Goal: Task Accomplishment & Management: Manage account settings

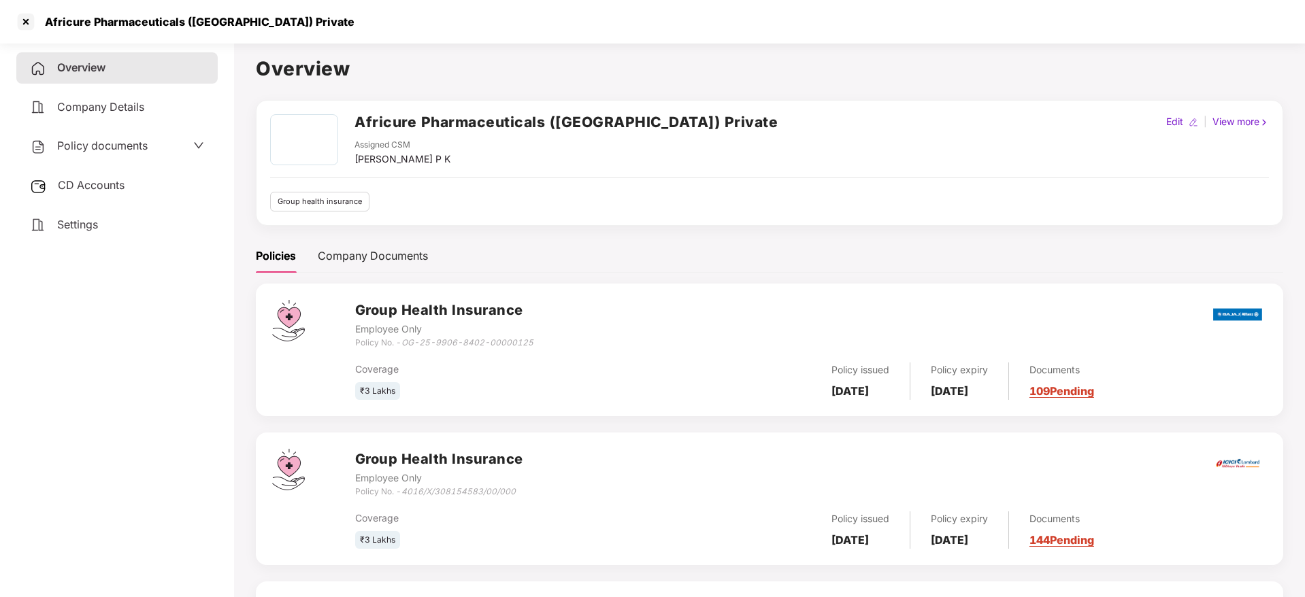
scroll to position [150, 0]
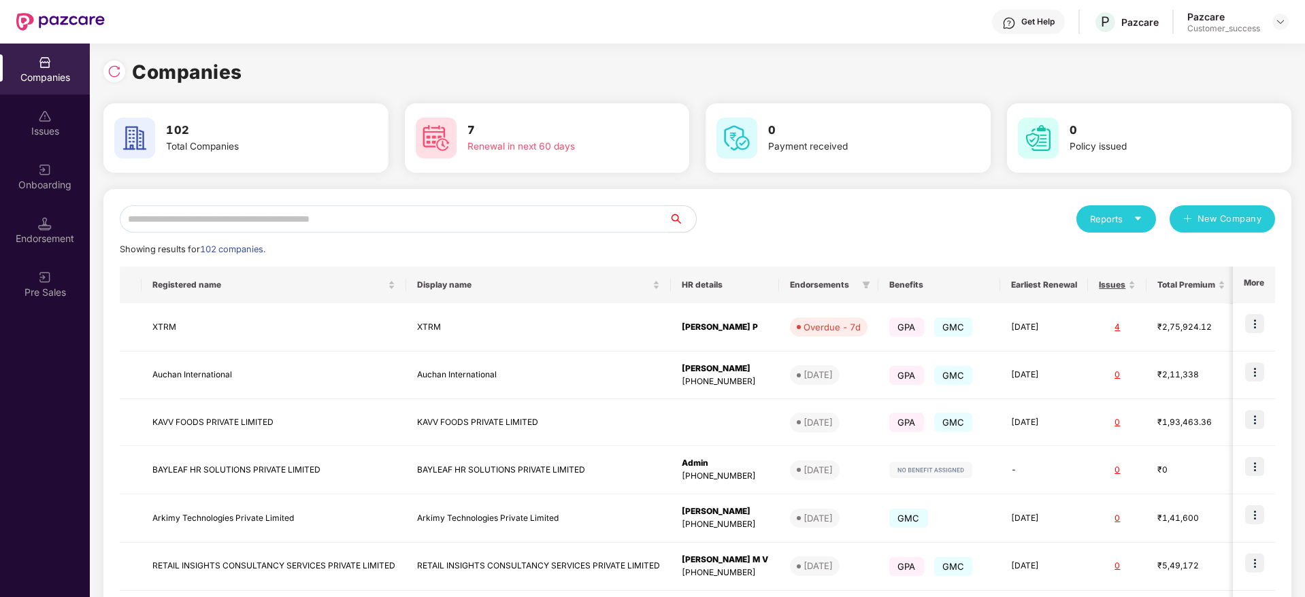
click at [256, 216] on input "text" at bounding box center [394, 218] width 549 height 27
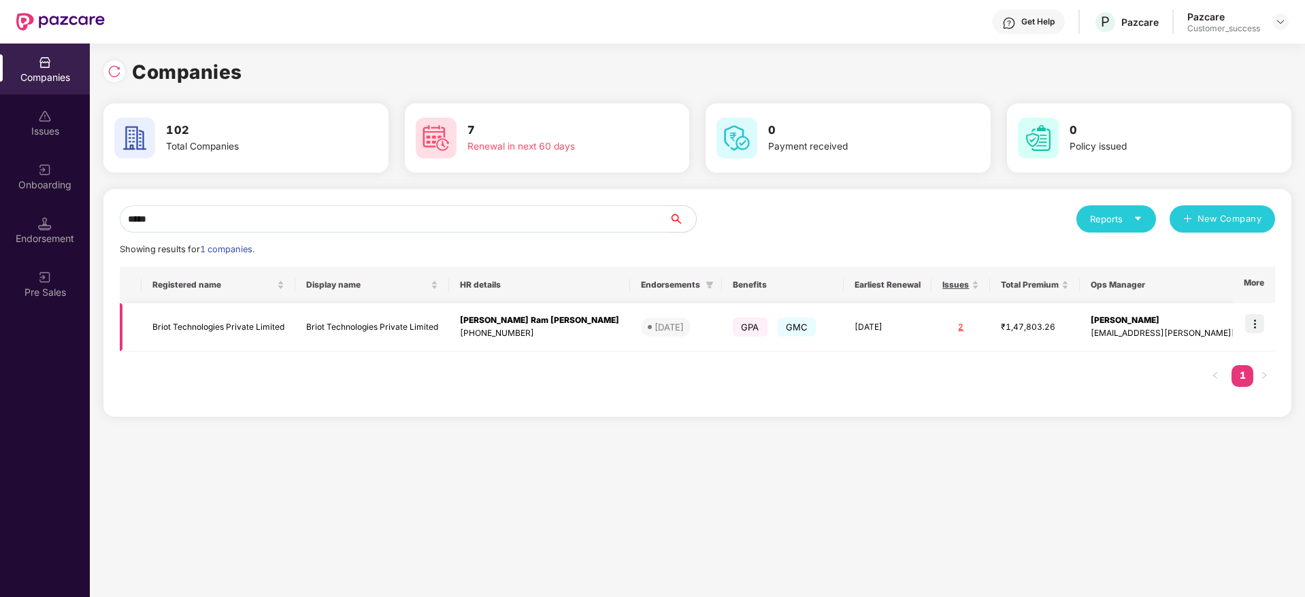
type input "*****"
click at [1246, 320] on img at bounding box center [1254, 323] width 19 height 19
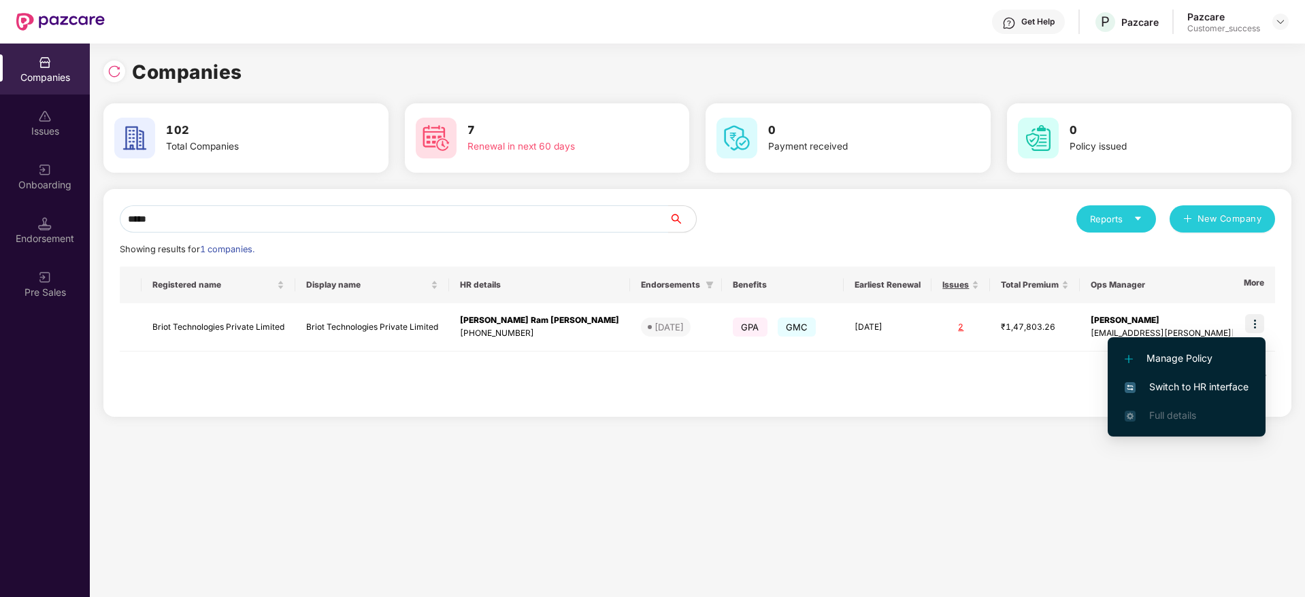
click at [1173, 390] on span "Switch to HR interface" at bounding box center [1186, 387] width 124 height 15
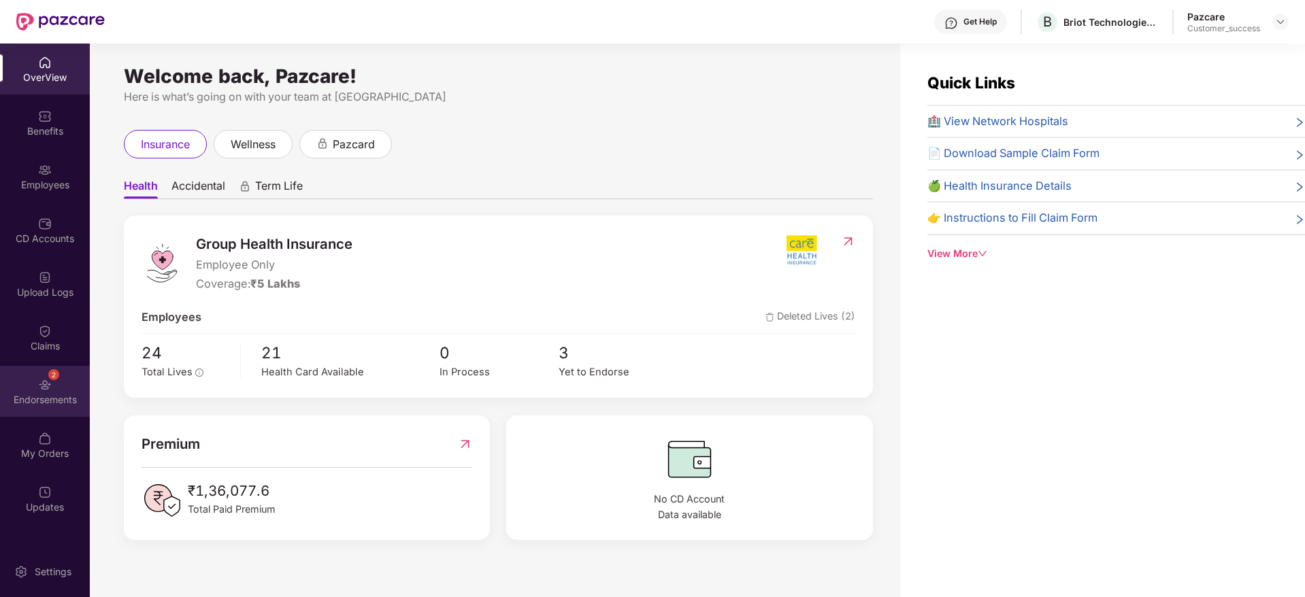
click at [37, 393] on div "Endorsements" at bounding box center [45, 400] width 90 height 14
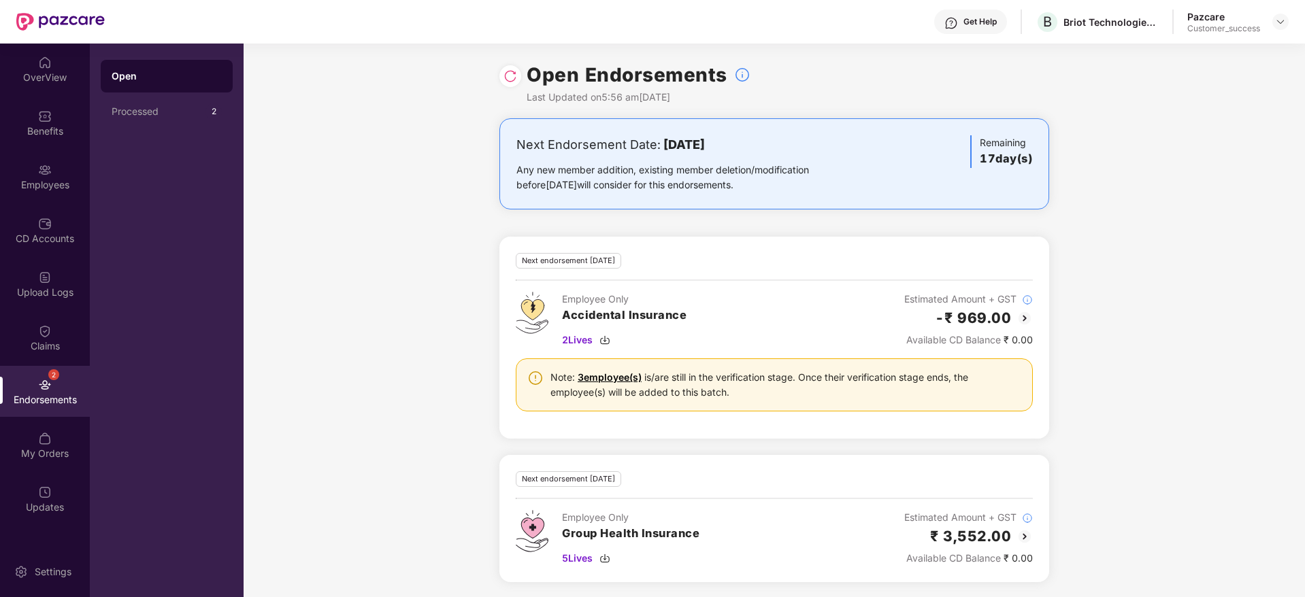
scroll to position [1, 0]
click at [80, 236] on div "CD Accounts" at bounding box center [45, 239] width 90 height 14
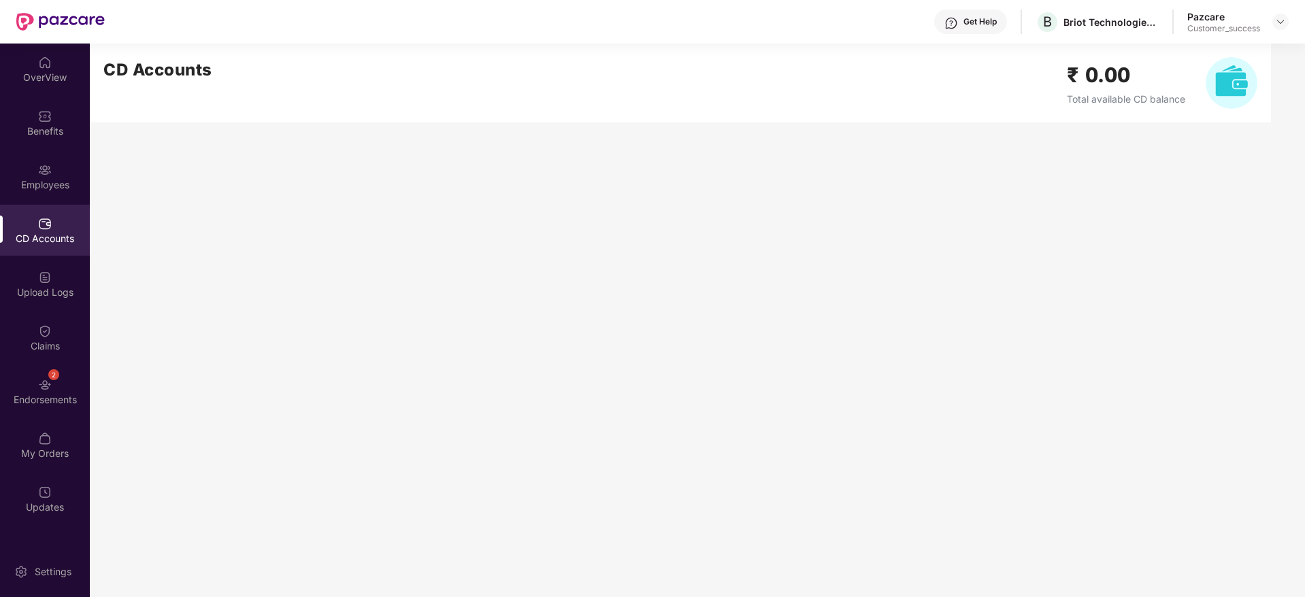
scroll to position [0, 0]
click at [29, 405] on div "Endorsements" at bounding box center [45, 400] width 90 height 14
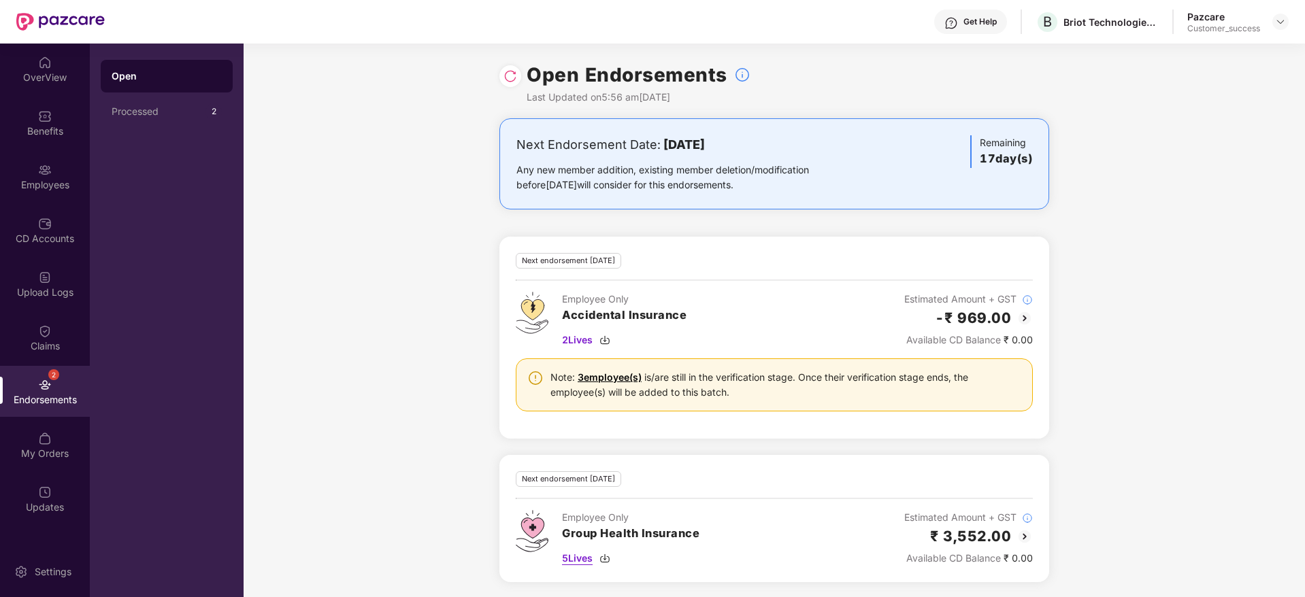
click at [599, 558] on div "5 Lives" at bounding box center [630, 558] width 137 height 15
click at [608, 339] on img at bounding box center [604, 340] width 11 height 11
click at [57, 191] on div "Employees" at bounding box center [45, 176] width 90 height 51
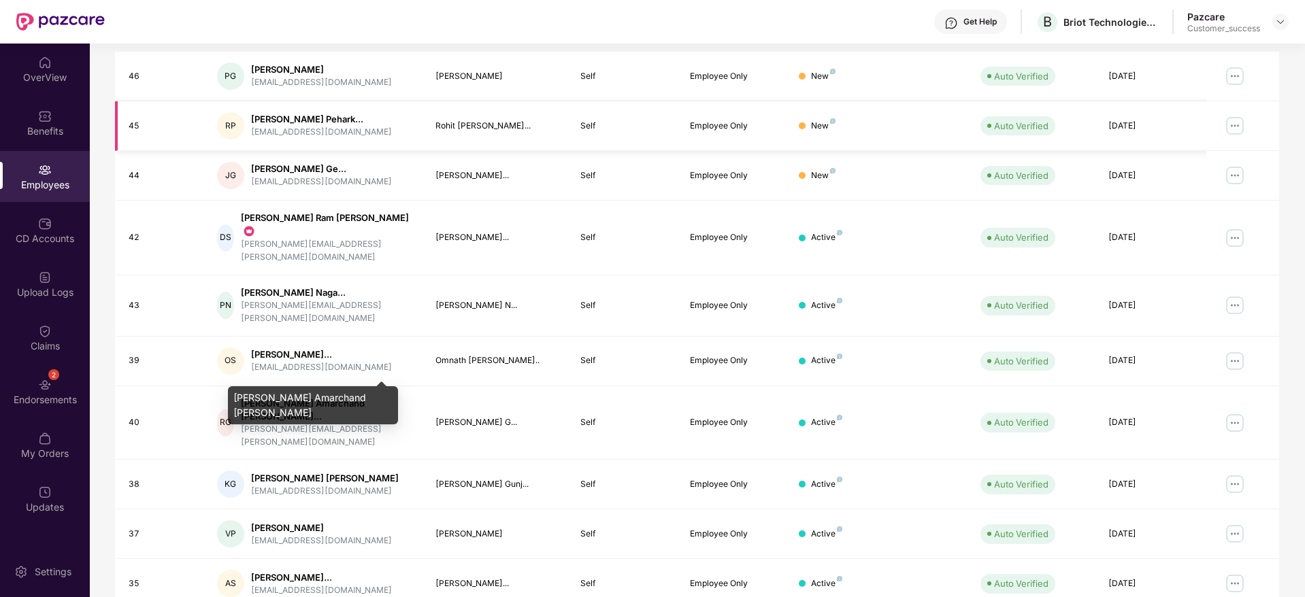
scroll to position [0, 0]
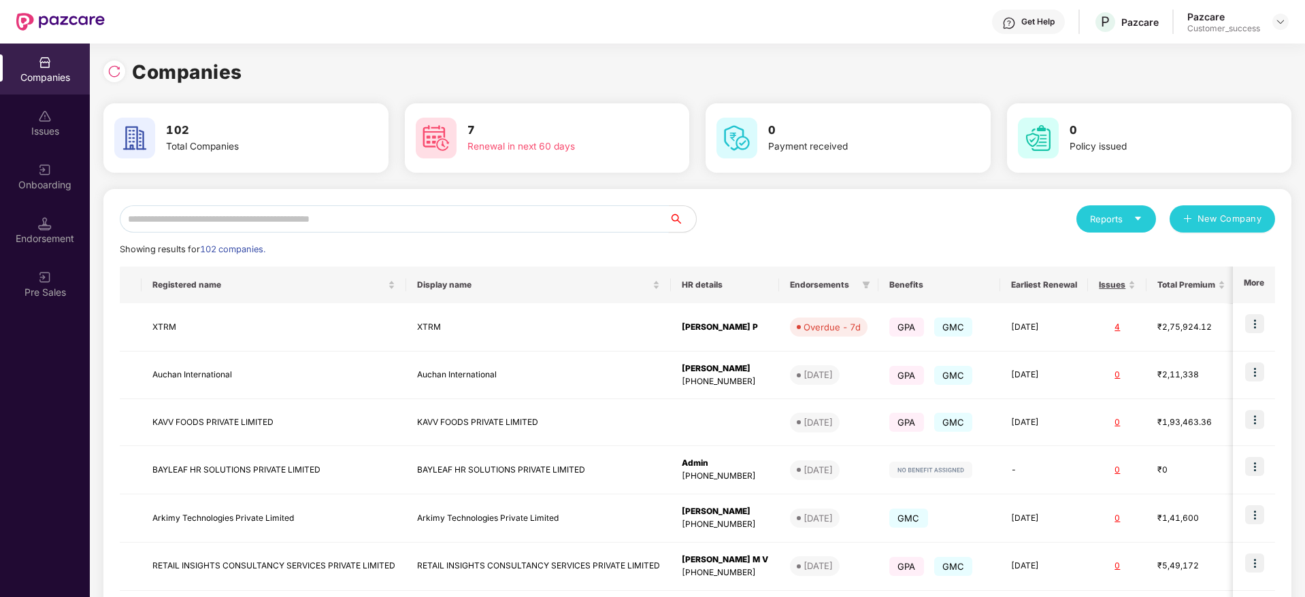
click at [261, 225] on input "text" at bounding box center [394, 218] width 549 height 27
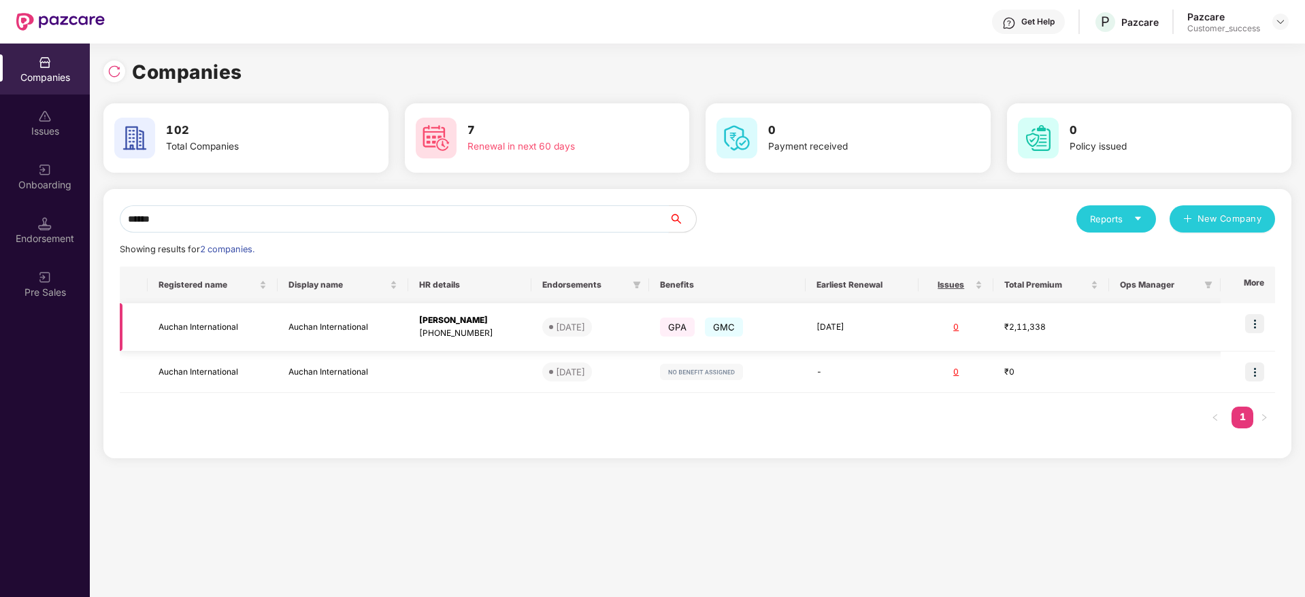
type input "******"
click at [1258, 327] on img at bounding box center [1254, 323] width 19 height 19
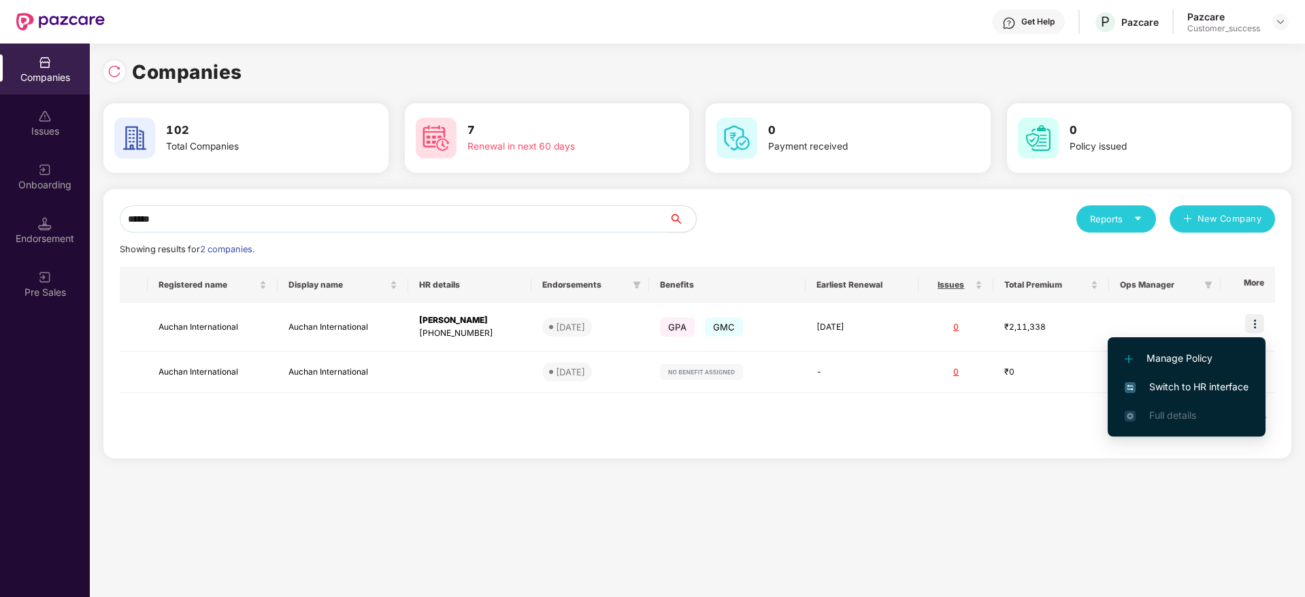
click at [1186, 378] on li "Switch to HR interface" at bounding box center [1186, 387] width 158 height 29
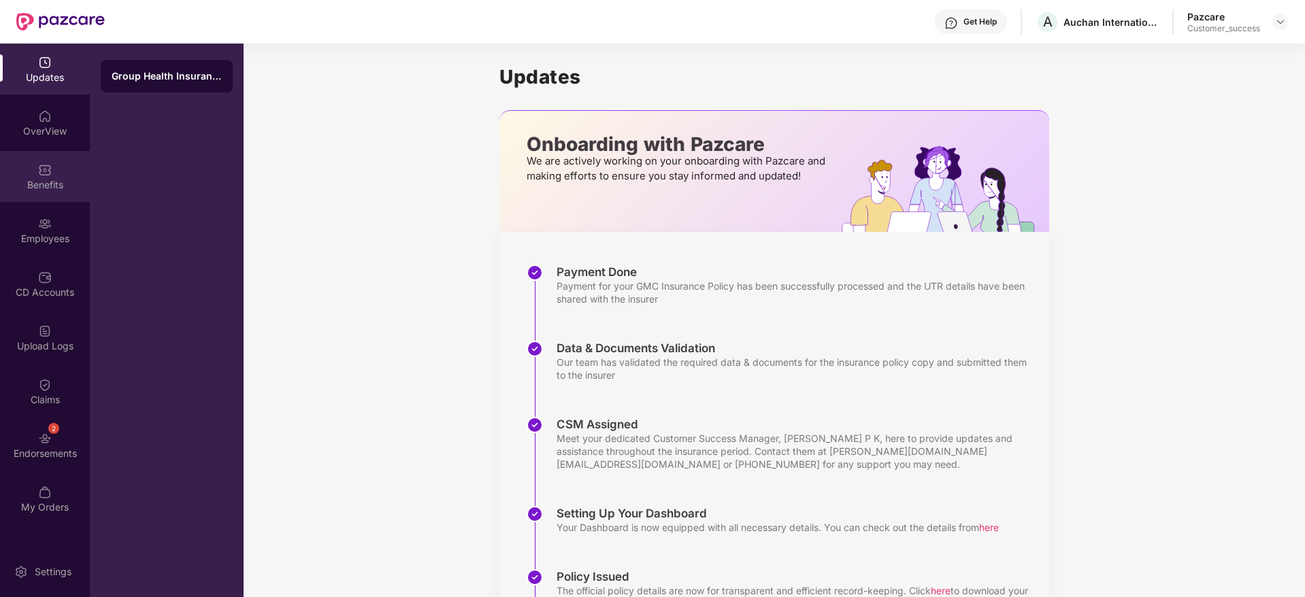
click at [47, 183] on div "Benefits" at bounding box center [45, 185] width 90 height 14
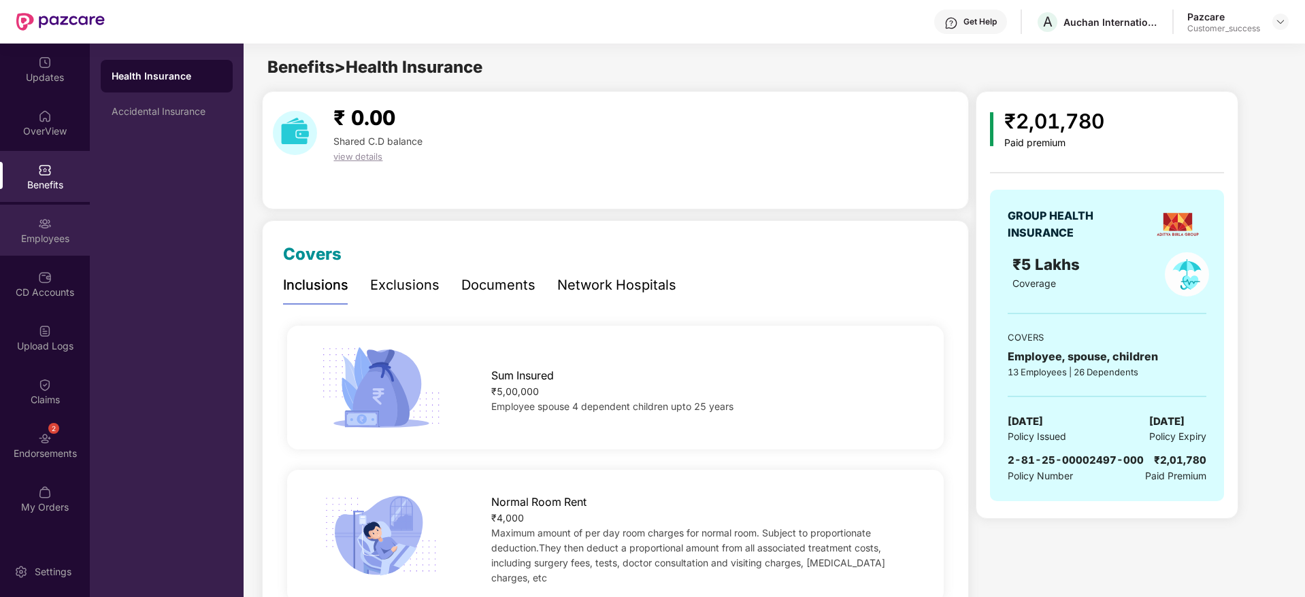
click at [50, 223] on img at bounding box center [45, 224] width 14 height 14
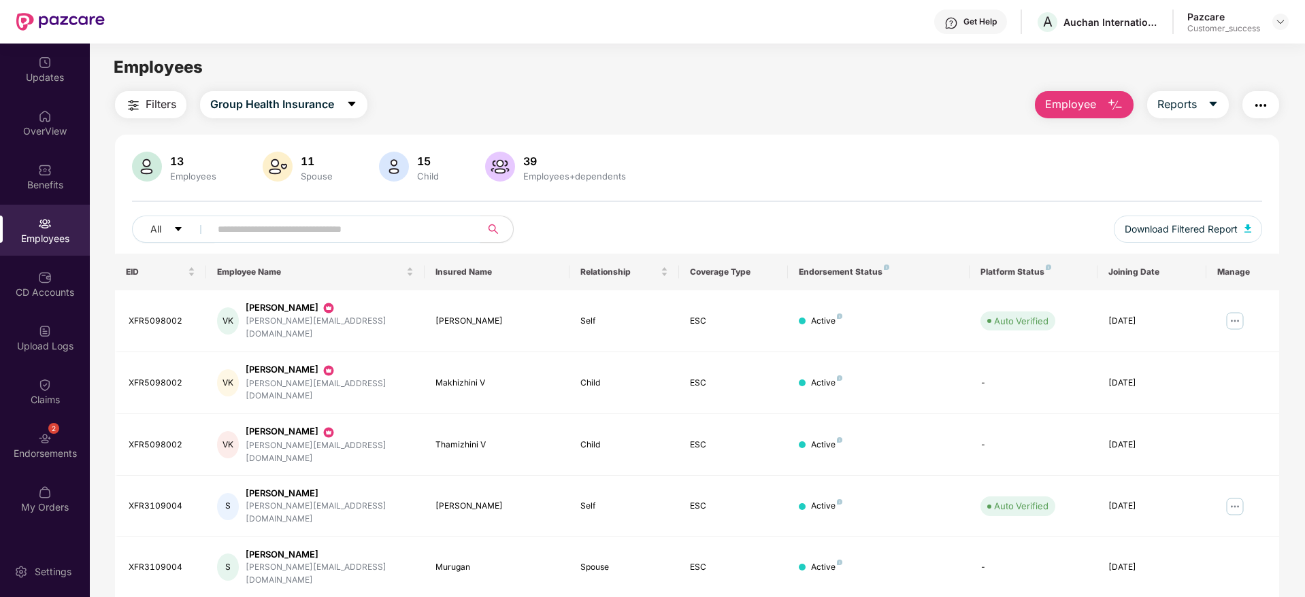
click at [341, 229] on input "text" at bounding box center [340, 229] width 244 height 20
click at [293, 322] on div "[PERSON_NAME][EMAIL_ADDRESS][DOMAIN_NAME]" at bounding box center [330, 328] width 168 height 26
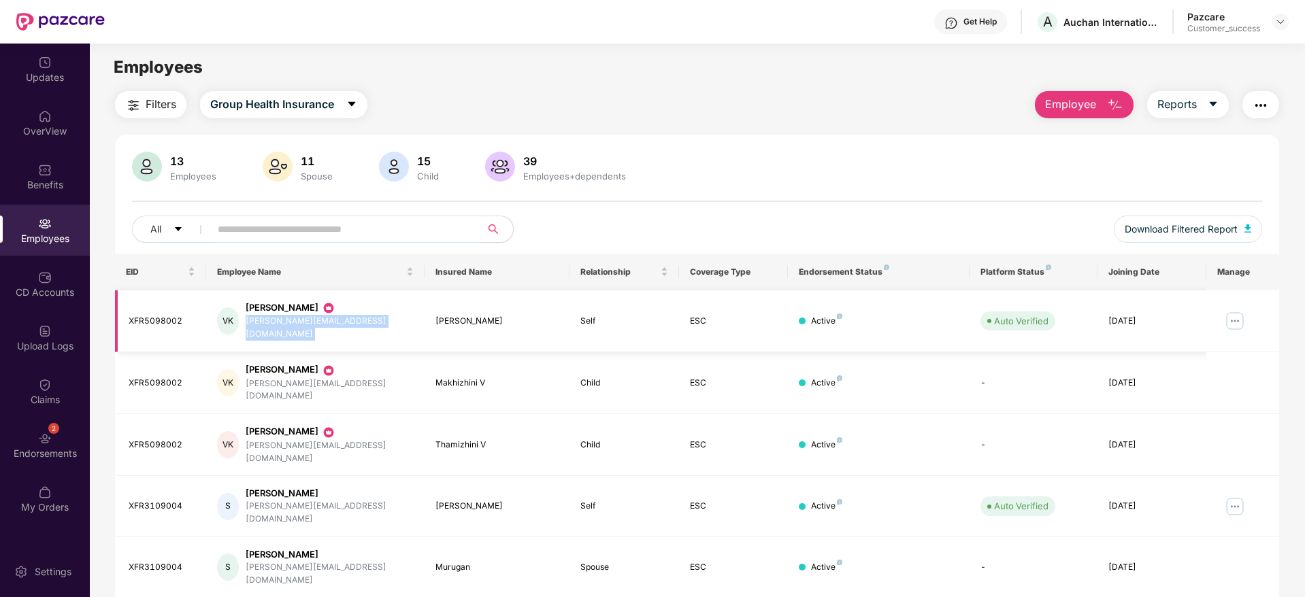
copy div "[PERSON_NAME][EMAIL_ADDRESS][DOMAIN_NAME]"
click at [1237, 317] on img at bounding box center [1235, 321] width 22 height 22
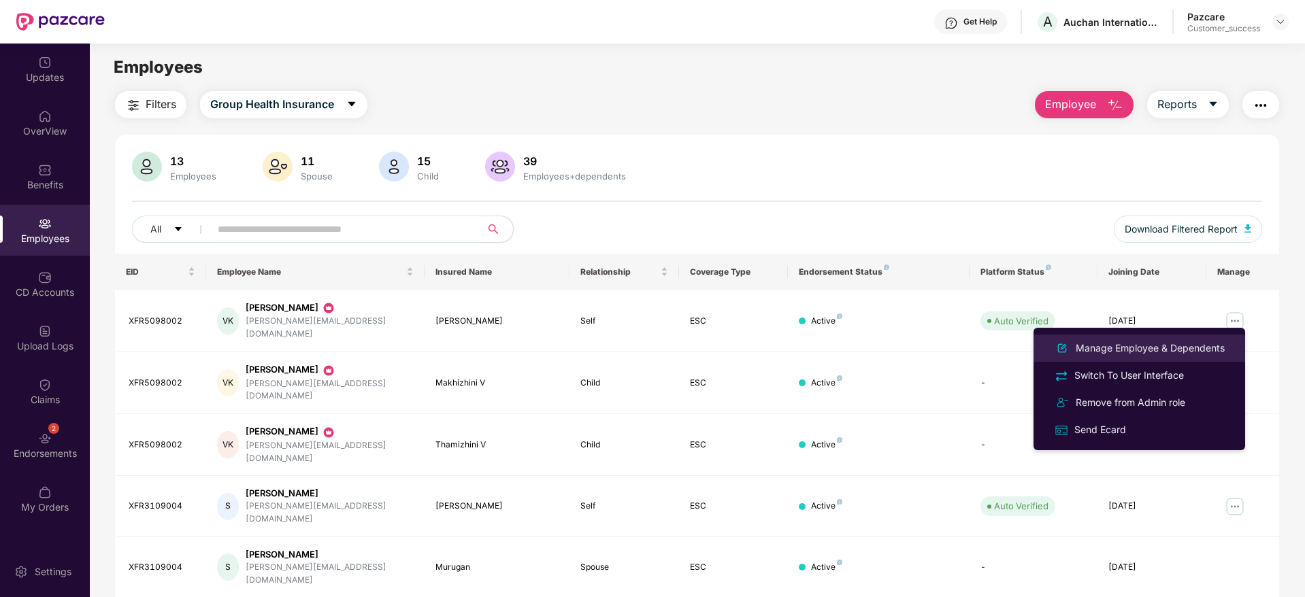
click at [1151, 343] on div "Manage Employee & Dependents" at bounding box center [1150, 348] width 154 height 15
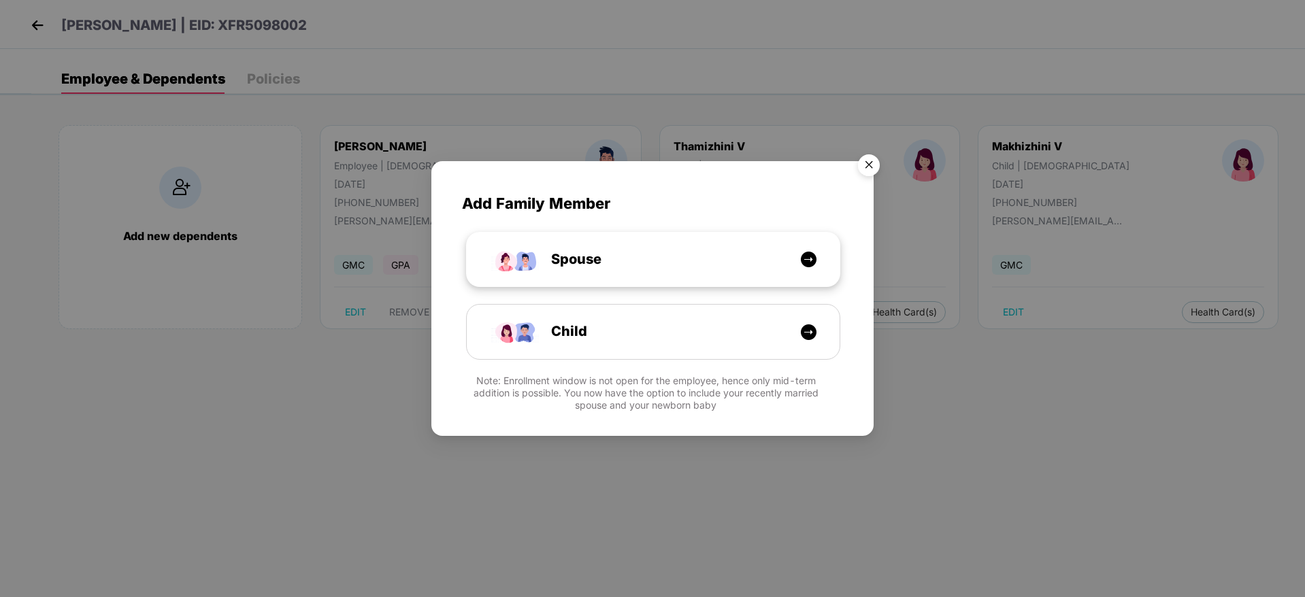
click at [684, 244] on div "Spouse" at bounding box center [653, 260] width 373 height 54
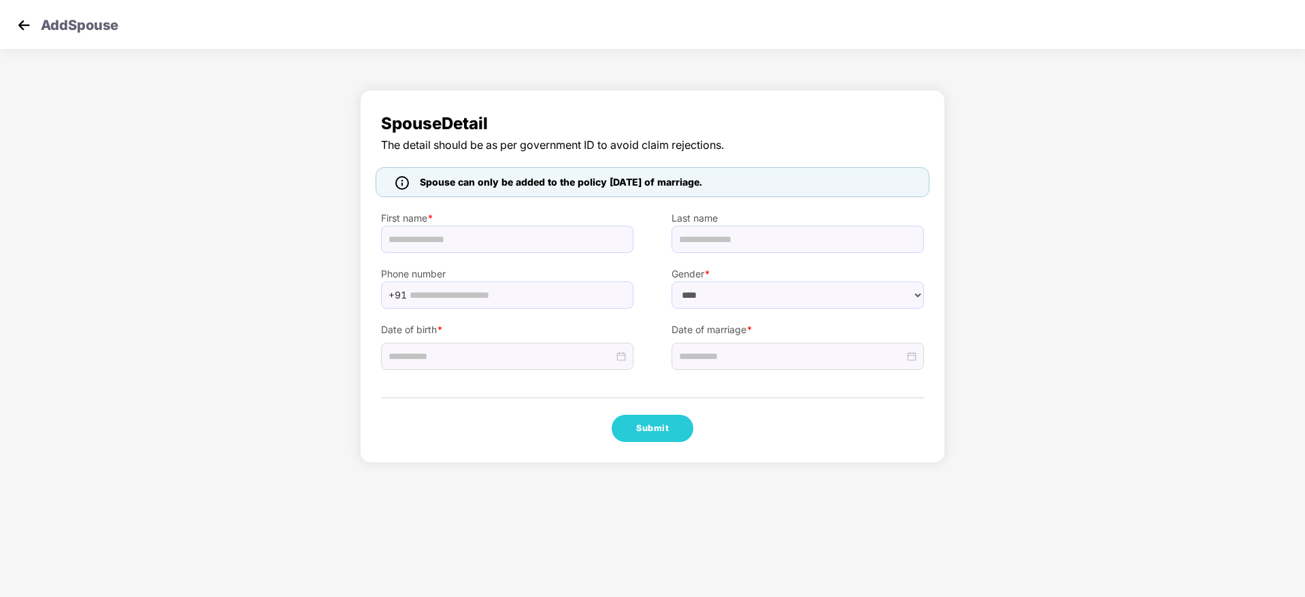
select select "******"
click at [539, 241] on input "text" at bounding box center [507, 239] width 252 height 27
click at [458, 232] on input "text" at bounding box center [507, 239] width 252 height 27
paste input "**********"
type input "**********"
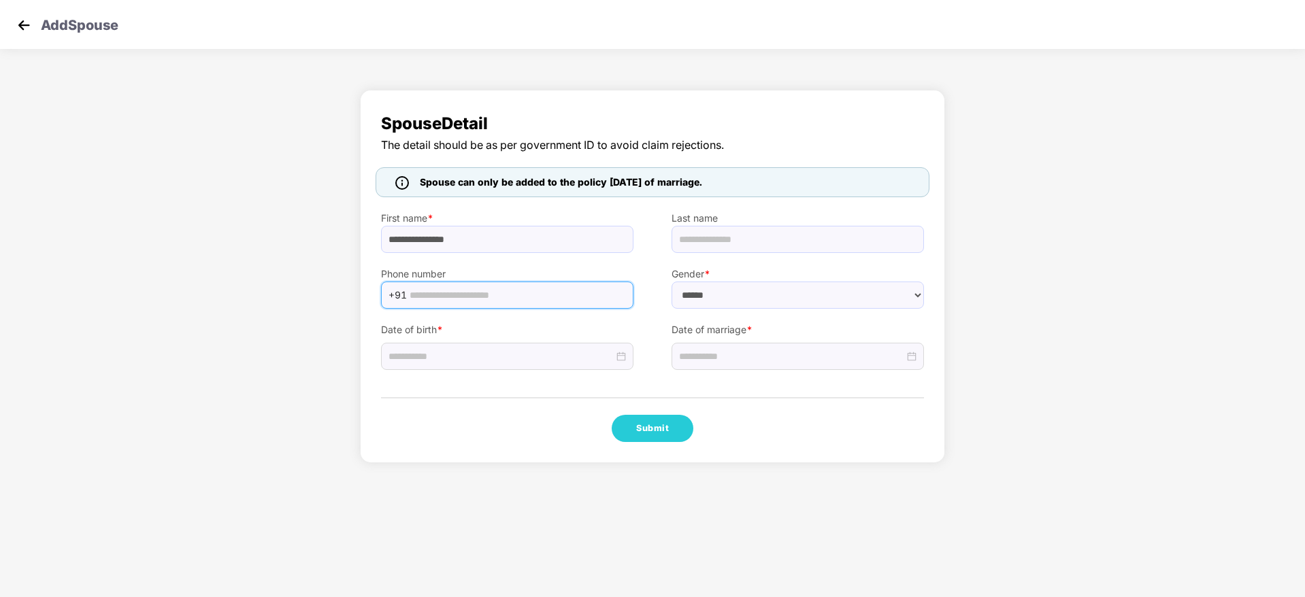
click at [535, 293] on input "text" at bounding box center [518, 295] width 216 height 20
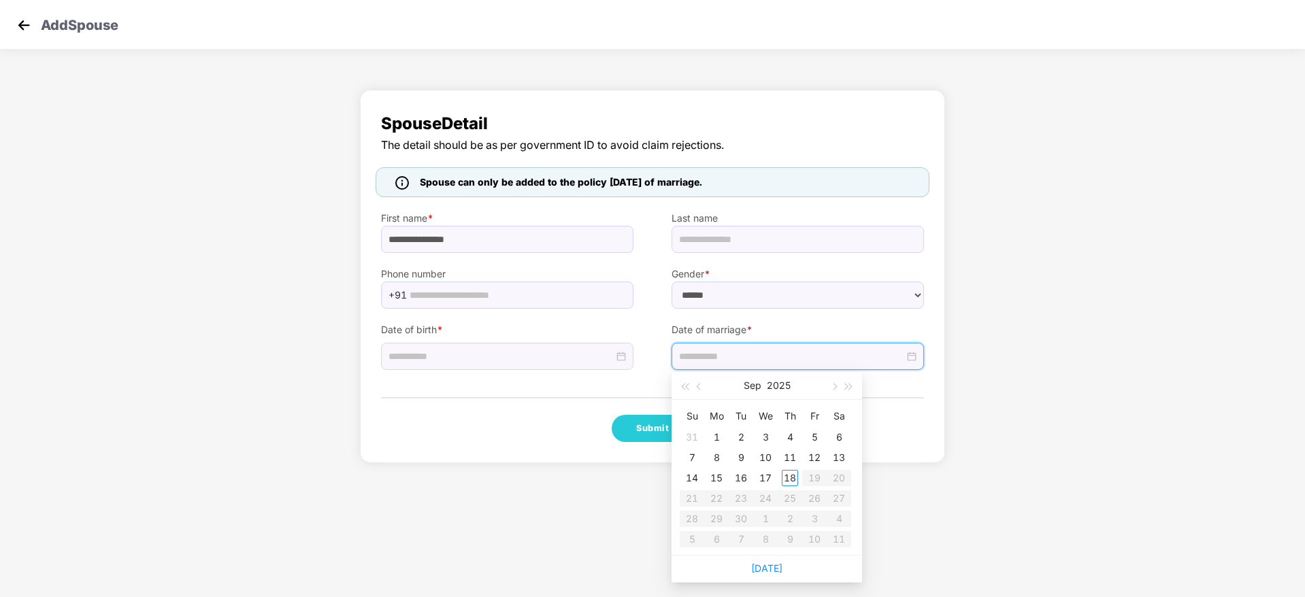
click at [695, 361] on input at bounding box center [791, 356] width 225 height 15
click at [693, 387] on button "button" at bounding box center [699, 385] width 15 height 27
click at [770, 520] on div "27" at bounding box center [765, 519] width 16 height 16
click at [702, 357] on input "**********" at bounding box center [791, 356] width 225 height 15
type input "**********"
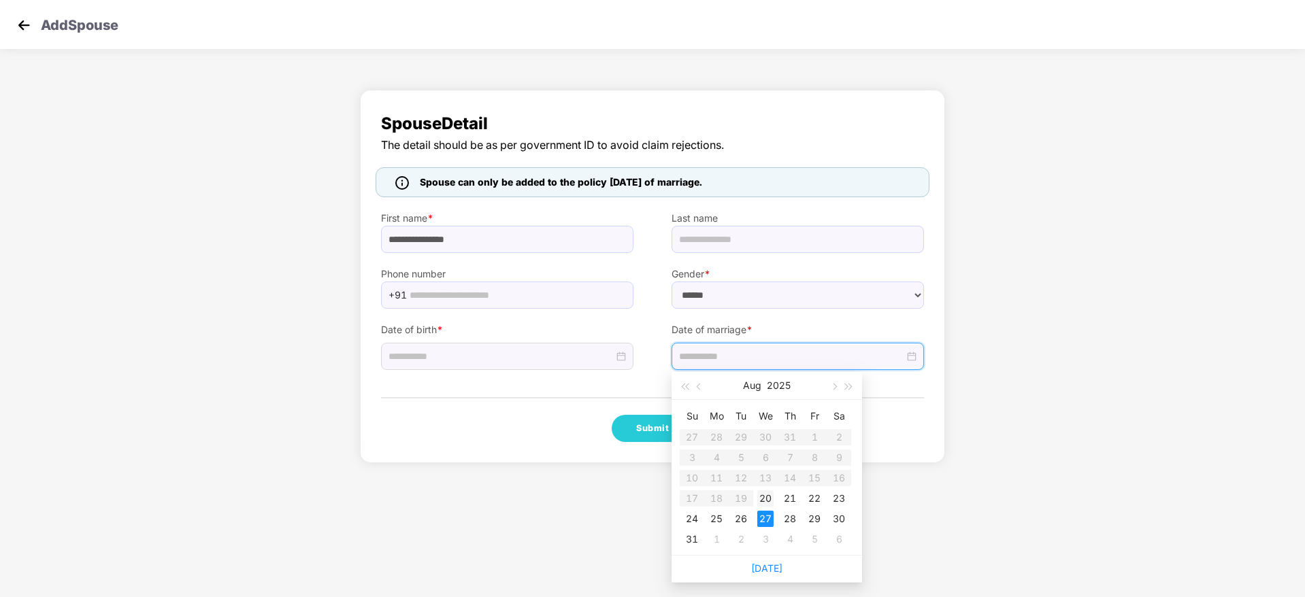
click at [762, 496] on div "20" at bounding box center [765, 498] width 16 height 16
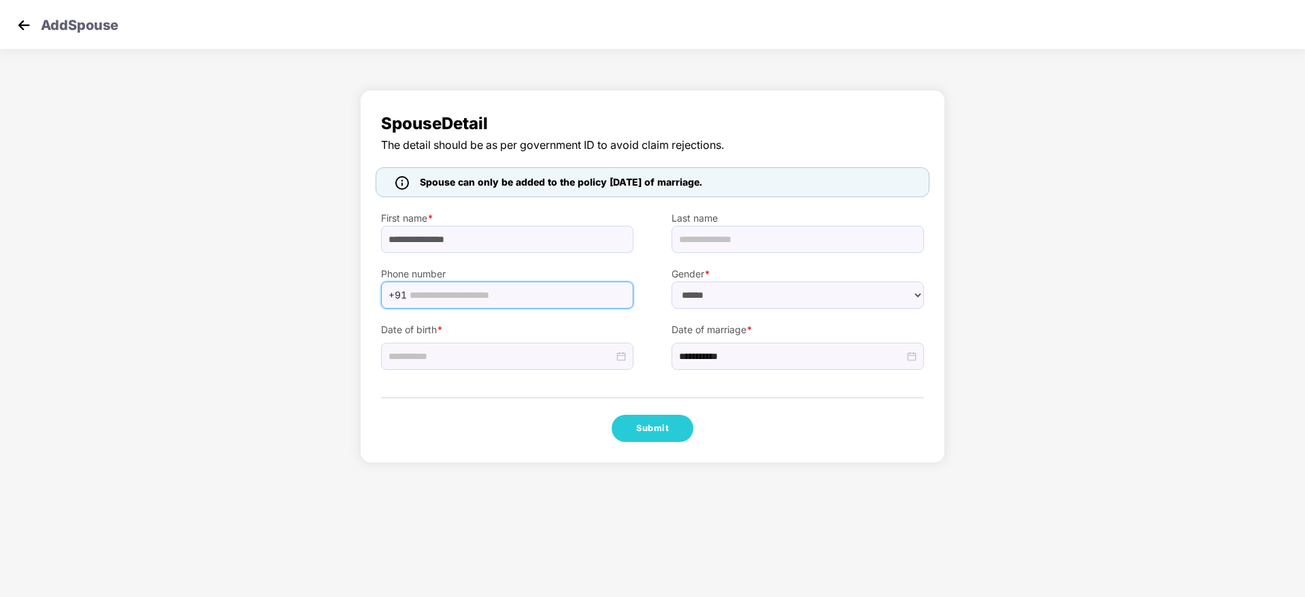
click at [533, 293] on input "text" at bounding box center [518, 295] width 216 height 20
paste input "**********"
type input "**********"
click at [433, 365] on div at bounding box center [507, 356] width 252 height 27
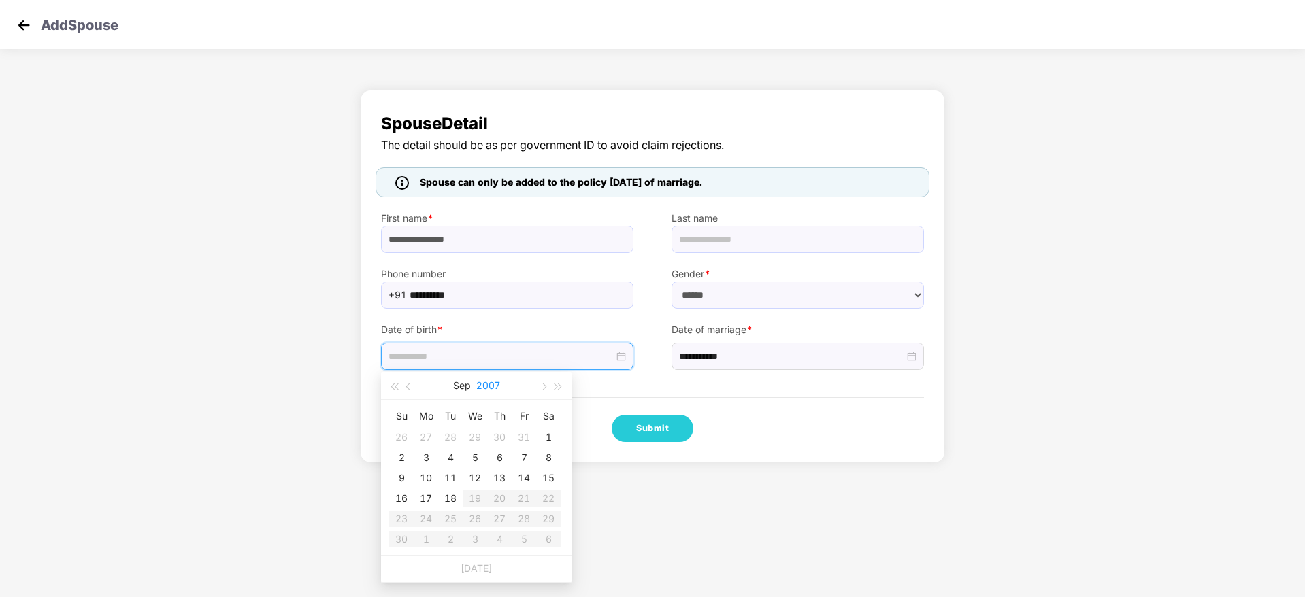
click at [488, 392] on button "2007" at bounding box center [488, 385] width 24 height 27
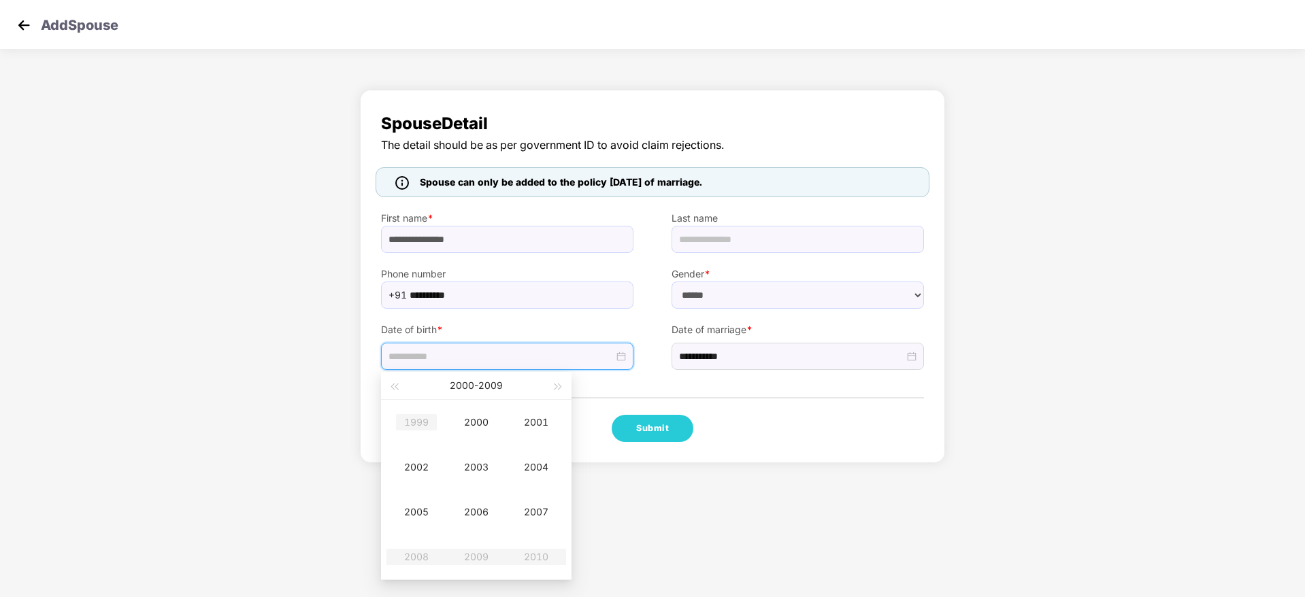
type input "**********"
click at [395, 382] on button "button" at bounding box center [393, 385] width 15 height 27
type input "**********"
click at [417, 465] on div "1992" at bounding box center [416, 467] width 41 height 16
click at [417, 465] on div "Apr" at bounding box center [416, 467] width 41 height 16
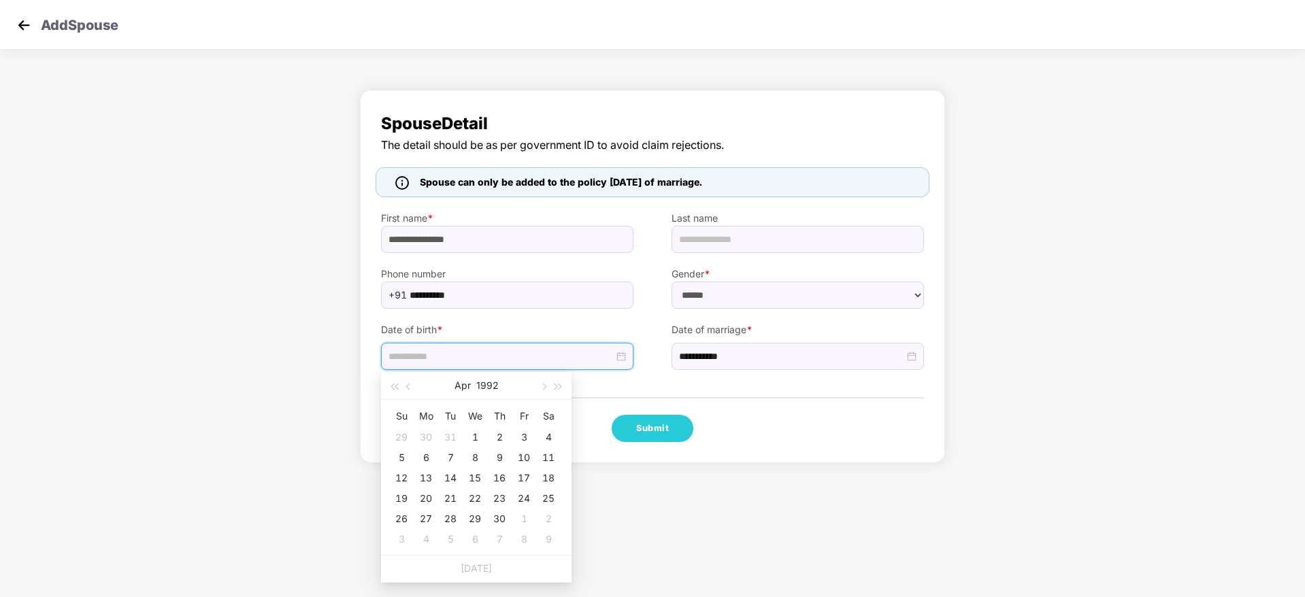
type input "**********"
click at [459, 388] on button "Apr" at bounding box center [462, 385] width 16 height 27
type input "**********"
click at [427, 424] on div "Jan" at bounding box center [416, 422] width 41 height 16
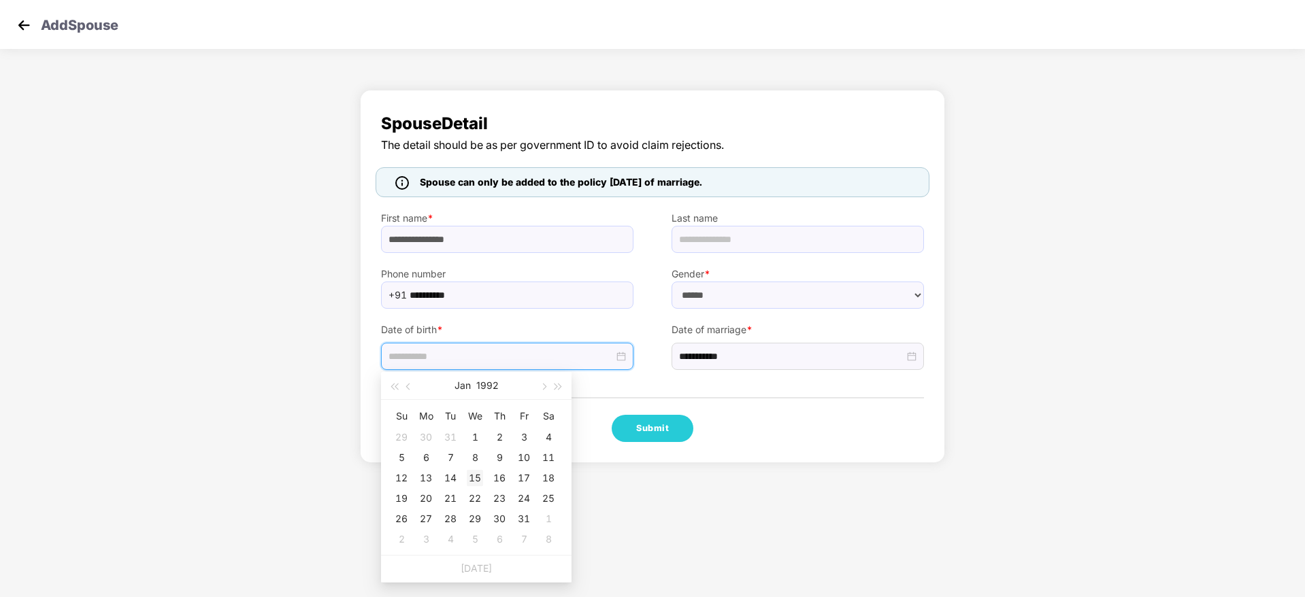
type input "**********"
click at [471, 475] on div "15" at bounding box center [475, 478] width 16 height 16
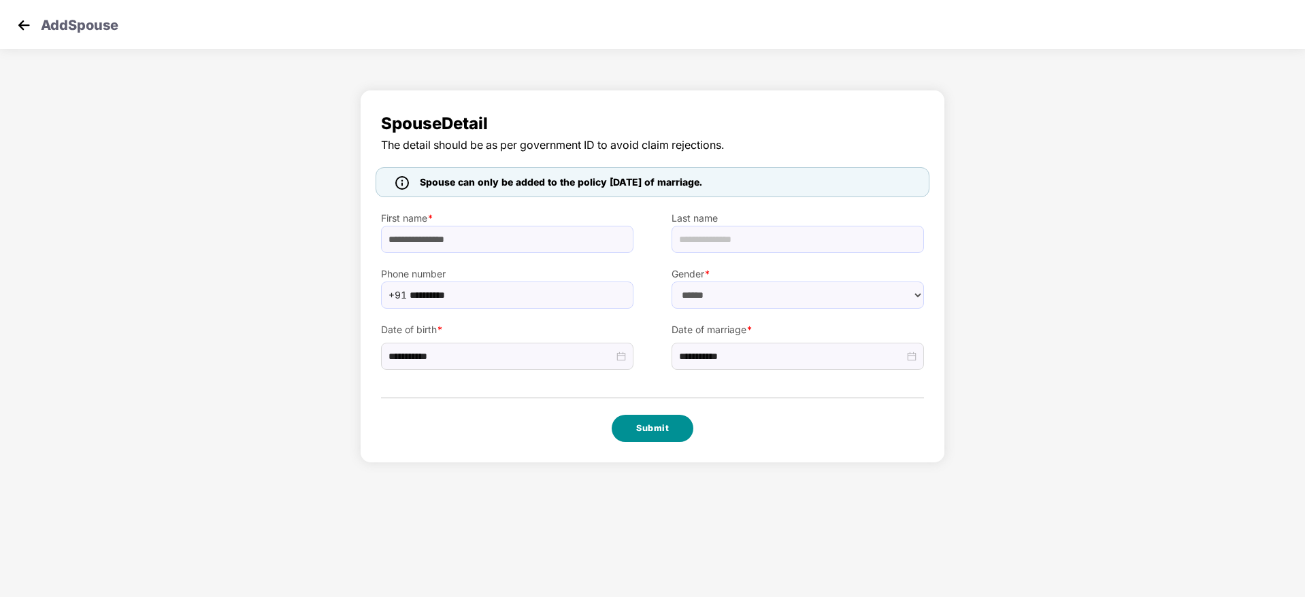
click at [635, 424] on button "Submit" at bounding box center [653, 428] width 82 height 27
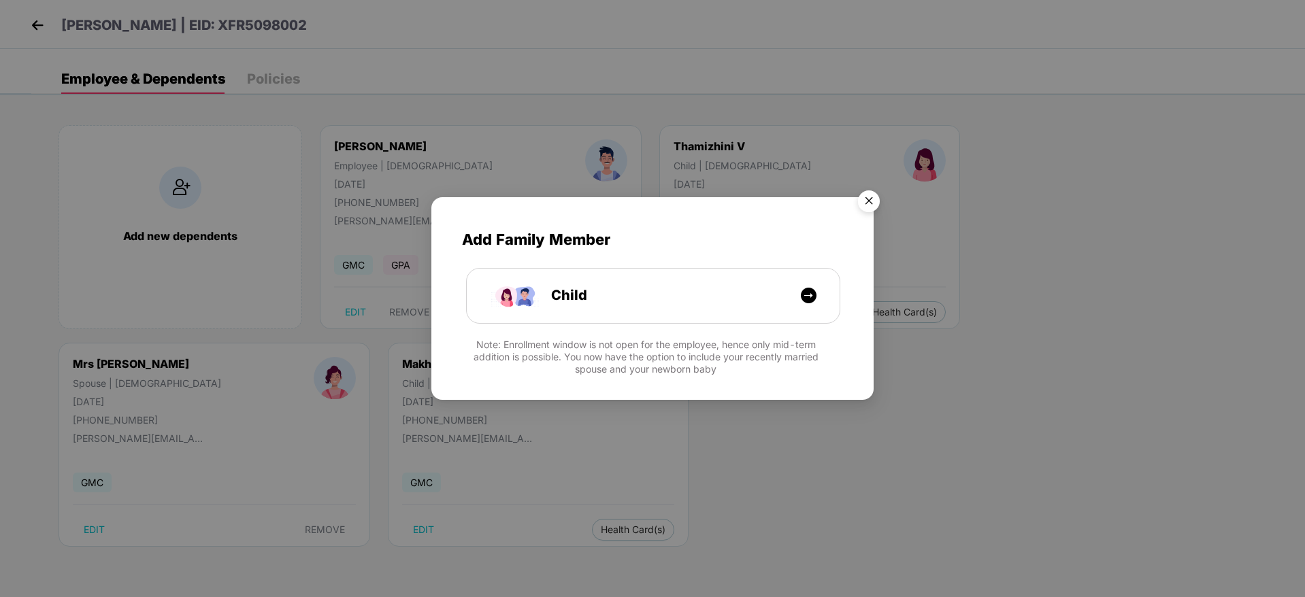
click at [880, 212] on img "Close" at bounding box center [869, 203] width 38 height 38
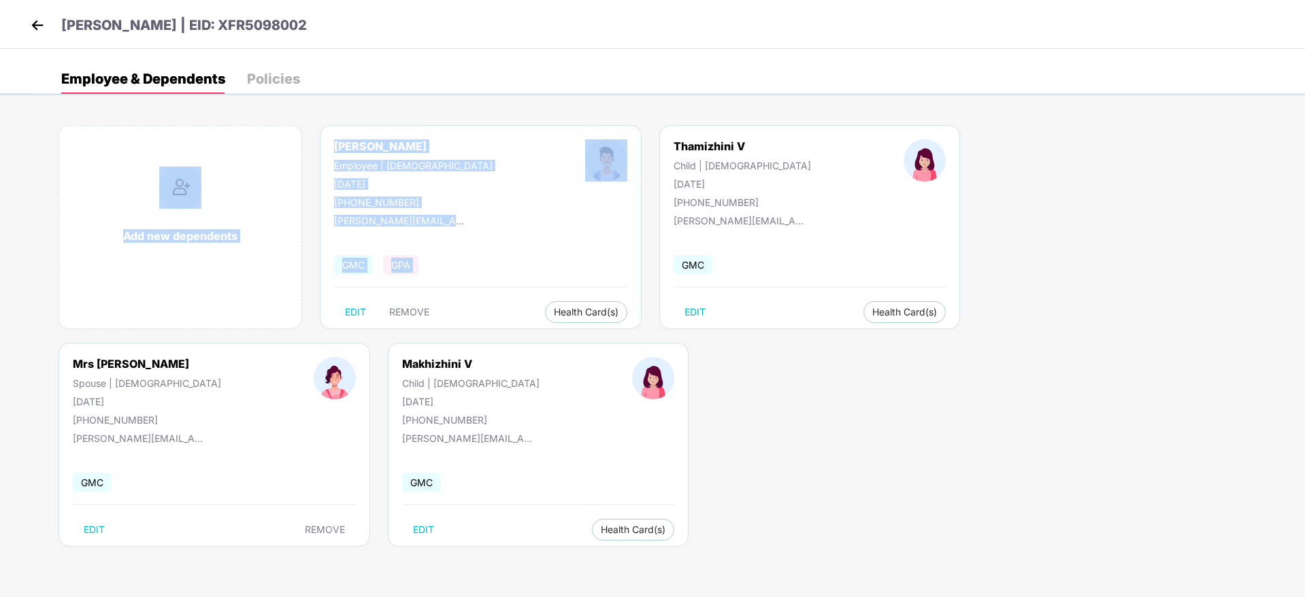
drag, startPoint x: 24, startPoint y: 105, endPoint x: 385, endPoint y: 362, distance: 443.0
click at [385, 362] on body "[PERSON_NAME] K | EID: XFR5098002 Employee & Dependents Policies Add new depend…" at bounding box center [652, 298] width 1305 height 597
click at [440, 348] on div "Add new dependents [PERSON_NAME] K Employee | [DEMOGRAPHIC_DATA] [DATE] [PHONE_…" at bounding box center [667, 343] width 1273 height 476
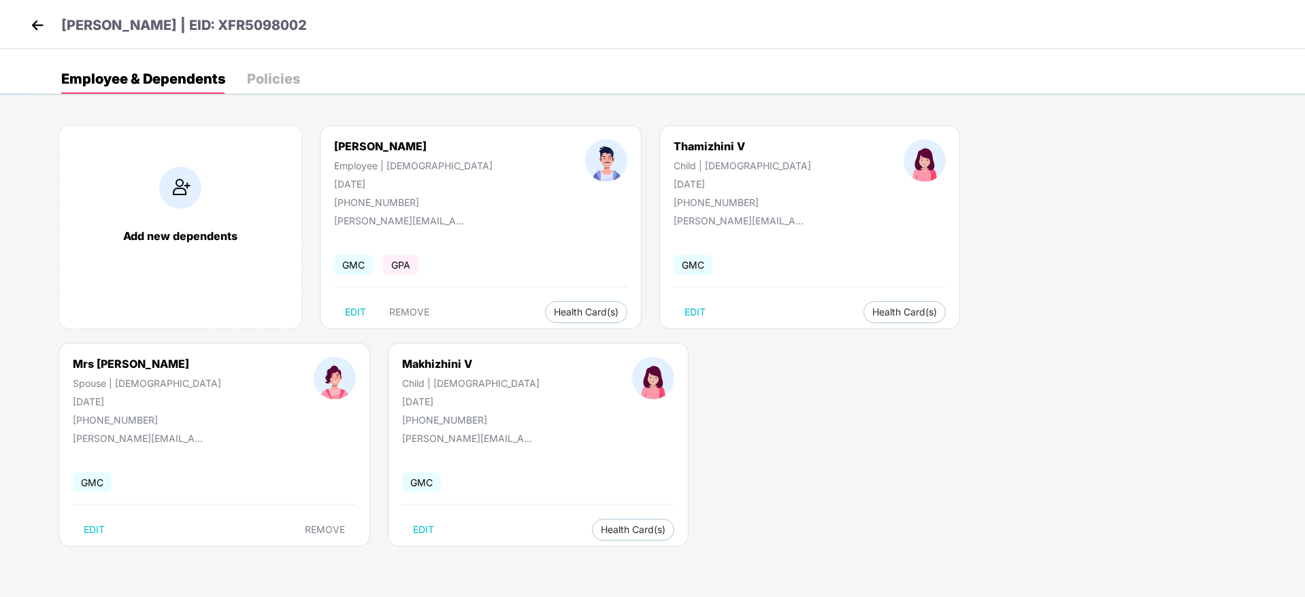
select select "****"
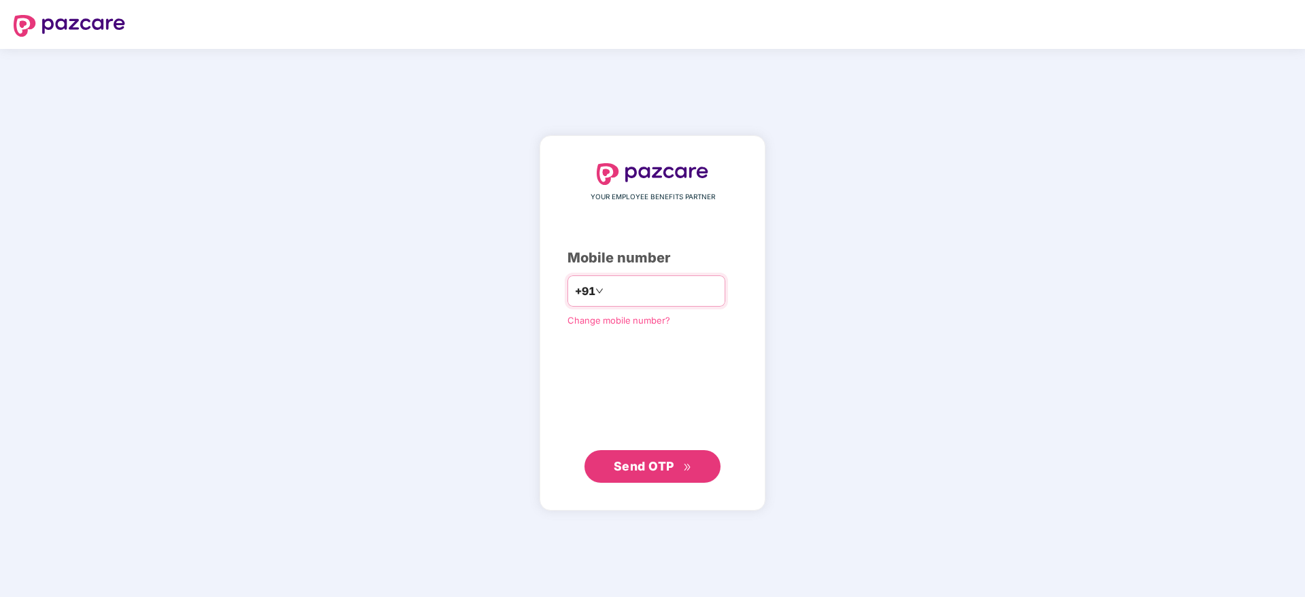
click at [618, 280] on input "number" at bounding box center [662, 291] width 112 height 22
type input "**********"
click at [621, 476] on button "Send OTP" at bounding box center [652, 466] width 136 height 33
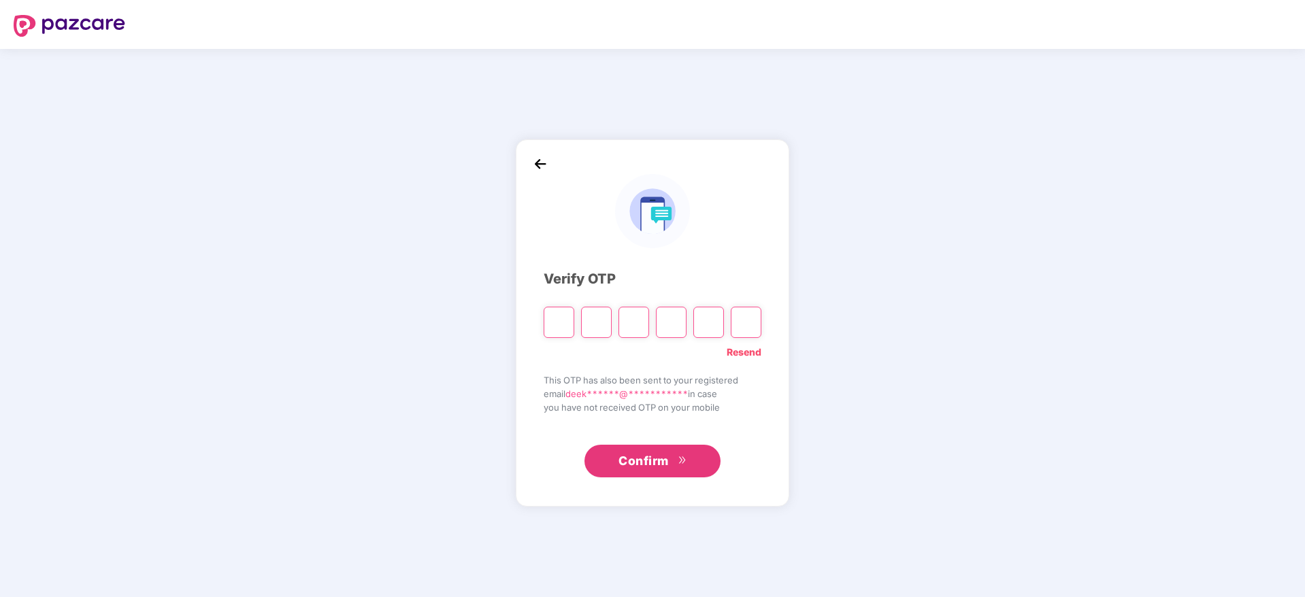
paste input "*"
type input "*"
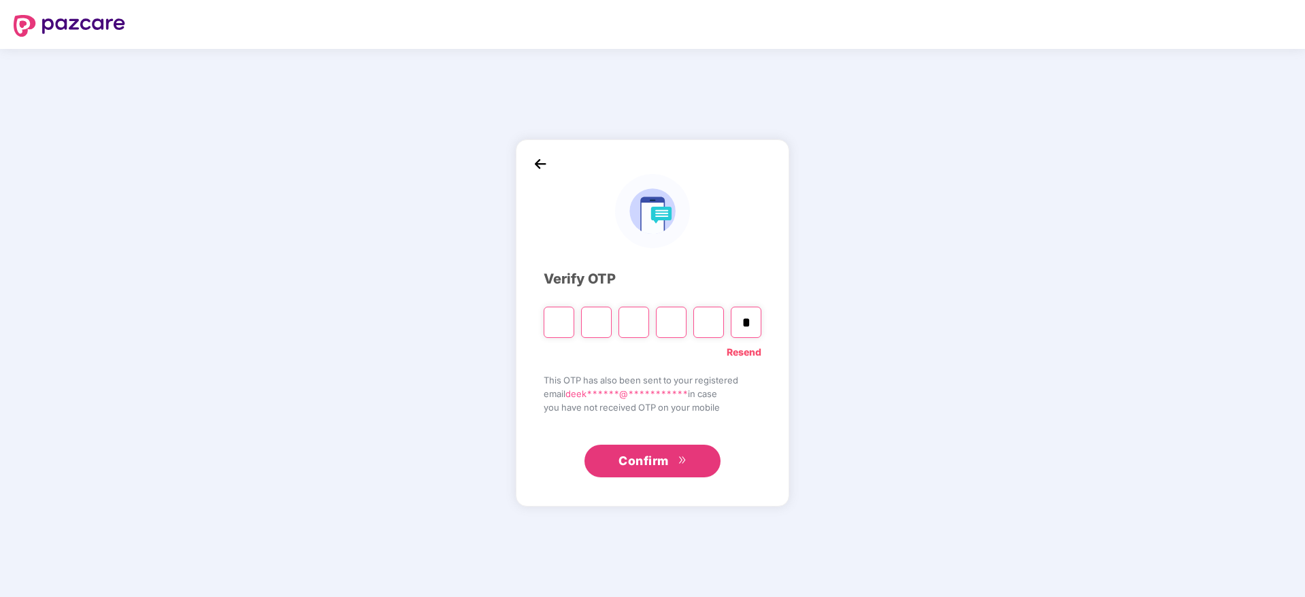
type input "*"
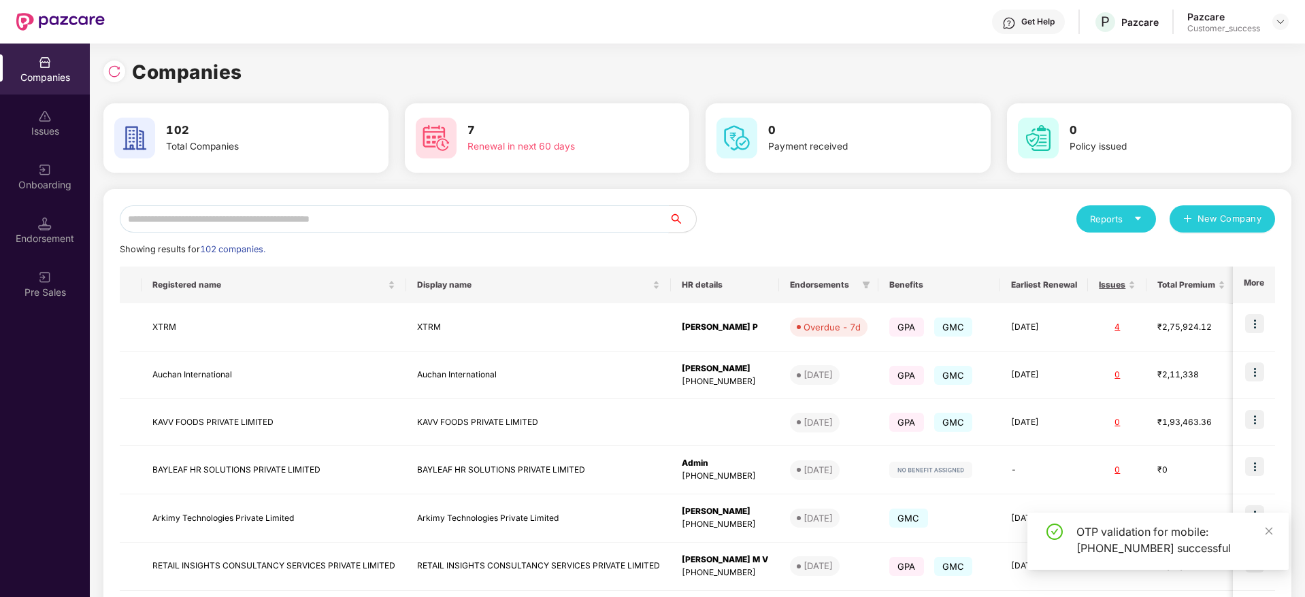
click at [237, 218] on input "text" at bounding box center [394, 218] width 549 height 27
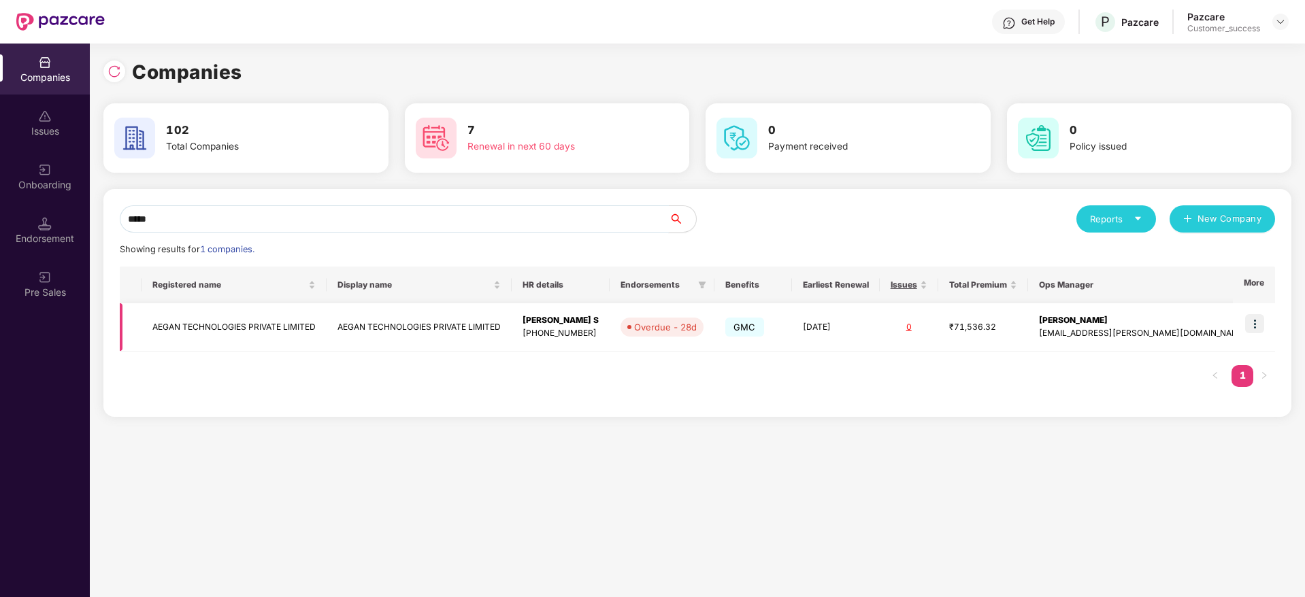
type input "*****"
click at [1254, 335] on td at bounding box center [1254, 327] width 42 height 48
click at [1254, 327] on img at bounding box center [1254, 323] width 19 height 19
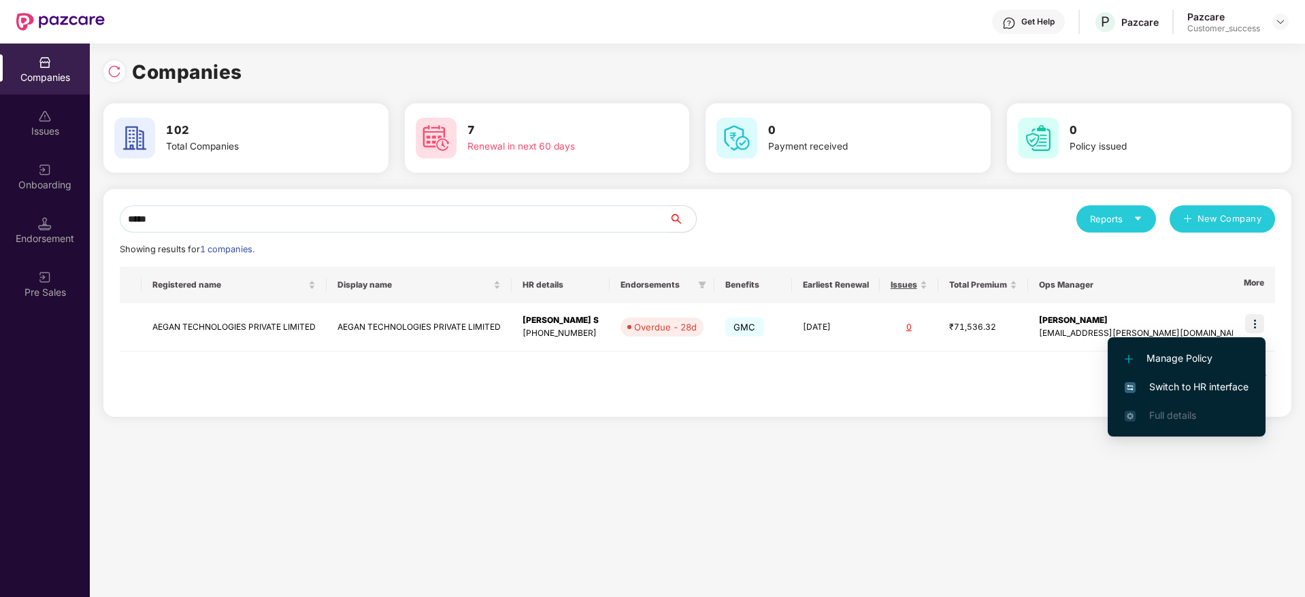
click at [1185, 380] on span "Switch to HR interface" at bounding box center [1186, 387] width 124 height 15
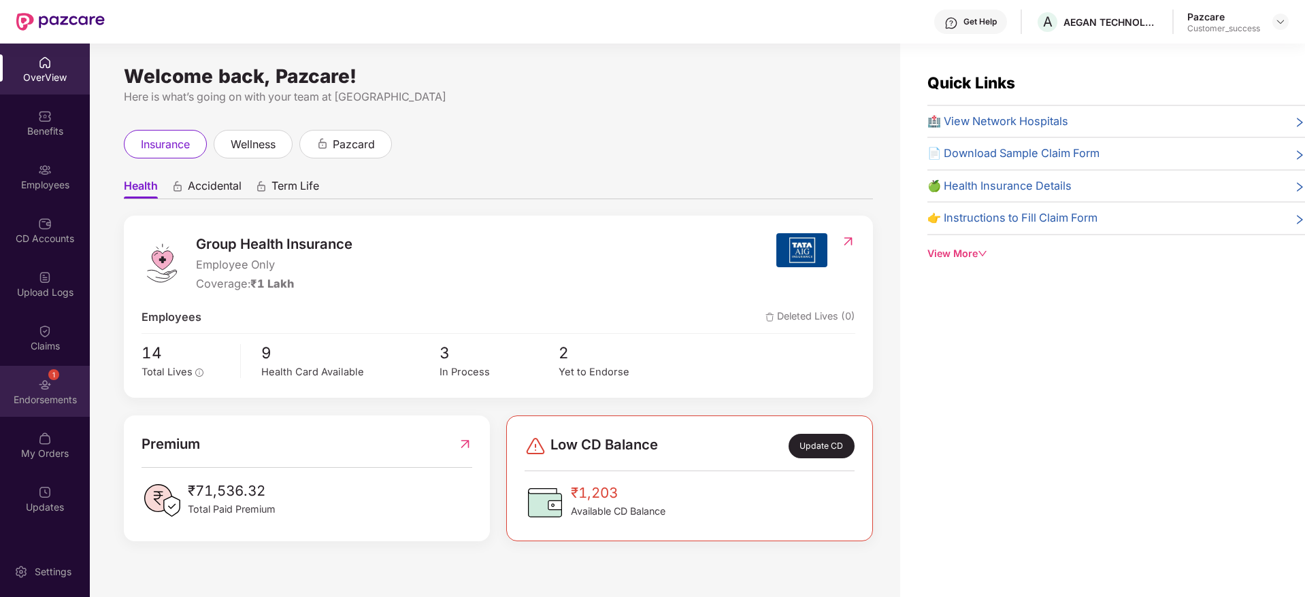
click at [23, 384] on div "1 Endorsements" at bounding box center [45, 391] width 90 height 51
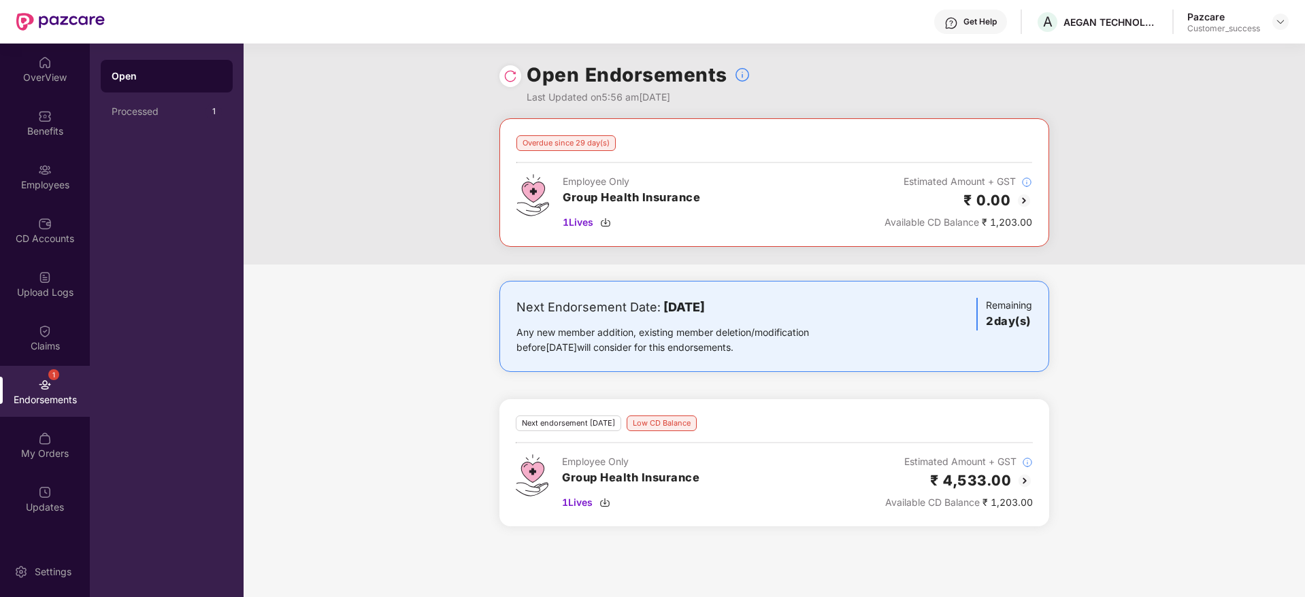
click at [1015, 197] on div "₹ 0.00" at bounding box center [958, 200] width 148 height 22
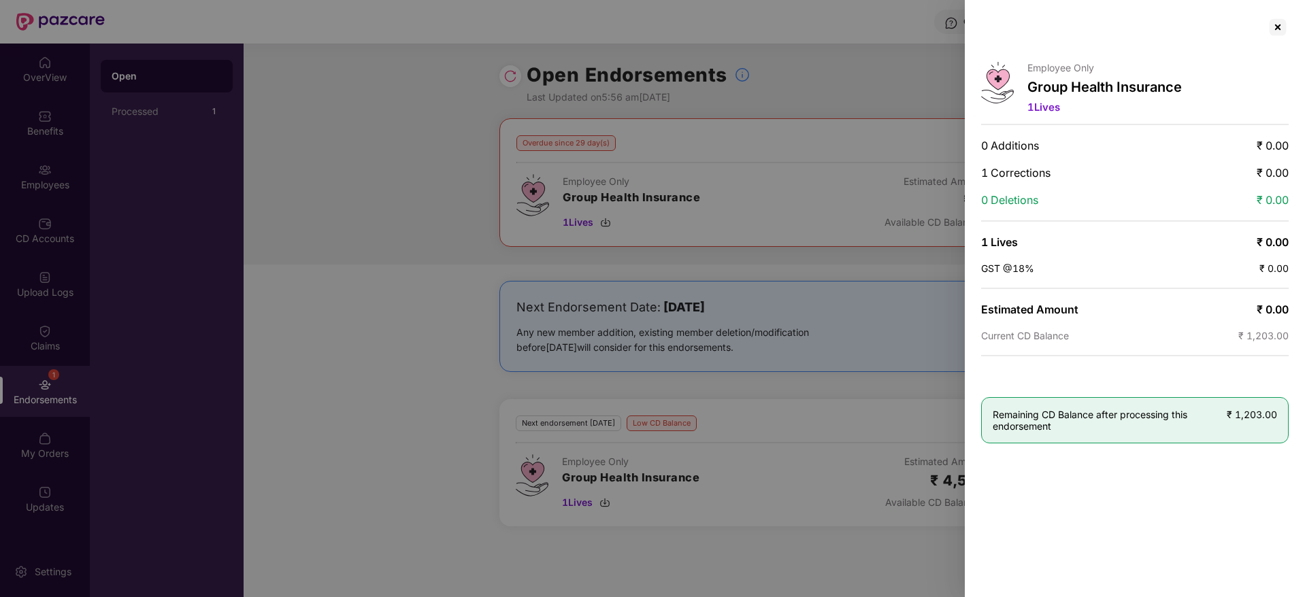
click at [761, 246] on div at bounding box center [652, 298] width 1305 height 597
click at [1284, 35] on div at bounding box center [1278, 27] width 22 height 22
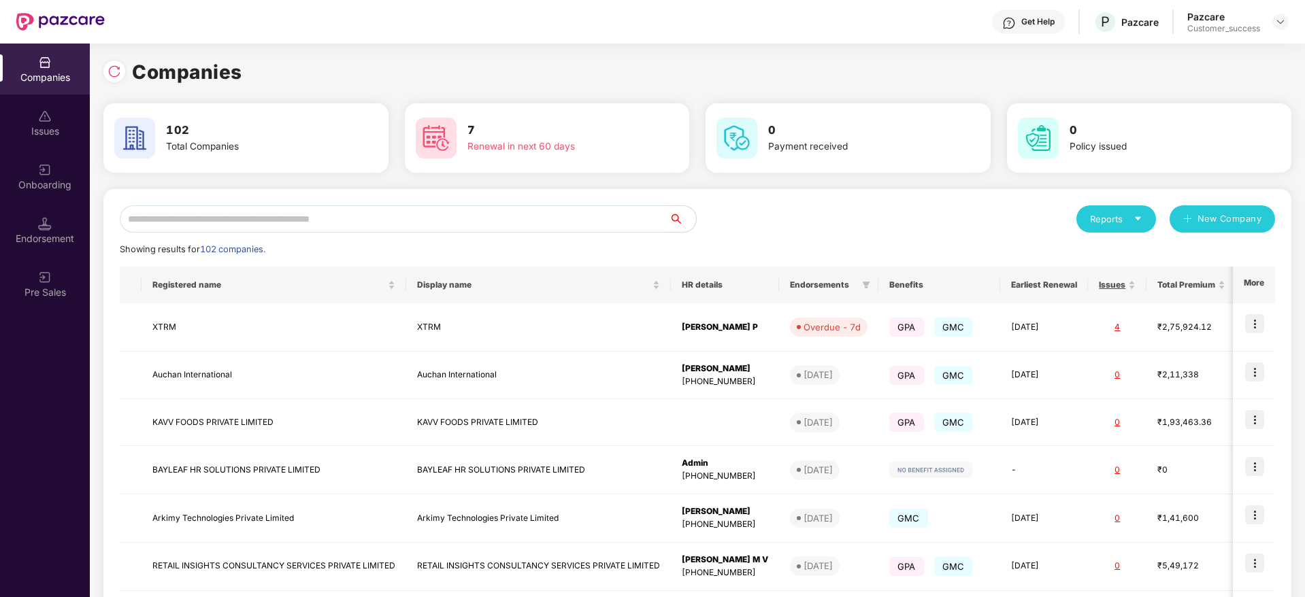
click at [316, 218] on input "text" at bounding box center [394, 218] width 549 height 27
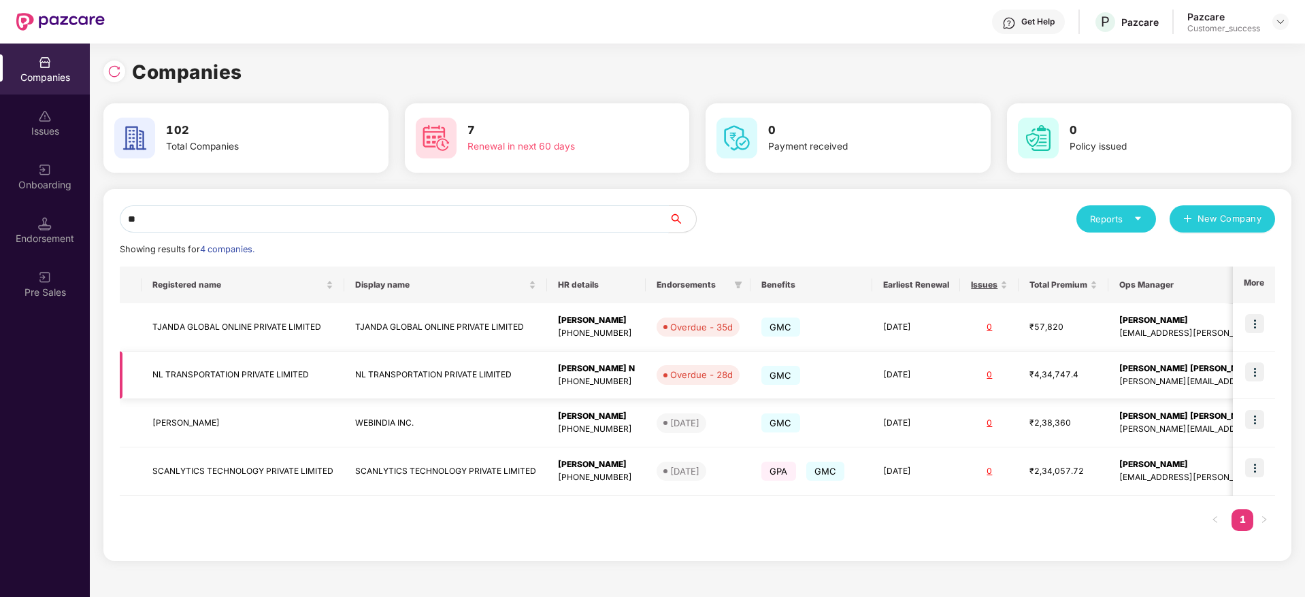
type input "**"
click at [1258, 371] on img at bounding box center [1254, 372] width 19 height 19
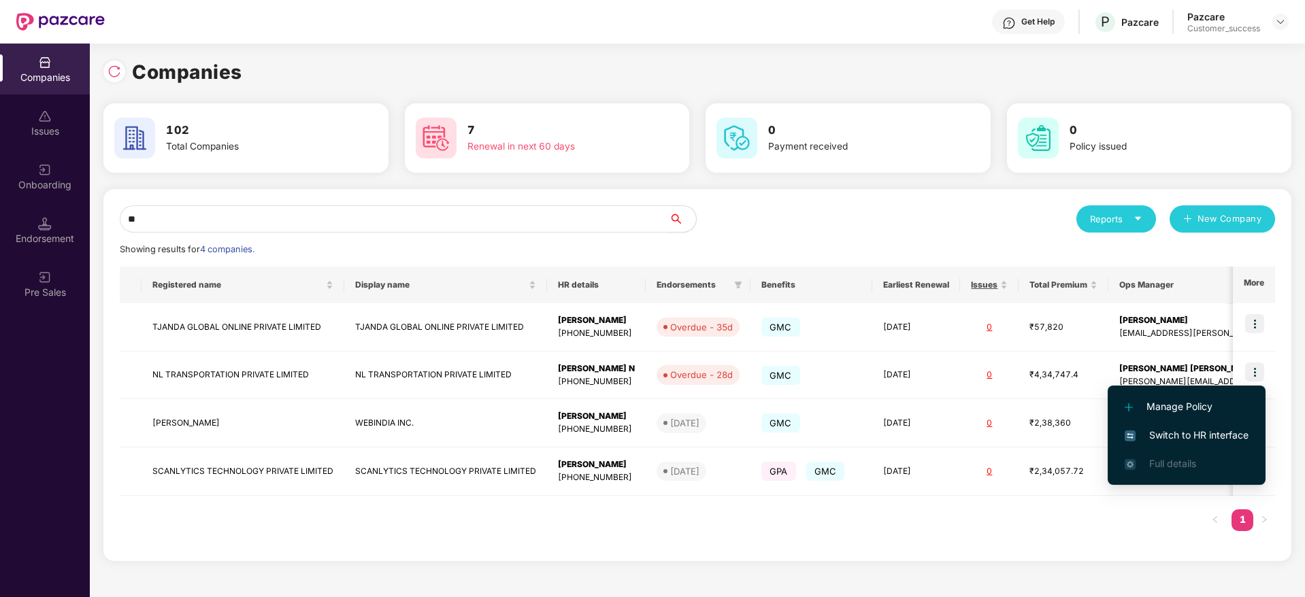
click at [1233, 429] on span "Switch to HR interface" at bounding box center [1186, 435] width 124 height 15
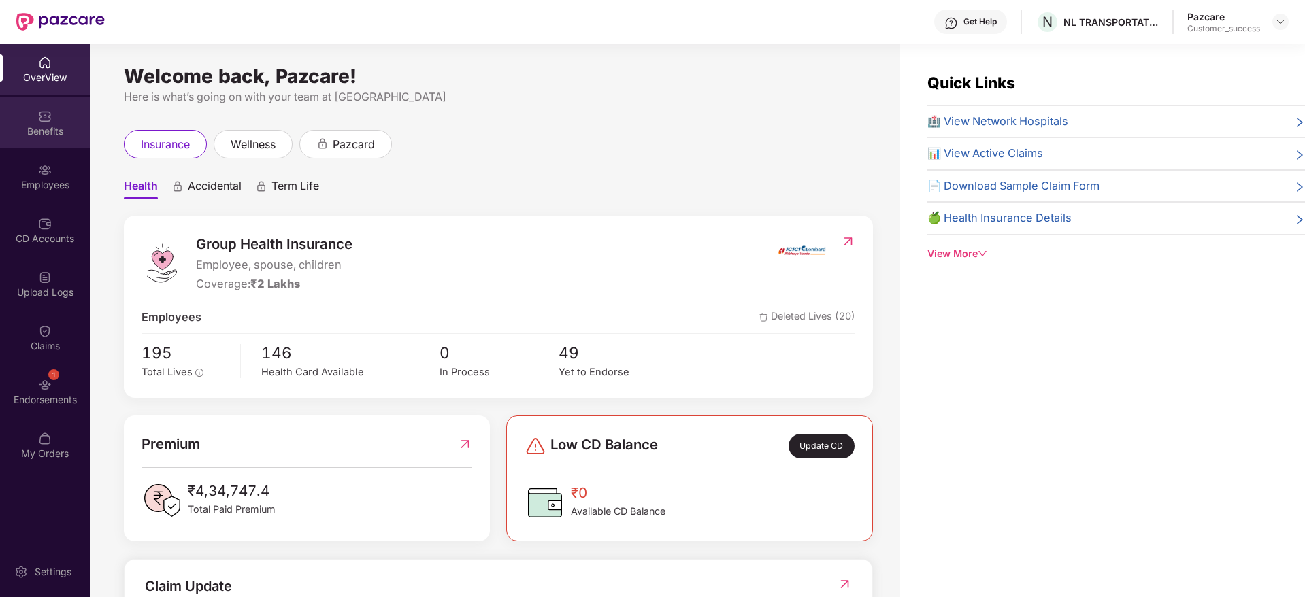
click at [22, 113] on div "Benefits" at bounding box center [45, 122] width 90 height 51
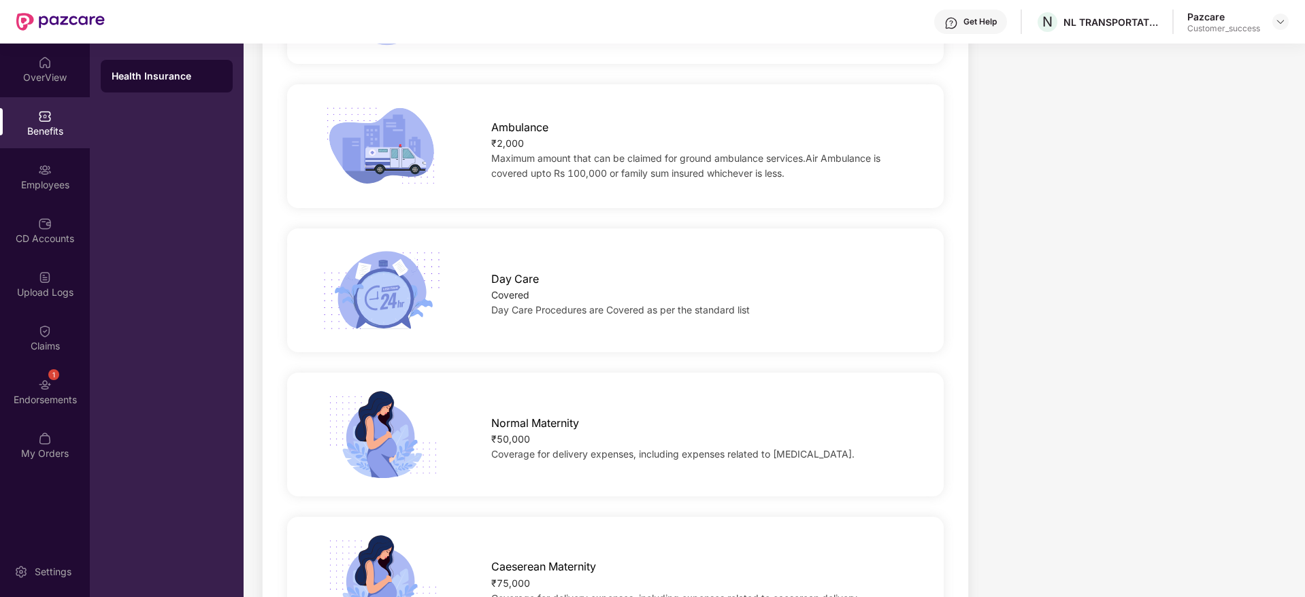
scroll to position [1122, 0]
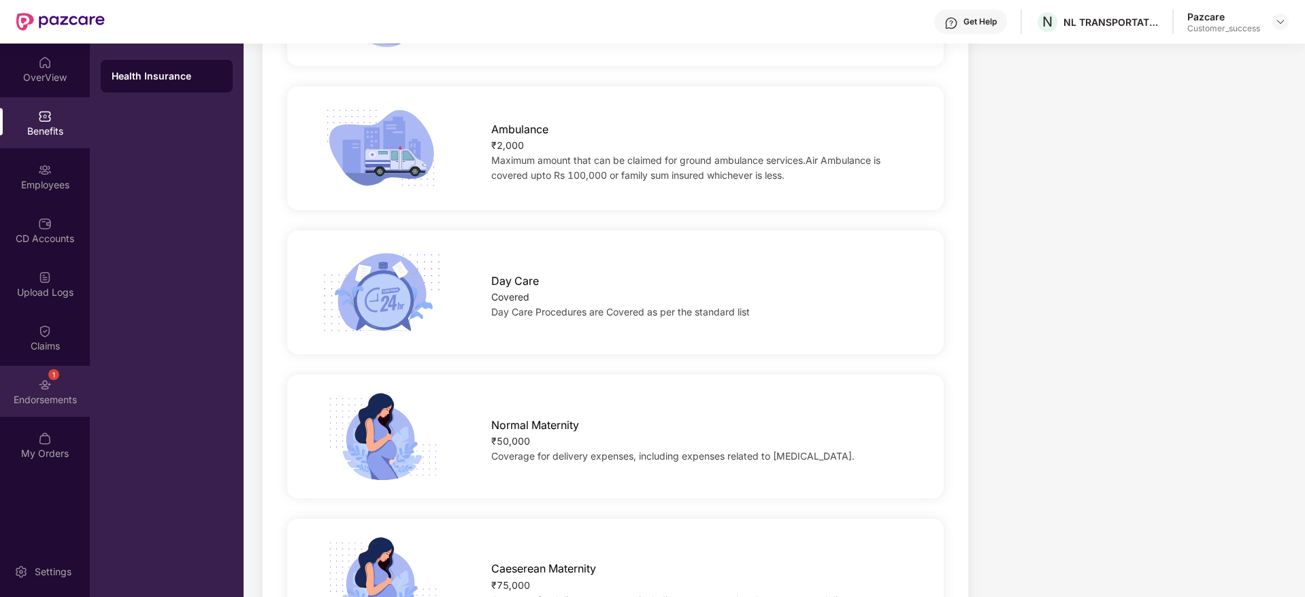
click at [36, 372] on div "1 Endorsements" at bounding box center [45, 391] width 90 height 51
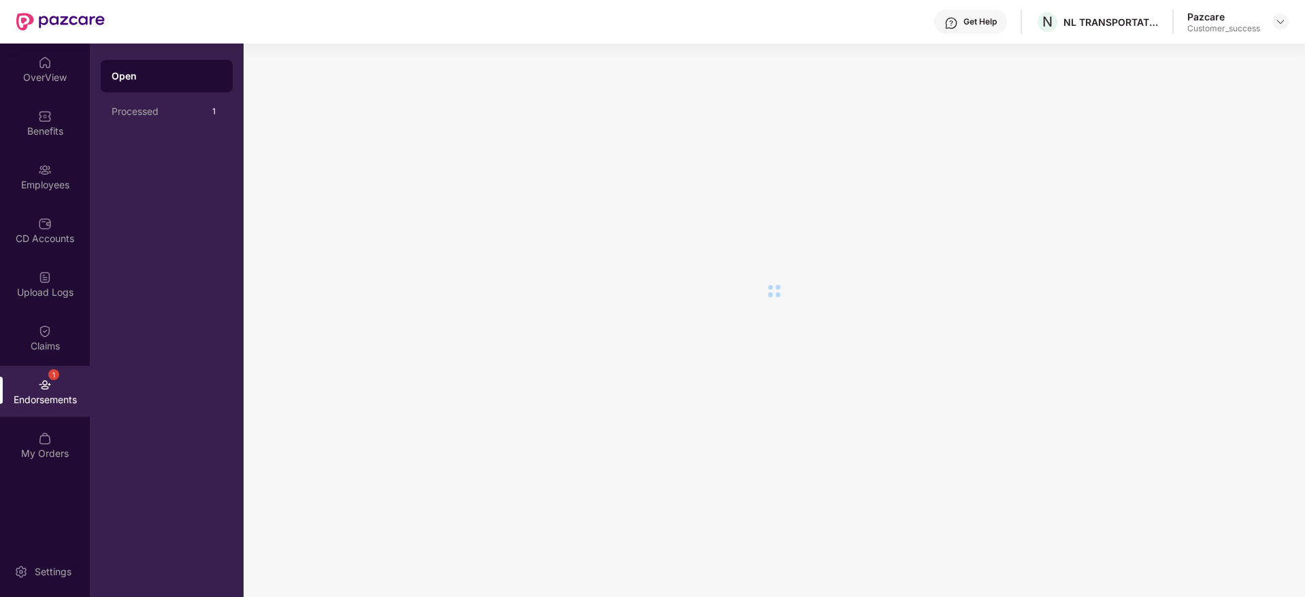
scroll to position [0, 0]
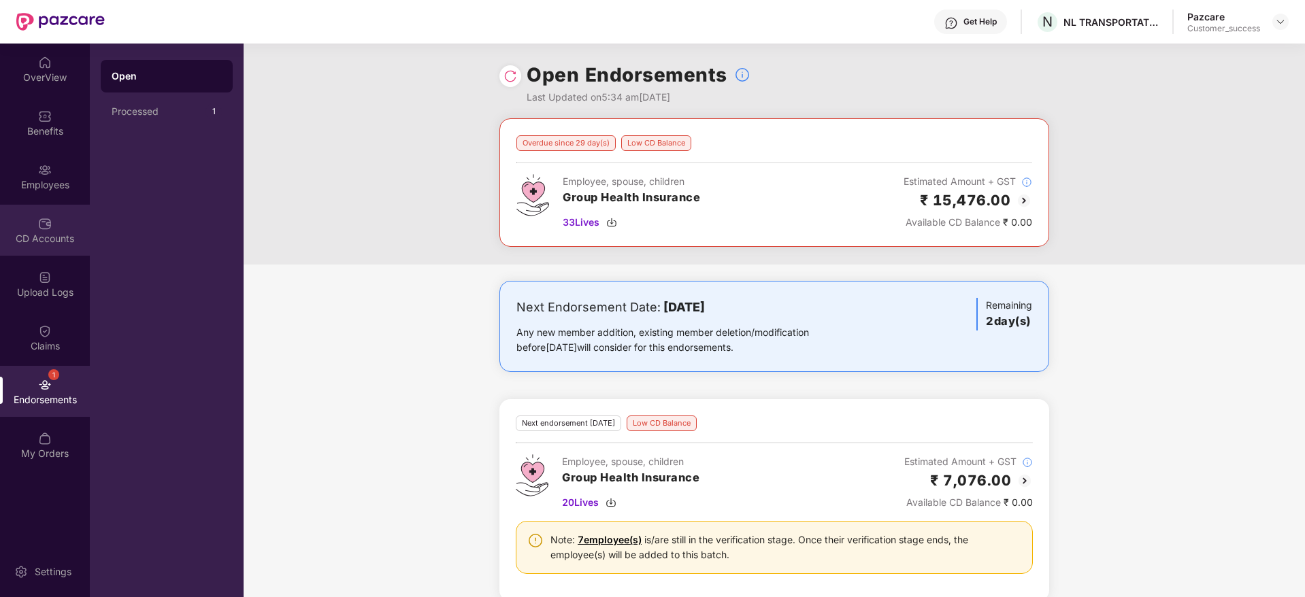
click at [46, 226] on img at bounding box center [45, 224] width 14 height 14
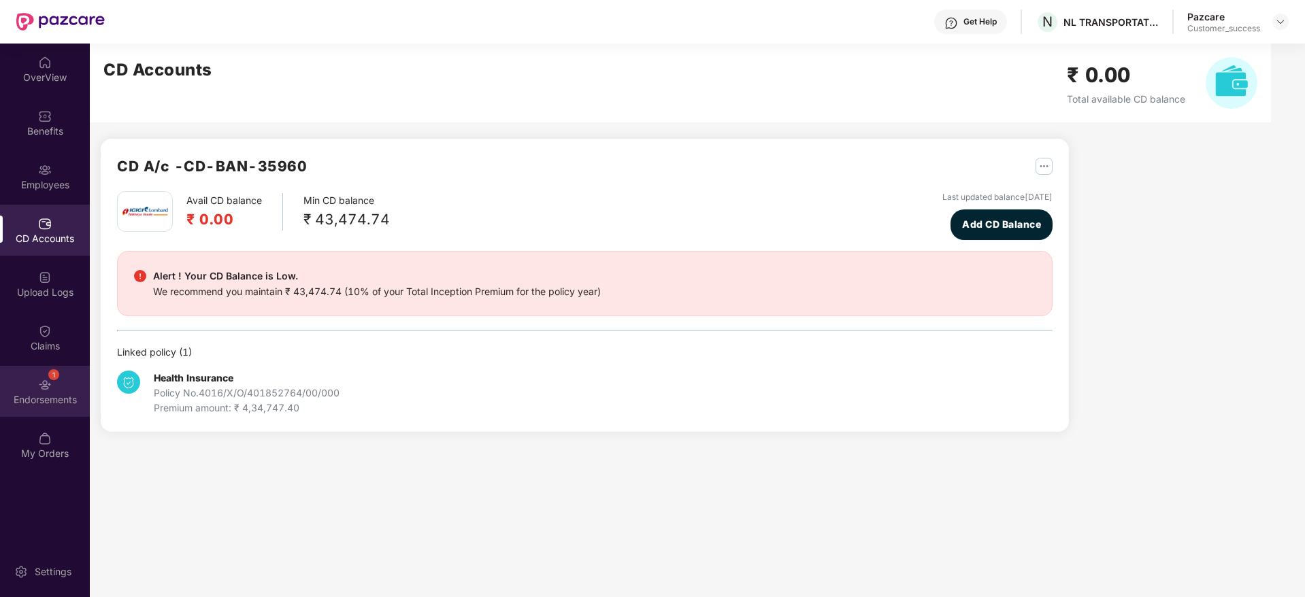
click at [74, 385] on div "1 Endorsements" at bounding box center [45, 391] width 90 height 51
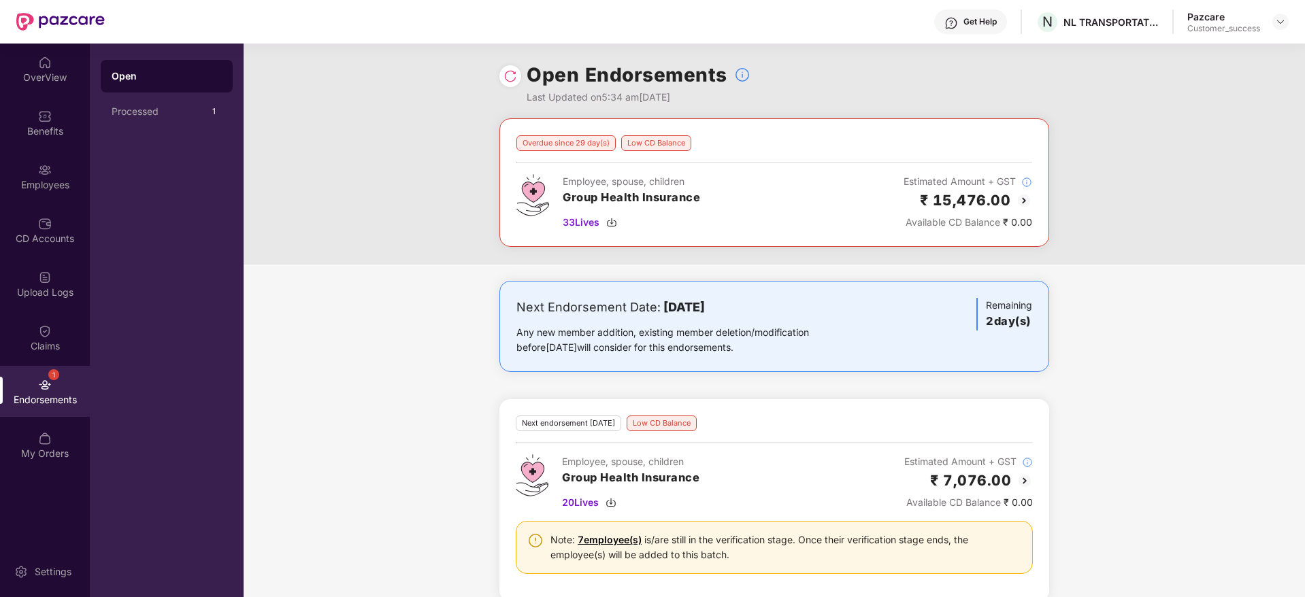
scroll to position [20, 0]
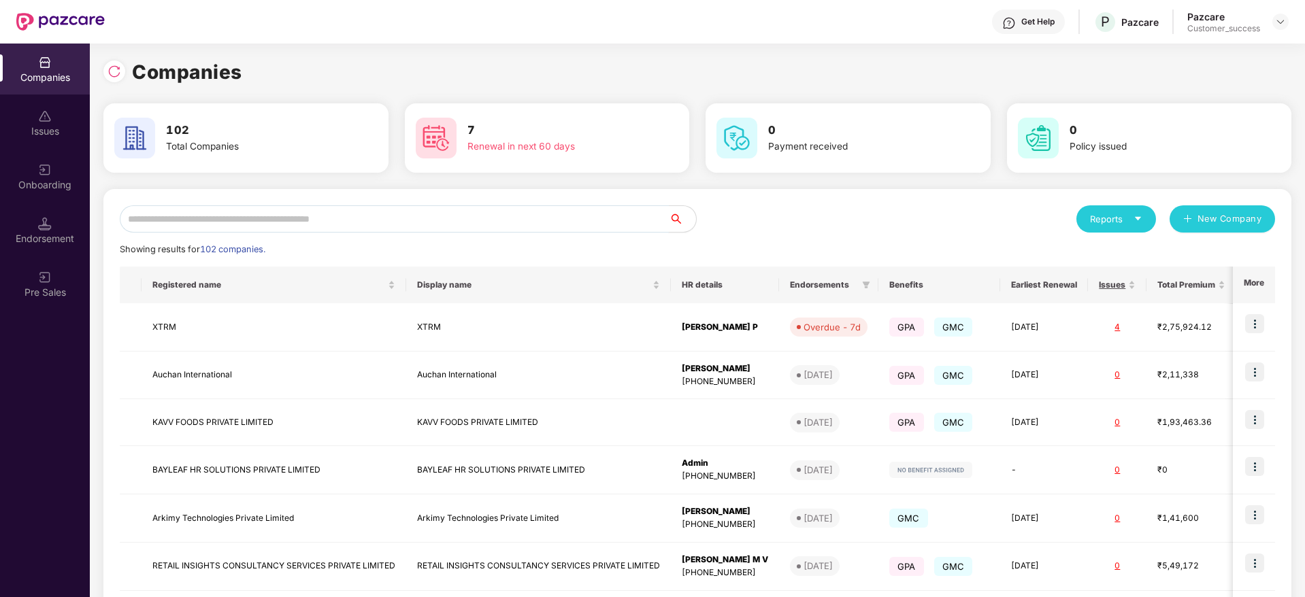
click at [202, 222] on input "text" at bounding box center [394, 218] width 549 height 27
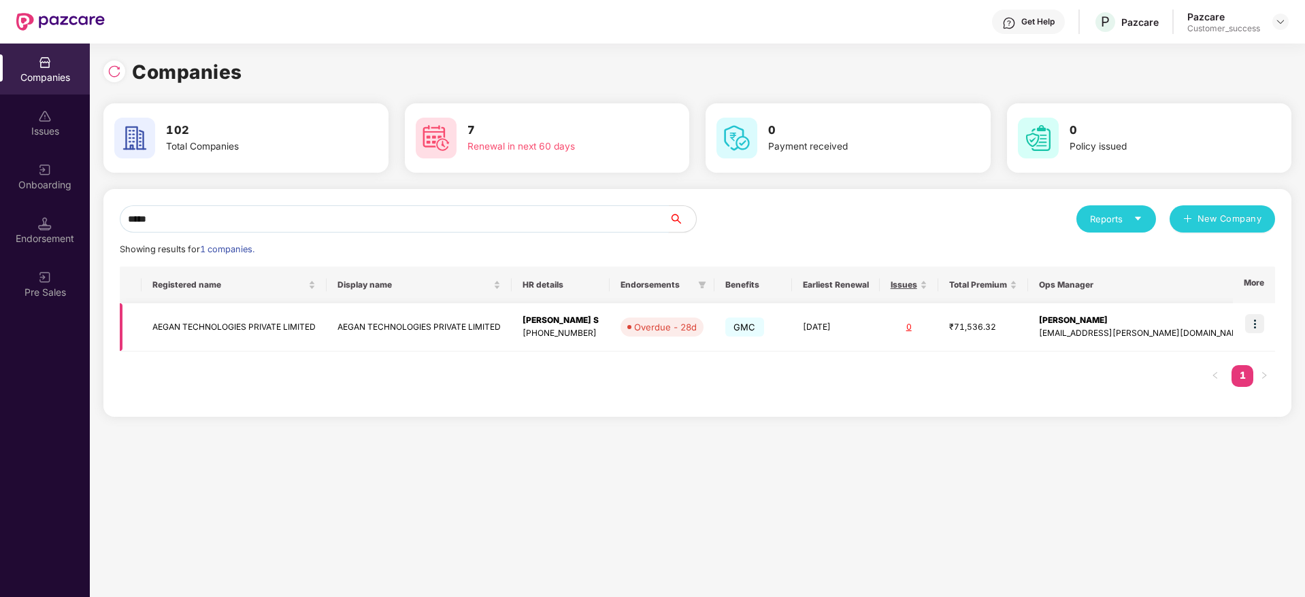
type input "*****"
click at [1267, 322] on td at bounding box center [1254, 327] width 42 height 48
click at [1249, 325] on img at bounding box center [1254, 323] width 19 height 19
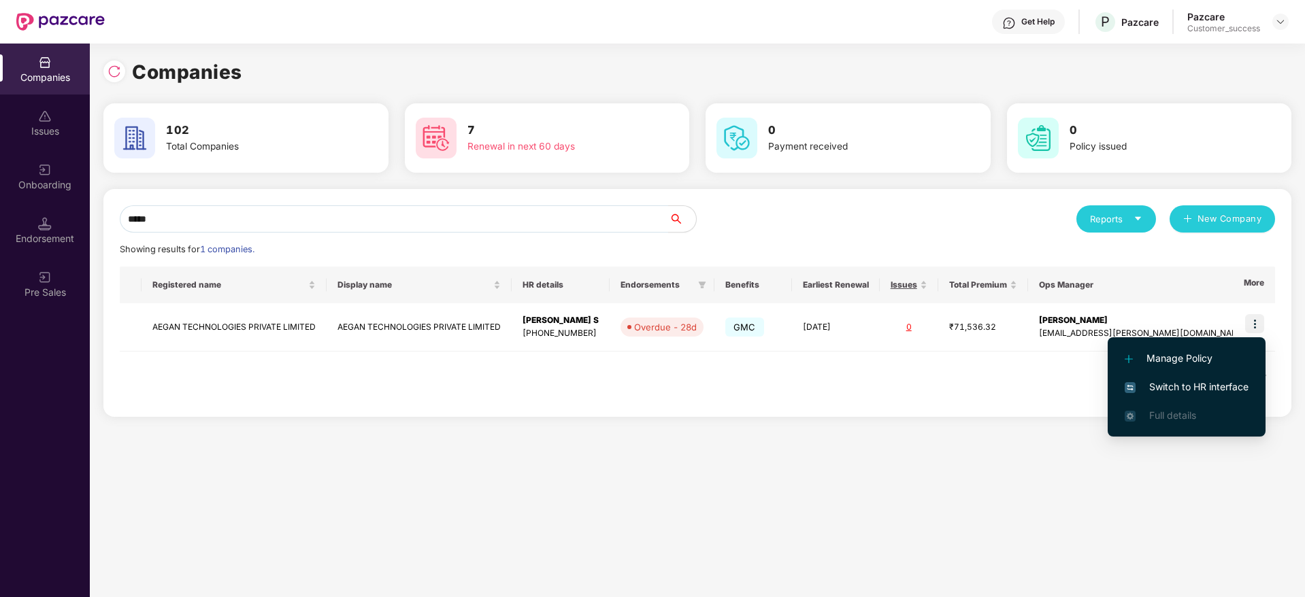
click at [1166, 377] on li "Switch to HR interface" at bounding box center [1186, 387] width 158 height 29
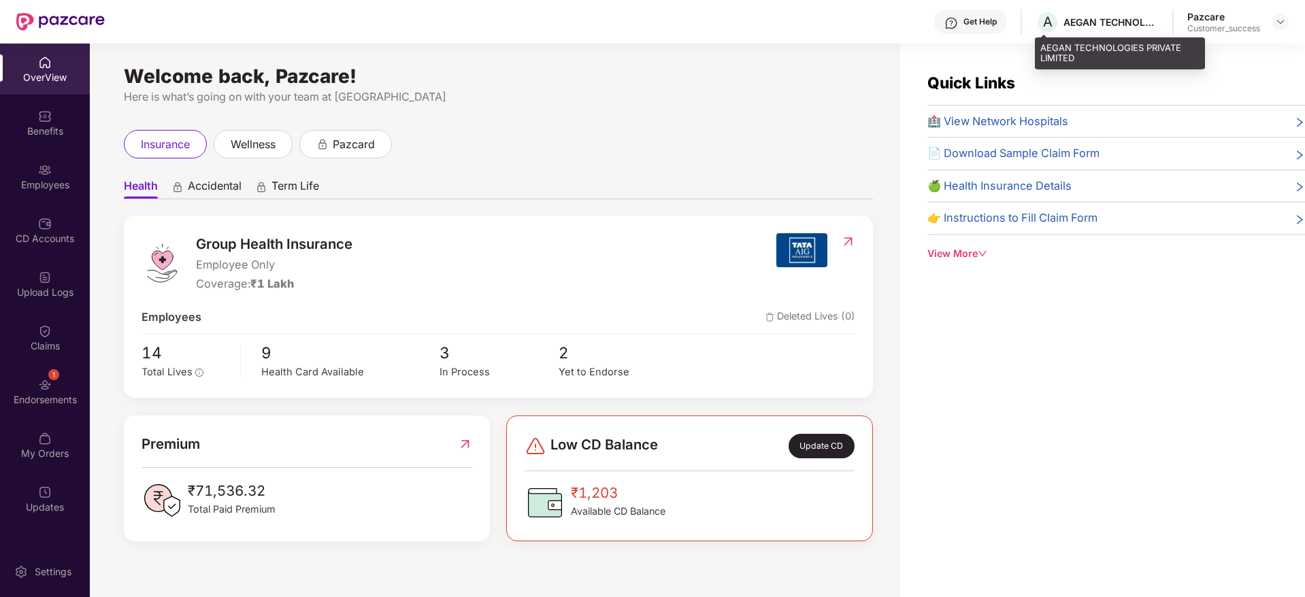
click at [1119, 22] on div "AEGAN TECHNOLOGIES PRIVATE LIMITED" at bounding box center [1110, 22] width 95 height 13
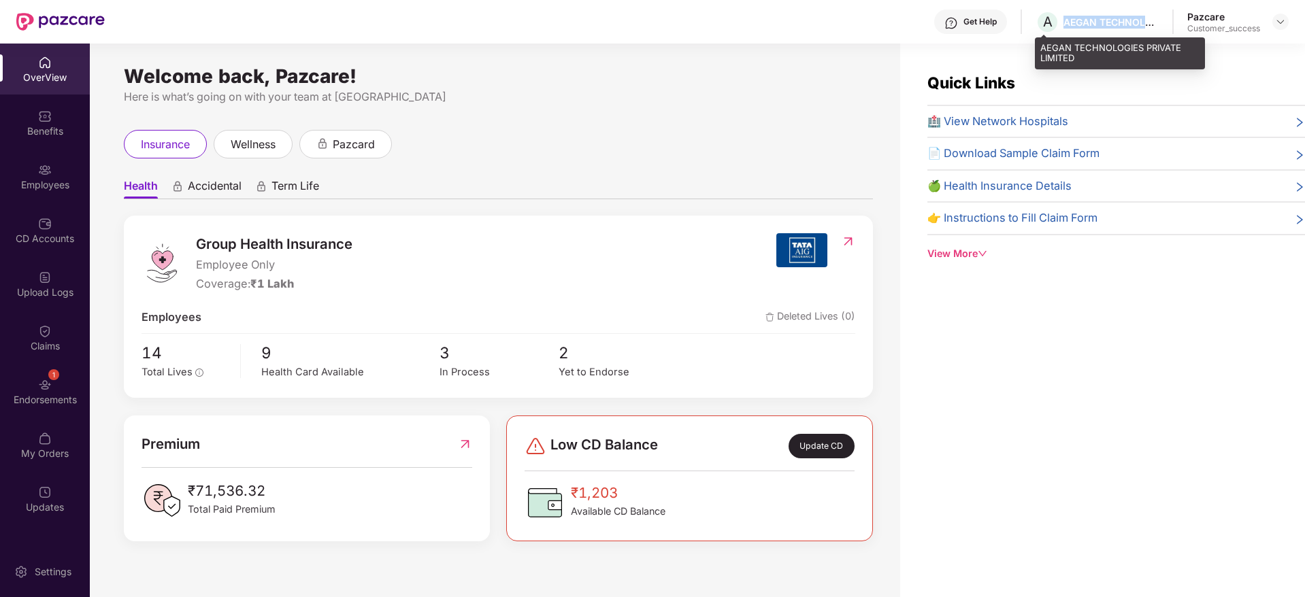
click at [1119, 22] on div "AEGAN TECHNOLOGIES PRIVATE LIMITED" at bounding box center [1110, 22] width 95 height 13
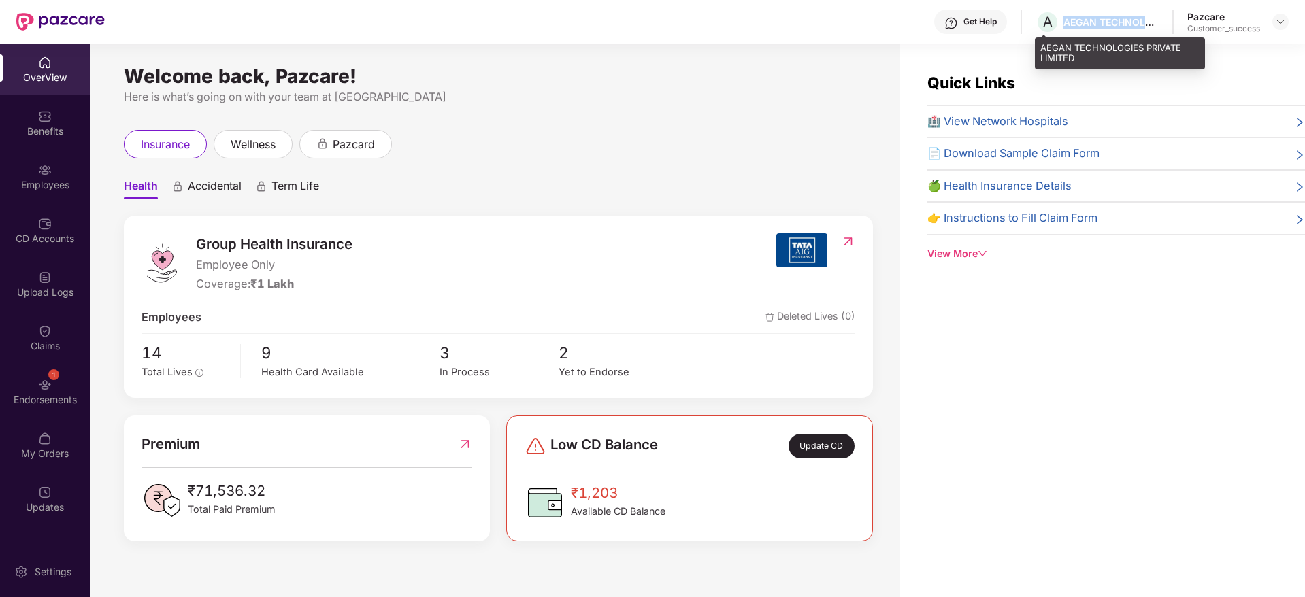
click at [1119, 22] on div "AEGAN TECHNOLOGIES PRIVATE LIMITED" at bounding box center [1110, 22] width 95 height 13
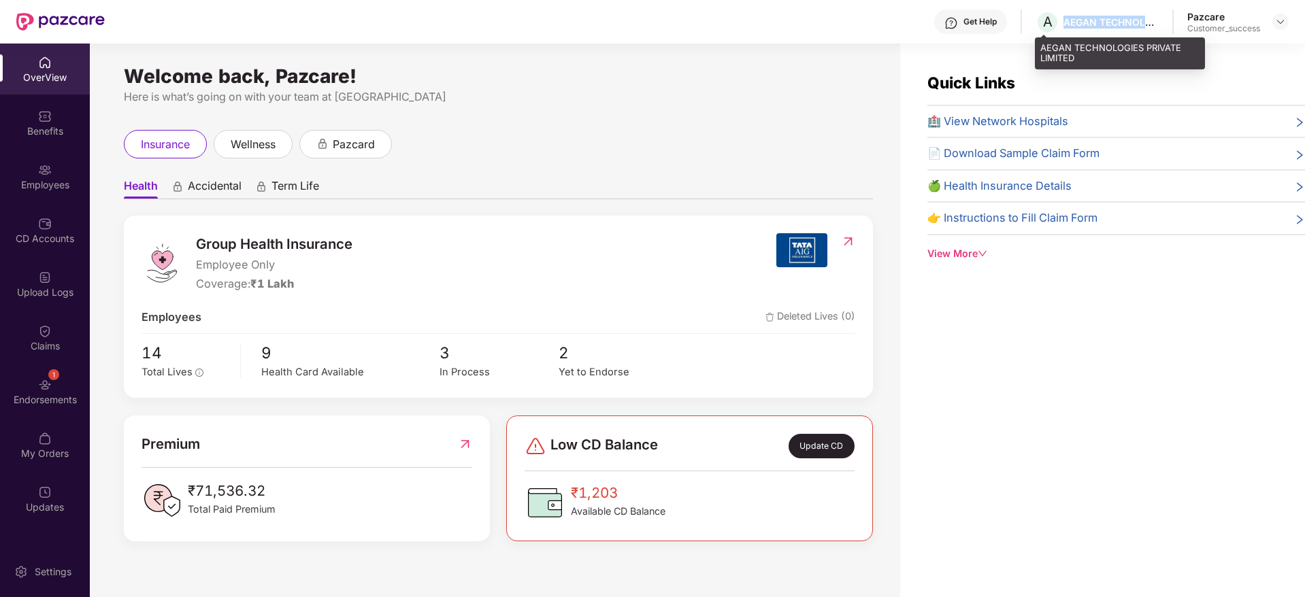
copy div "AEGAN TECHNOLOGIES PRIVATE LIMITED"
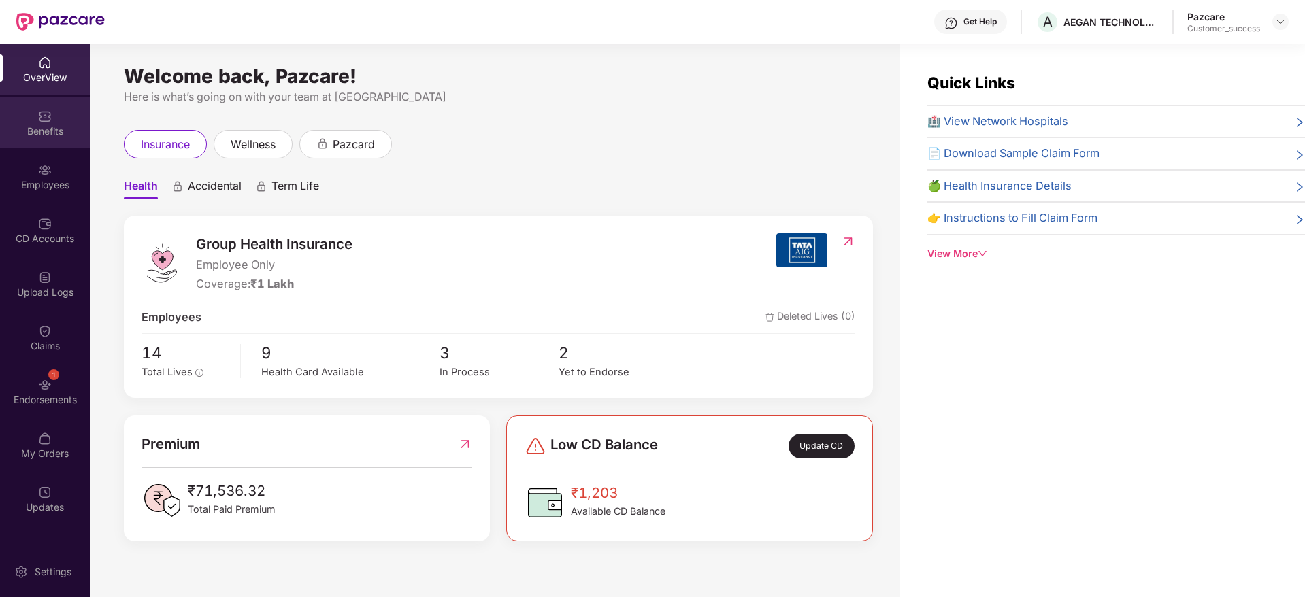
click at [64, 138] on div "Benefits" at bounding box center [45, 122] width 90 height 51
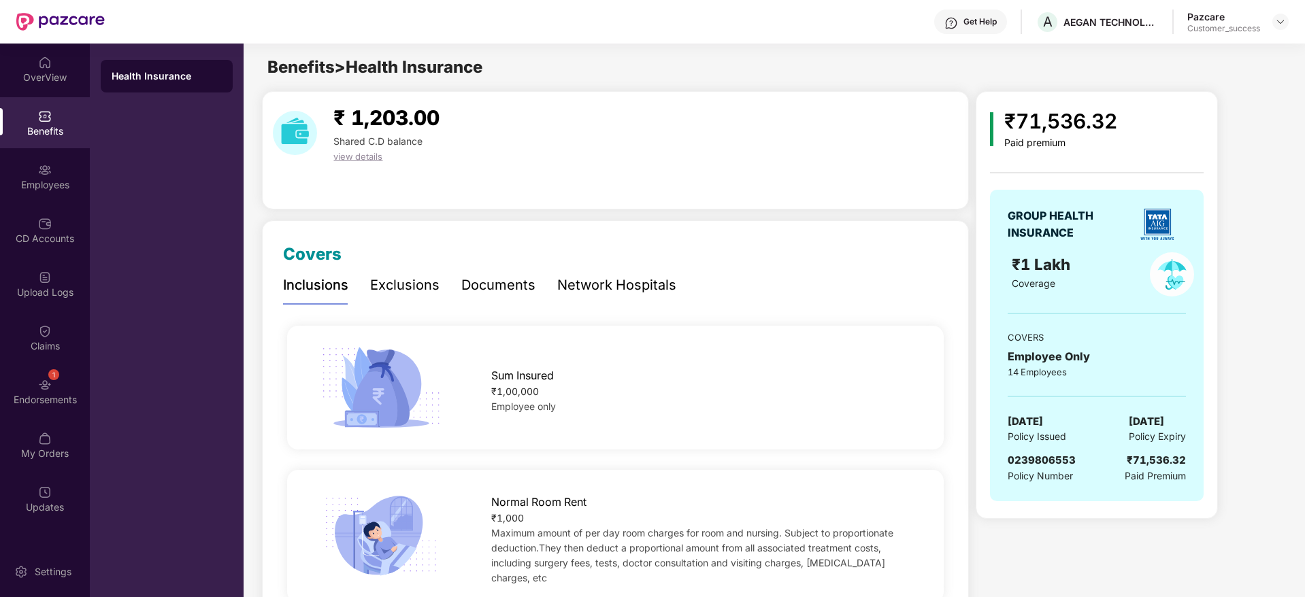
click at [522, 280] on div "Documents" at bounding box center [498, 285] width 74 height 21
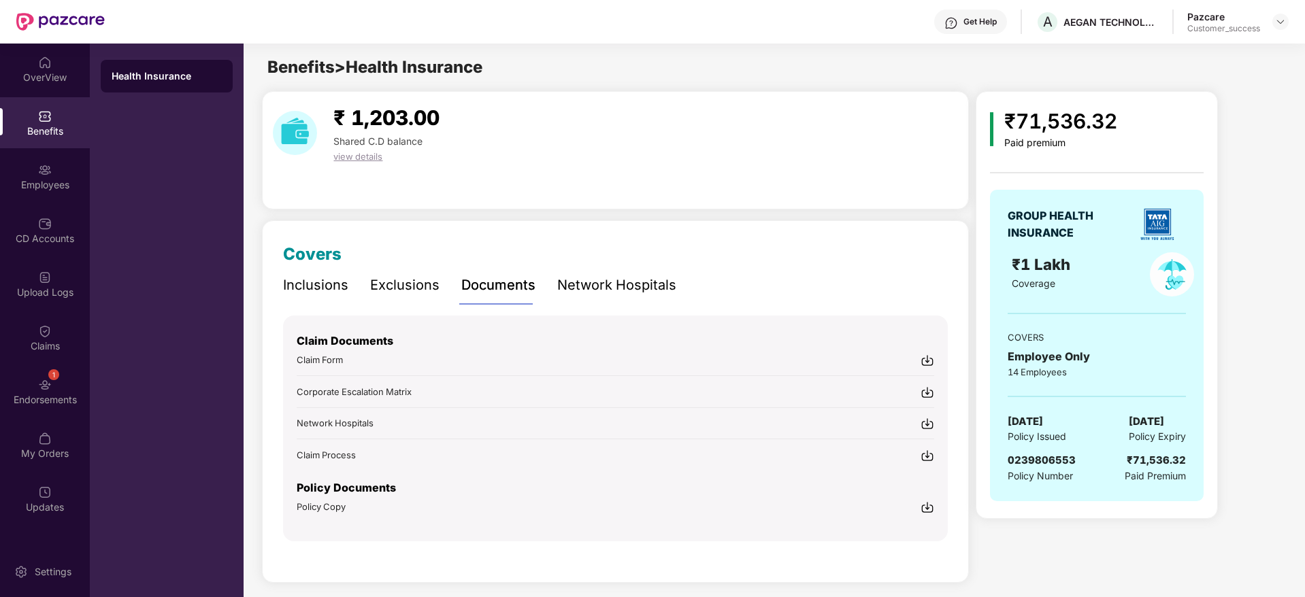
scroll to position [7, 0]
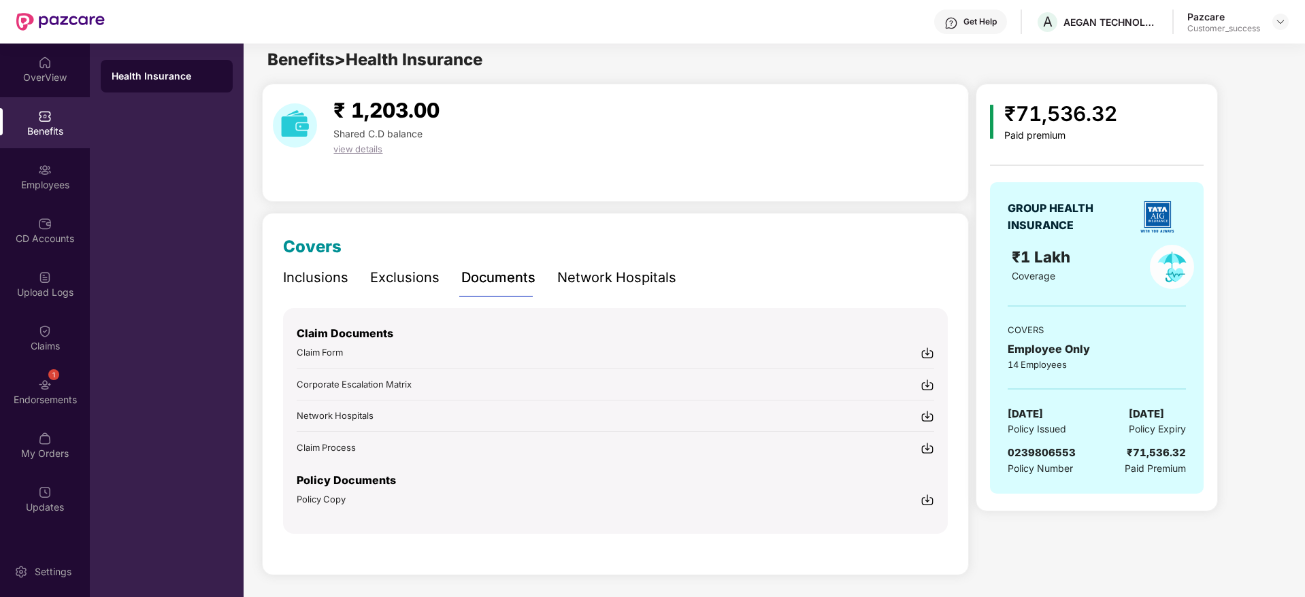
click at [929, 493] on img at bounding box center [927, 500] width 14 height 14
click at [18, 404] on div "Endorsements" at bounding box center [45, 400] width 90 height 14
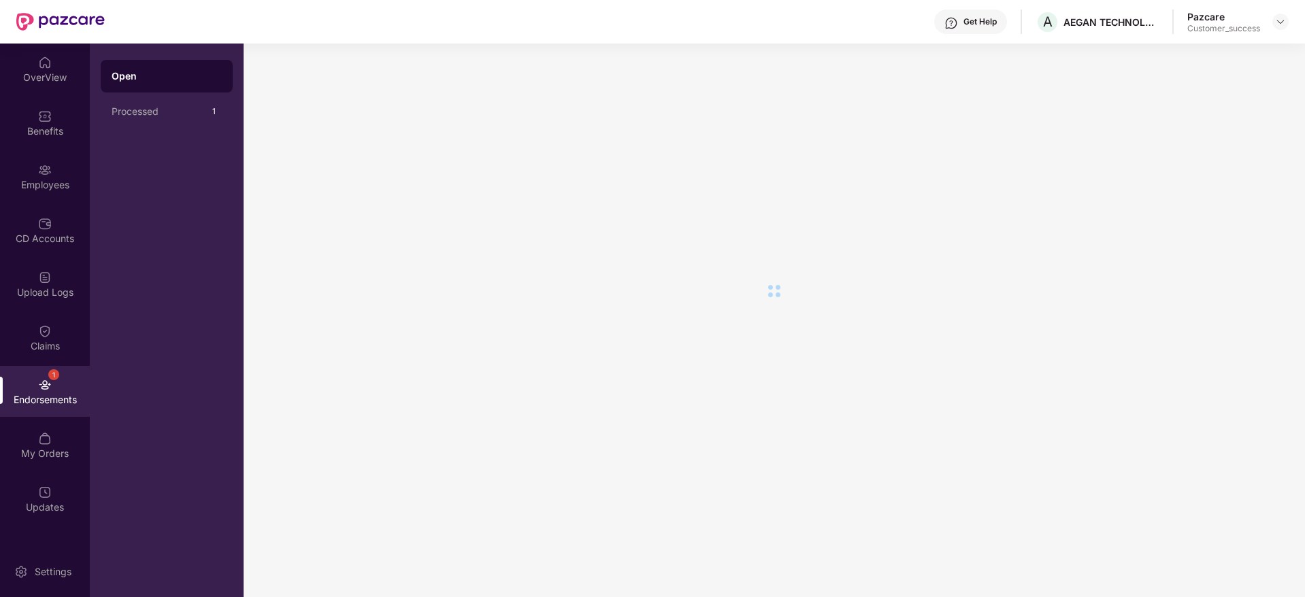
scroll to position [0, 0]
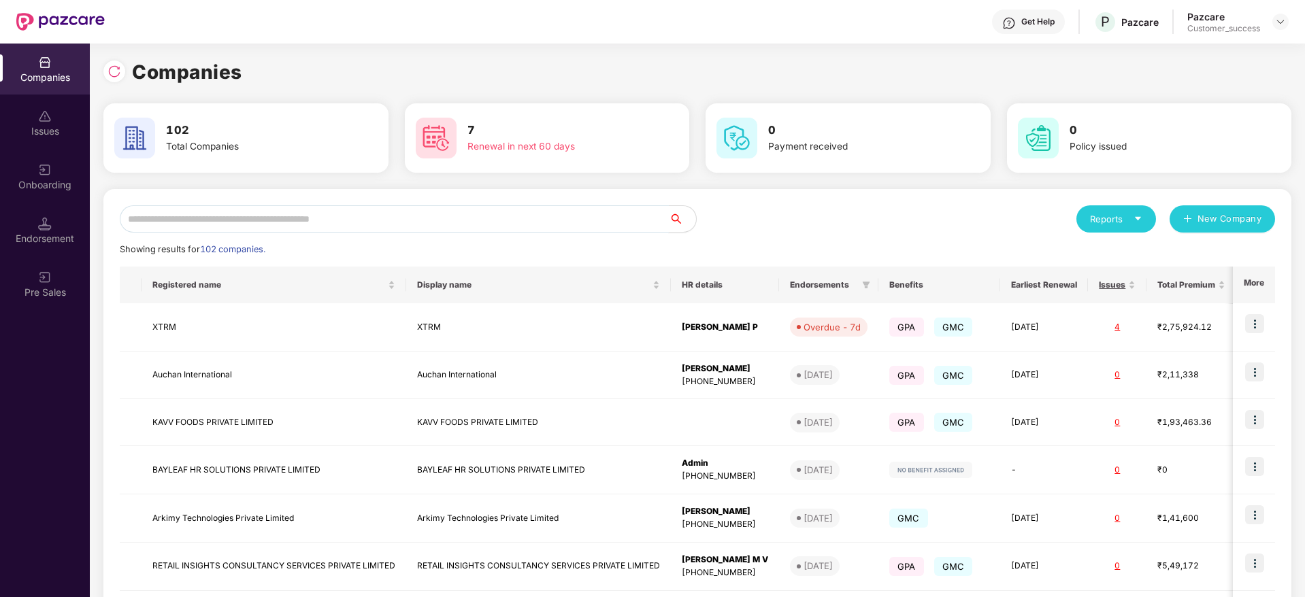
click at [260, 222] on input "text" at bounding box center [394, 218] width 549 height 27
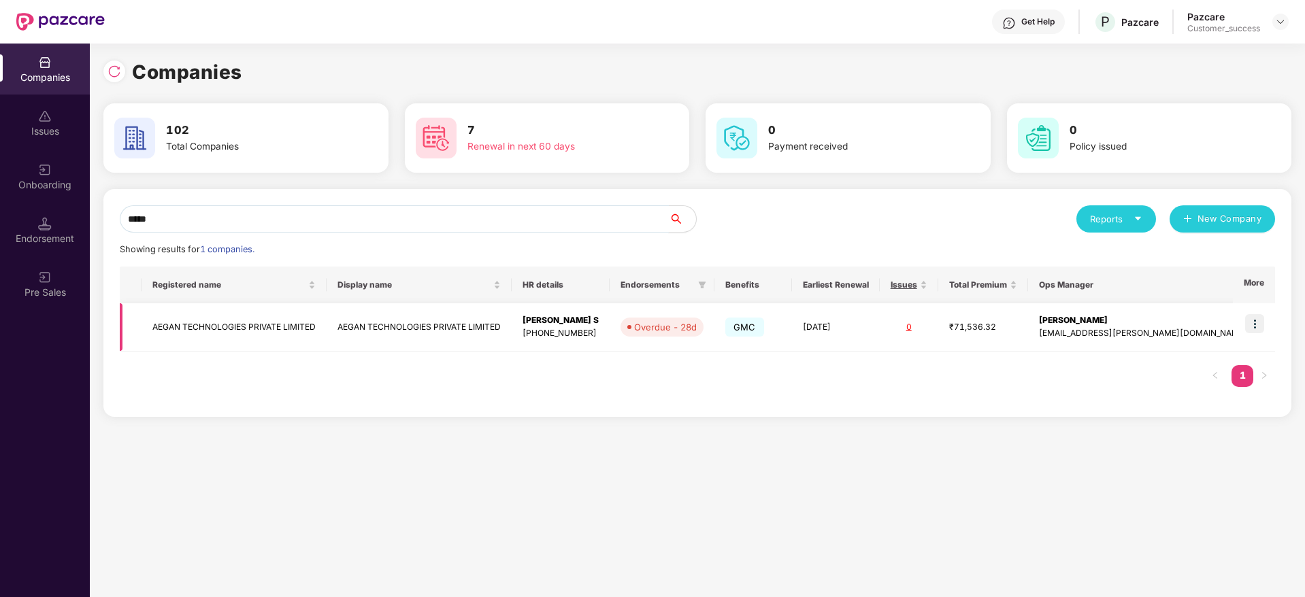
type input "*****"
click at [246, 315] on td "AEGAN TECHNOLOGIES PRIVATE LIMITED" at bounding box center [233, 327] width 185 height 48
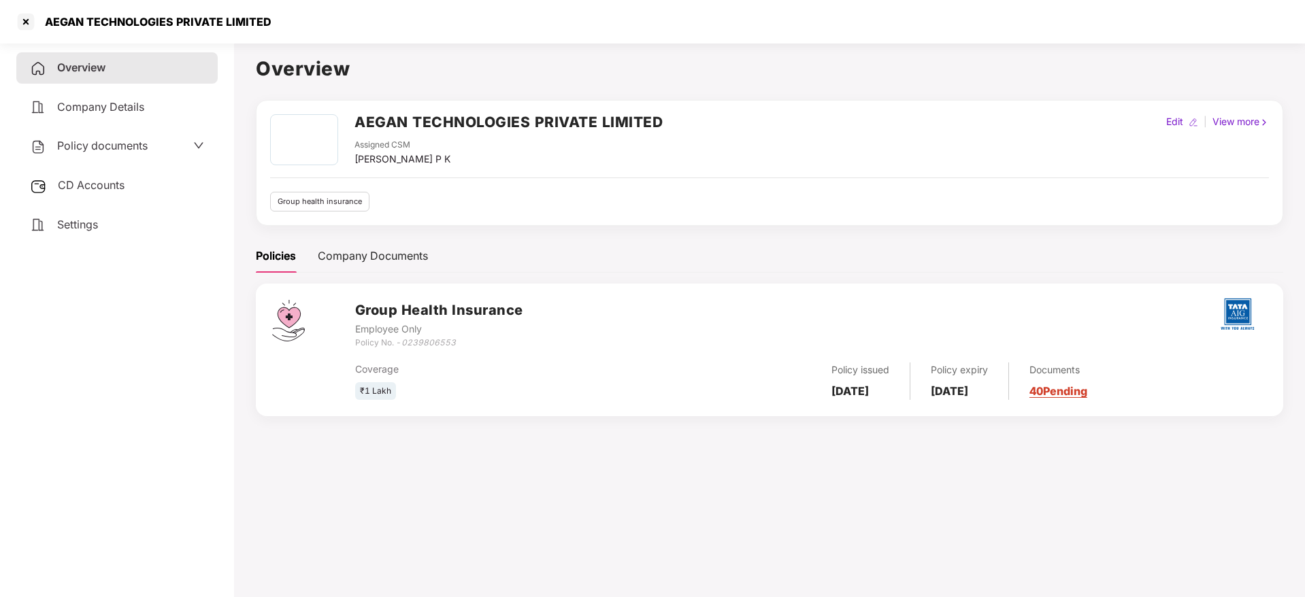
click at [112, 188] on span "CD Accounts" at bounding box center [91, 185] width 67 height 14
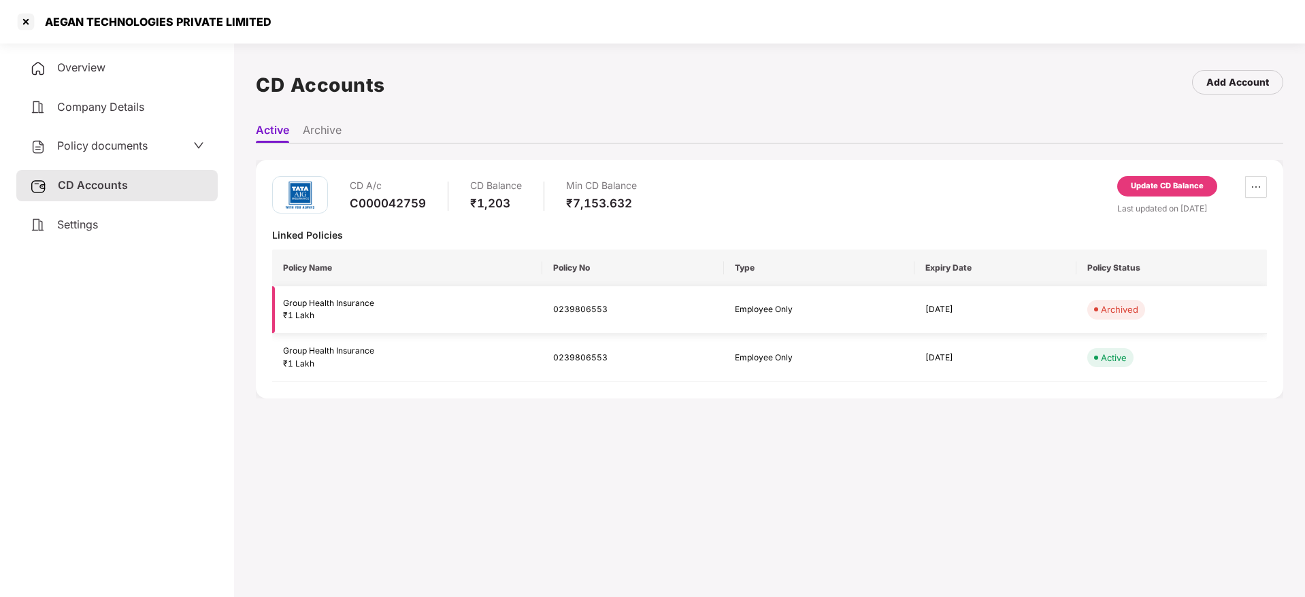
click at [1112, 305] on div "Archived" at bounding box center [1119, 310] width 37 height 14
drag, startPoint x: 554, startPoint y: 311, endPoint x: 610, endPoint y: 311, distance: 55.8
click at [610, 311] on td "0239806553" at bounding box center [633, 310] width 182 height 48
copy td "0239806553"
click at [31, 25] on div at bounding box center [26, 22] width 22 height 22
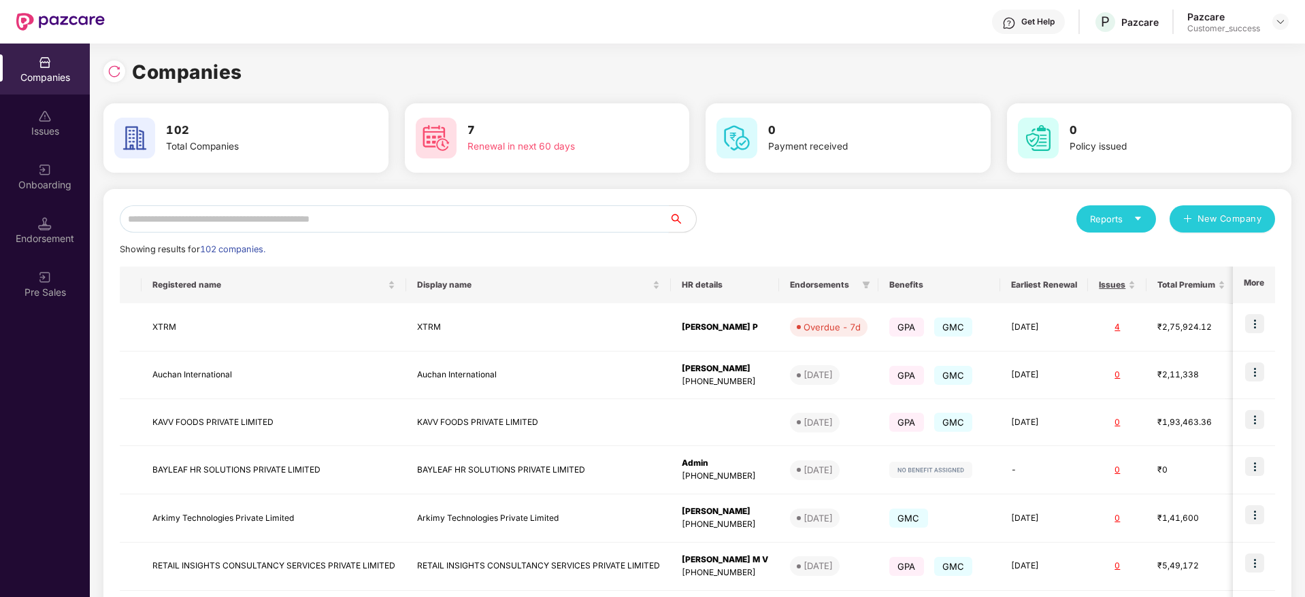
click at [188, 216] on input "text" at bounding box center [394, 218] width 549 height 27
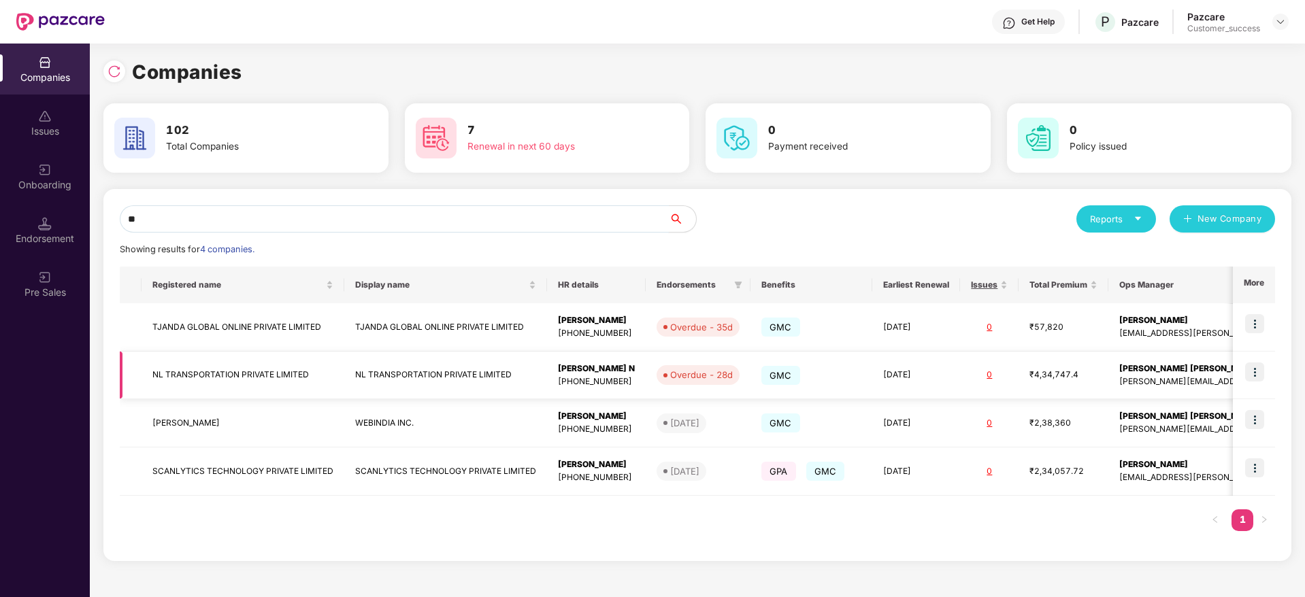
type input "**"
click at [1248, 366] on img at bounding box center [1254, 372] width 19 height 19
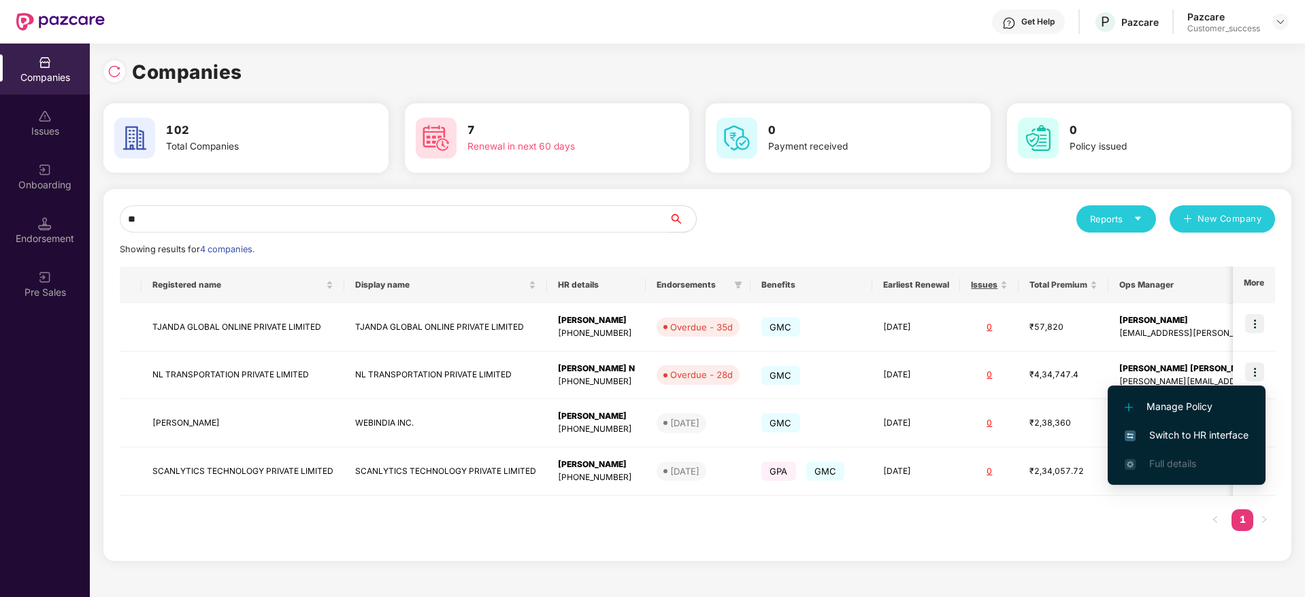
click at [1158, 435] on span "Switch to HR interface" at bounding box center [1186, 435] width 124 height 15
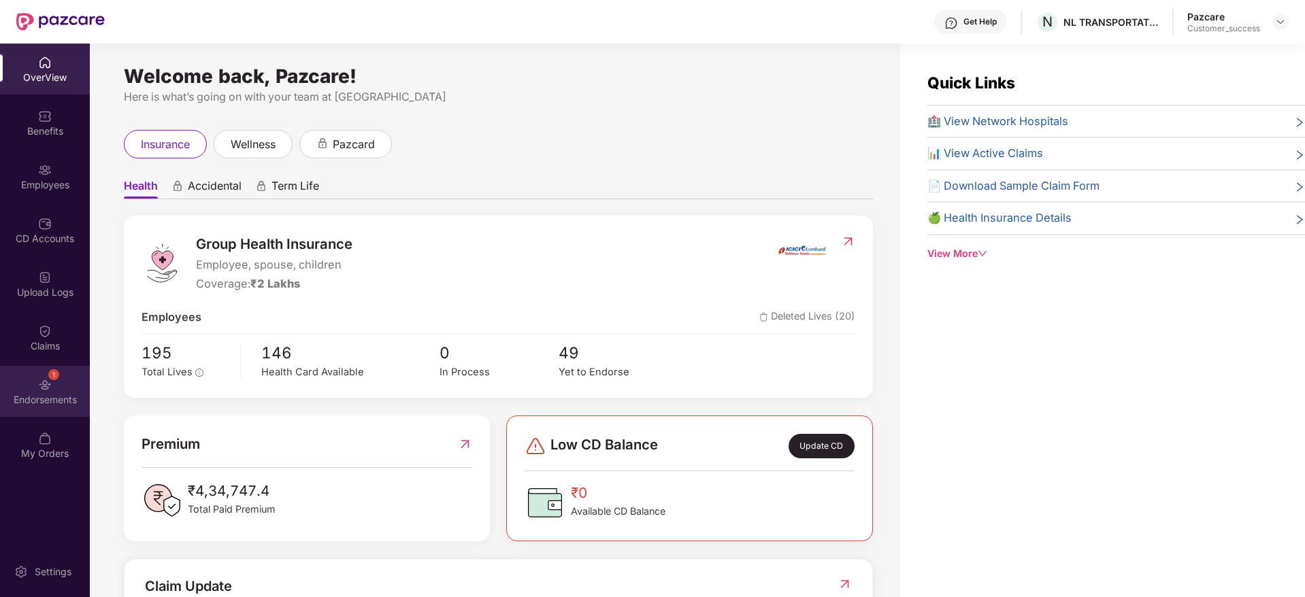
click at [48, 406] on div "1 Endorsements" at bounding box center [45, 391] width 90 height 51
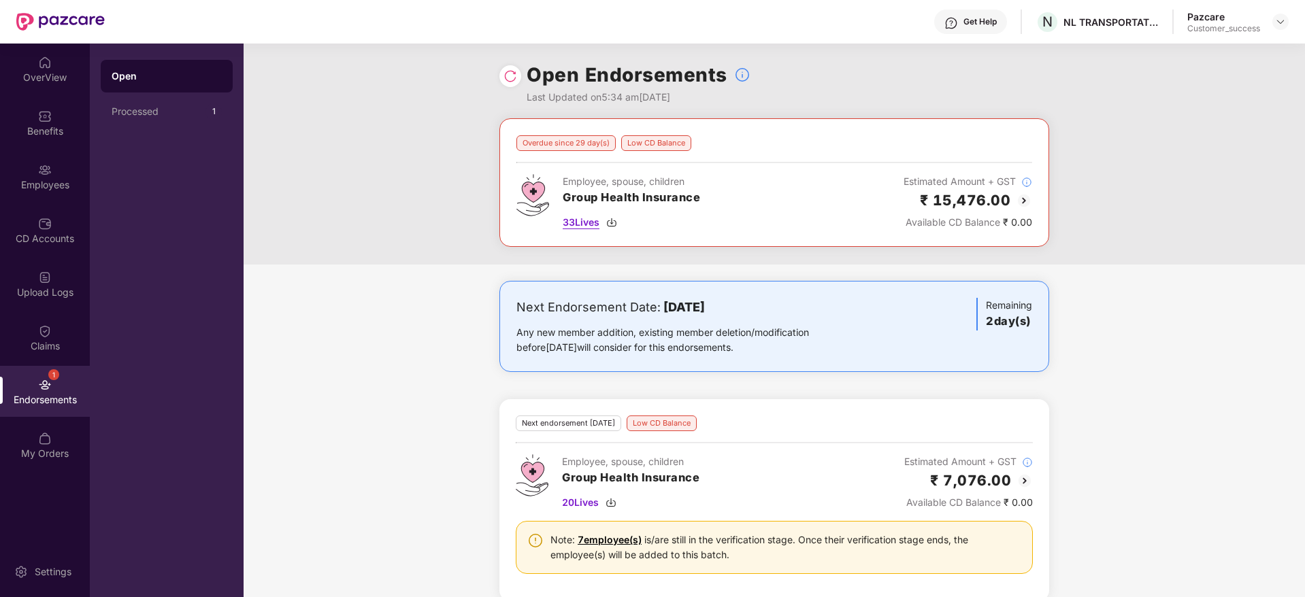
click at [612, 224] on img at bounding box center [611, 222] width 11 height 11
click at [616, 499] on img at bounding box center [610, 502] width 11 height 11
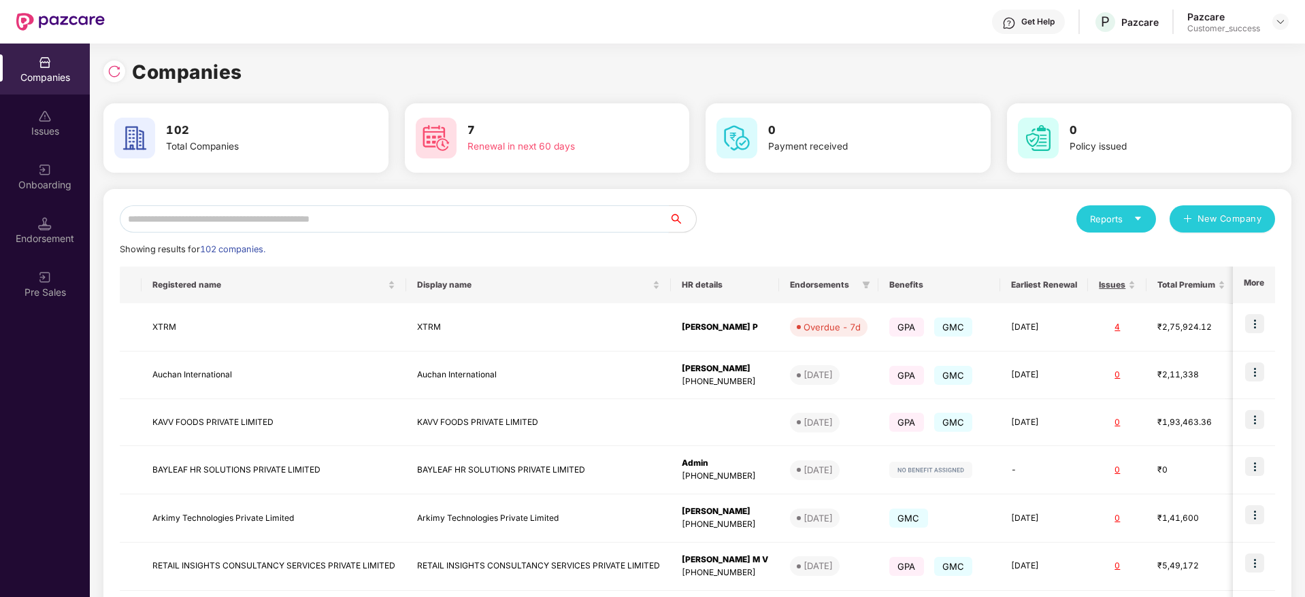
click at [268, 213] on input "text" at bounding box center [394, 218] width 549 height 27
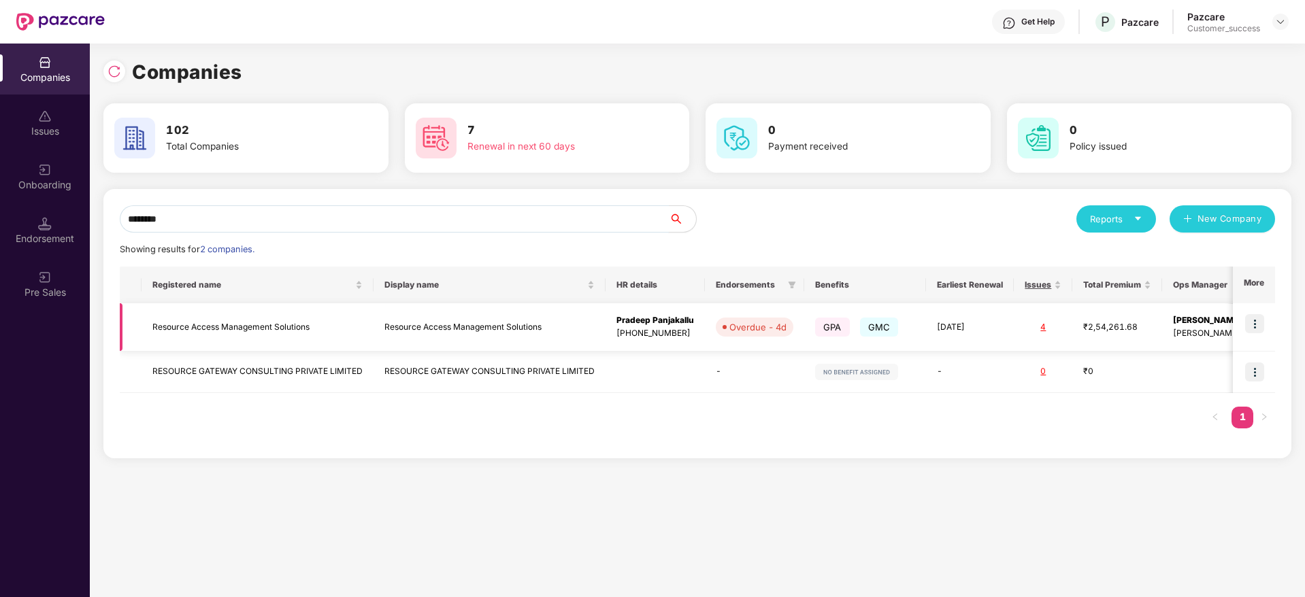
type input "********"
click at [1249, 324] on img at bounding box center [1254, 323] width 19 height 19
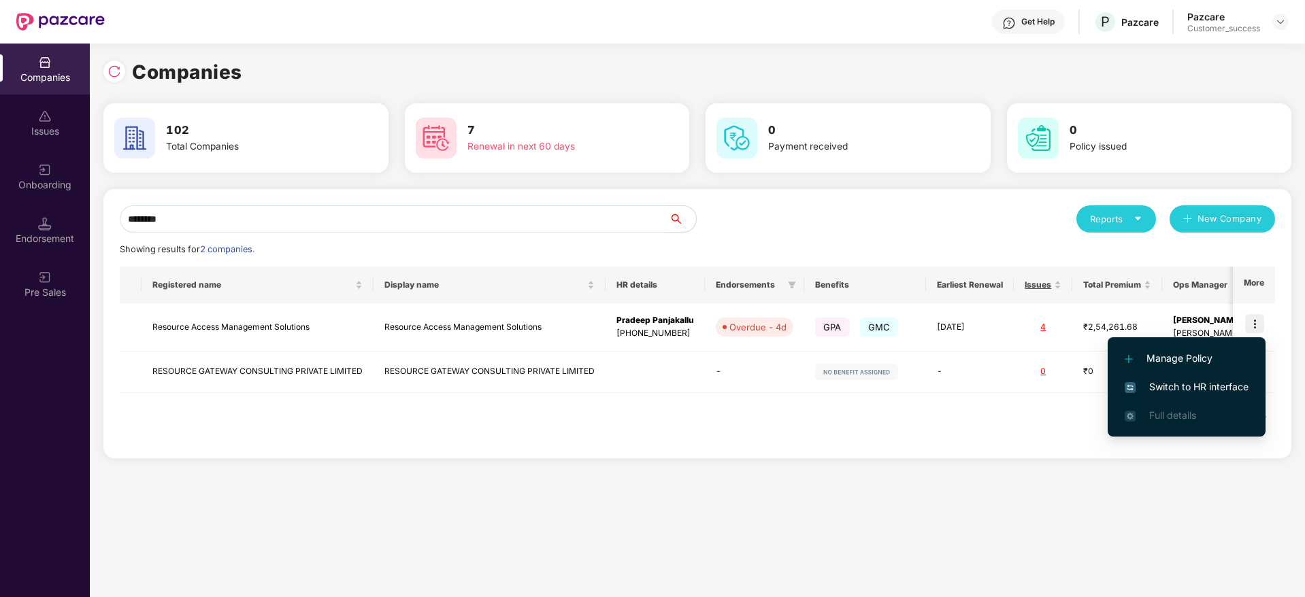
click at [1179, 383] on span "Switch to HR interface" at bounding box center [1186, 387] width 124 height 15
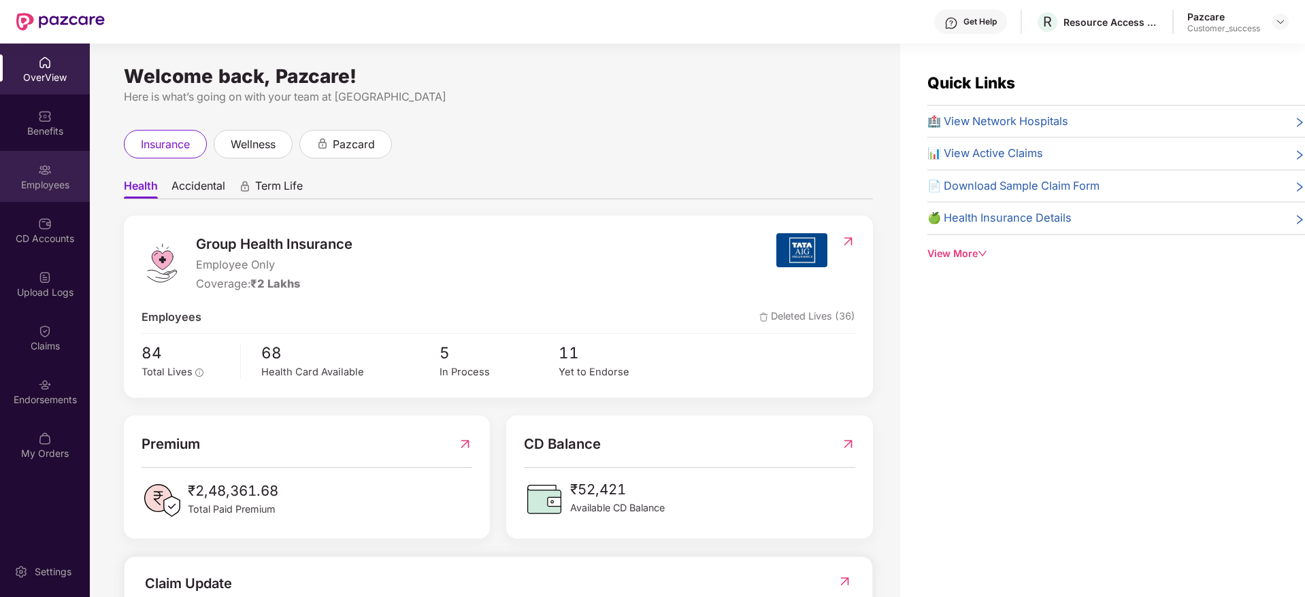
click at [48, 172] on img at bounding box center [45, 170] width 14 height 14
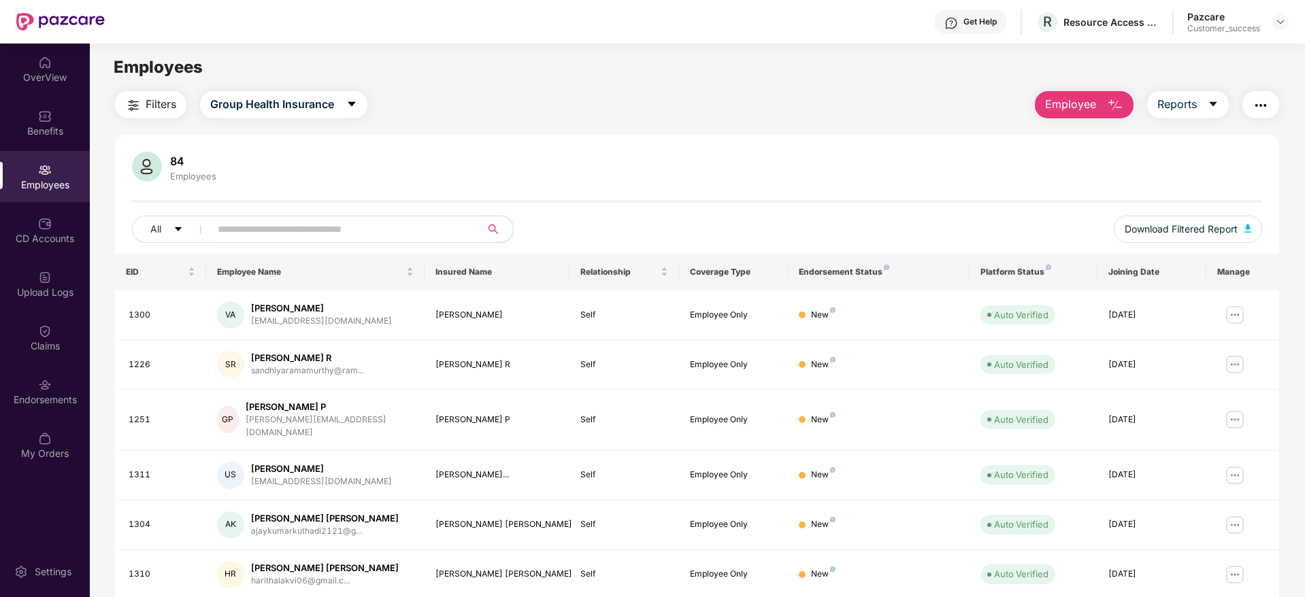
click at [337, 234] on input "text" at bounding box center [340, 229] width 244 height 20
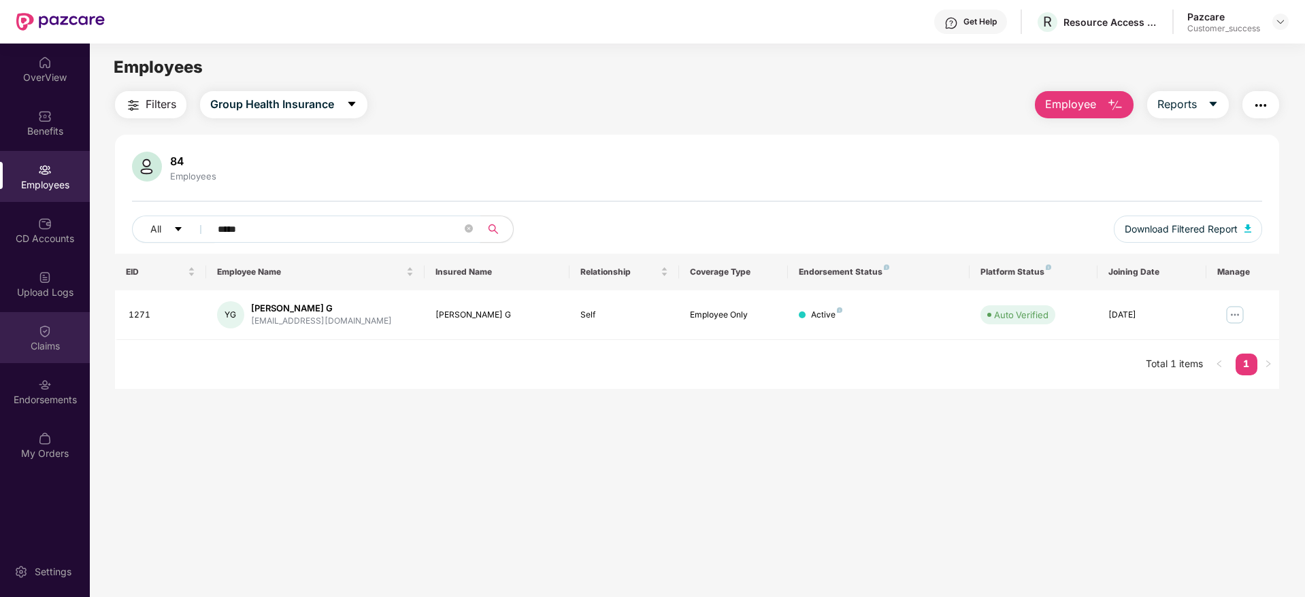
type input "*****"
click at [14, 349] on div "Claims" at bounding box center [45, 346] width 90 height 14
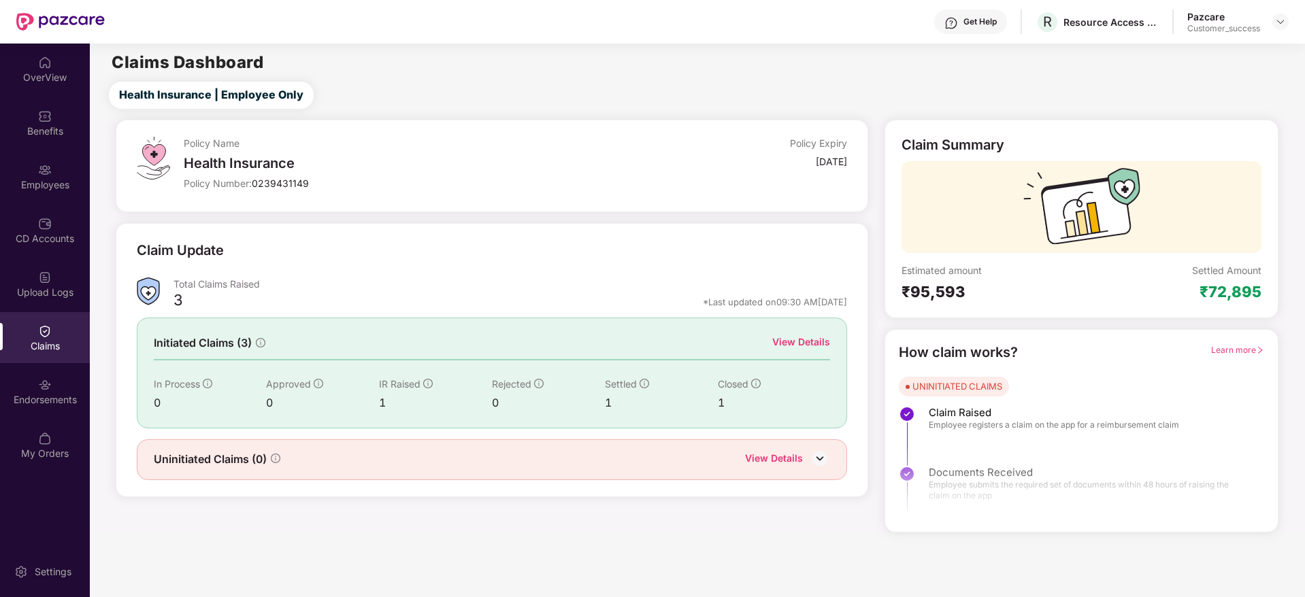
click at [807, 329] on div "Initiated Claims (3) View Details In Process 0 Approved 0 IR Raised 1 Rejected …" at bounding box center [492, 373] width 711 height 110
click at [790, 350] on div "View Details" at bounding box center [801, 343] width 58 height 17
click at [793, 344] on div "View Details" at bounding box center [801, 342] width 58 height 15
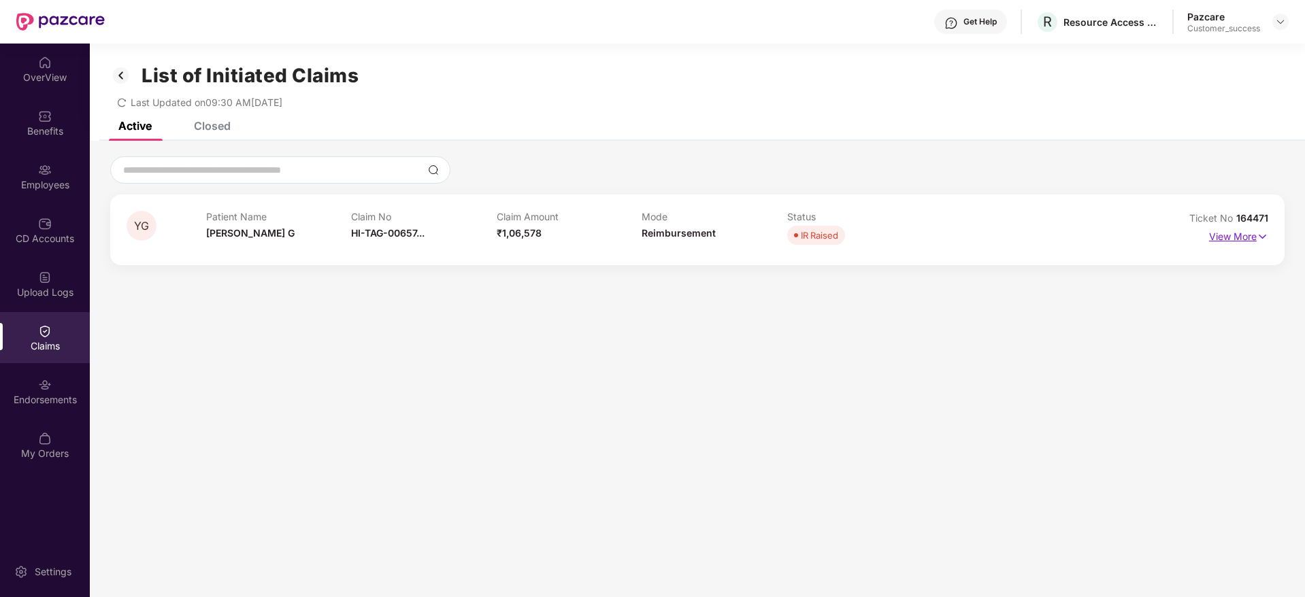
click at [1237, 229] on p "View More" at bounding box center [1238, 235] width 59 height 18
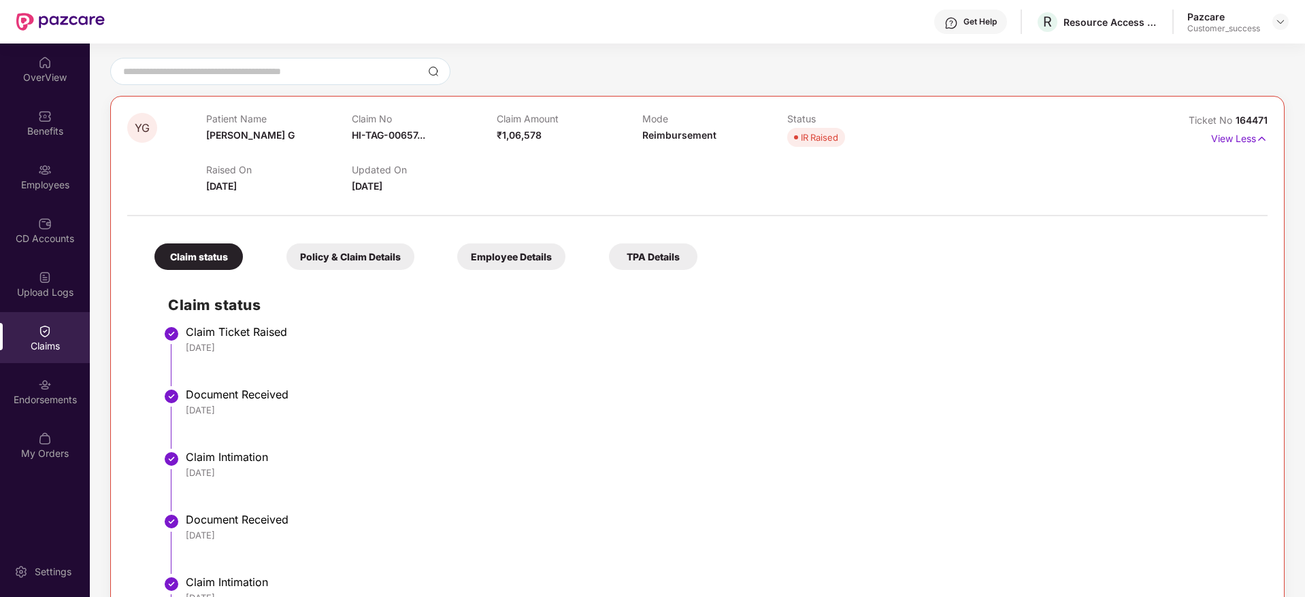
scroll to position [95, 0]
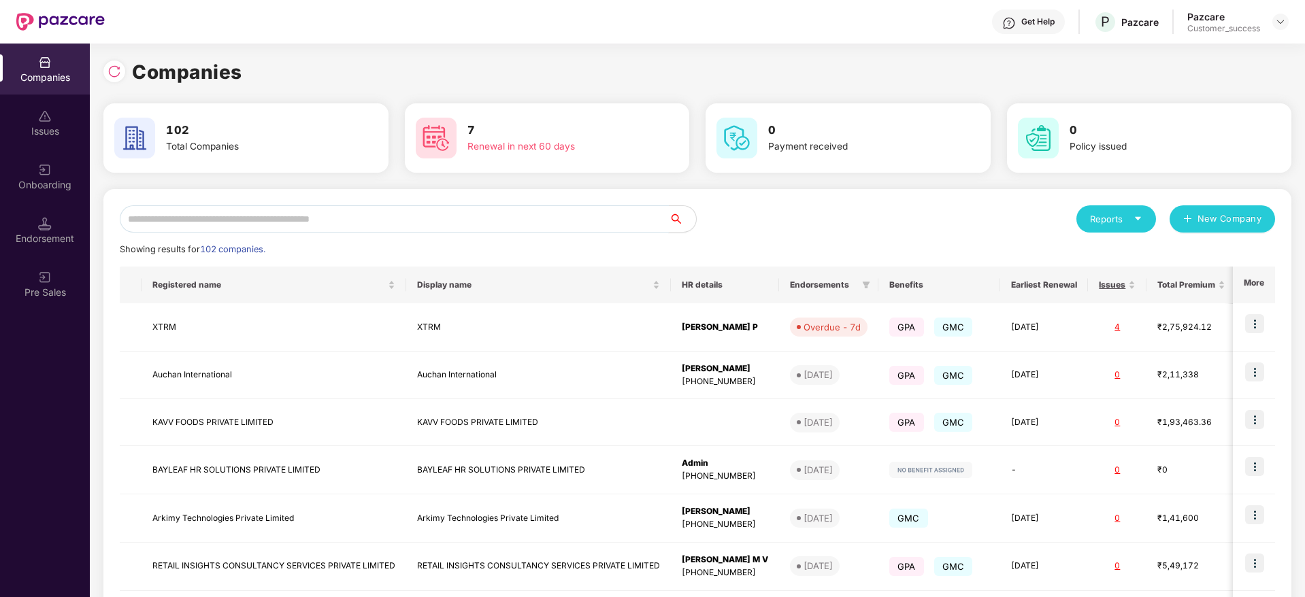
click at [178, 216] on input "text" at bounding box center [394, 218] width 549 height 27
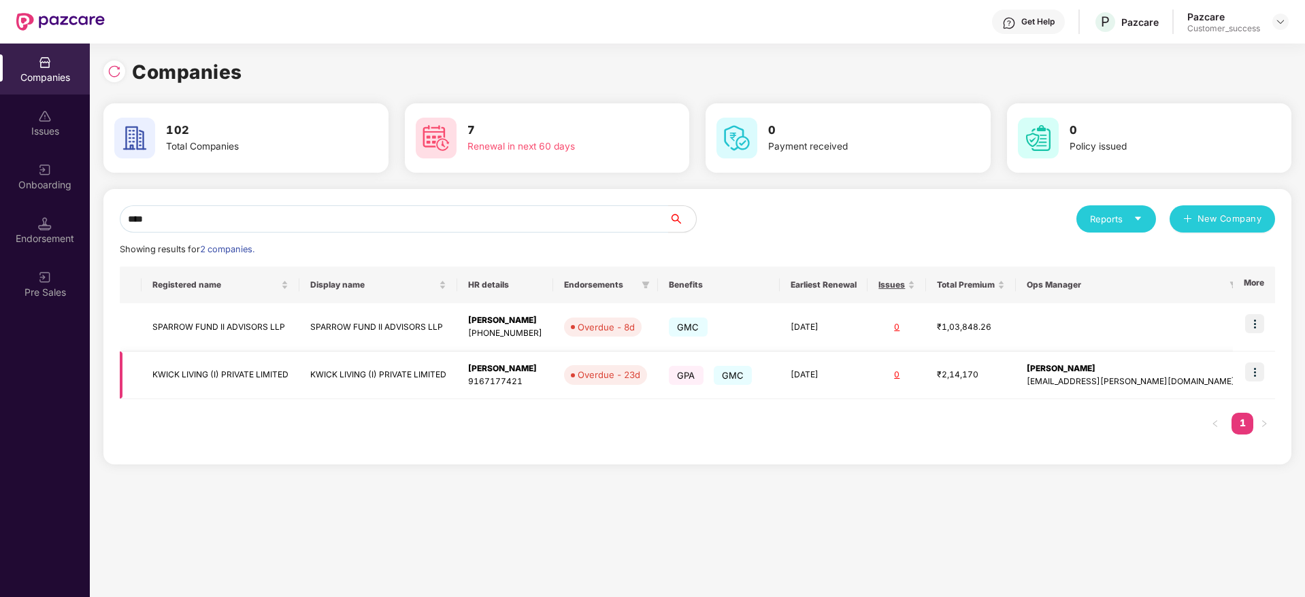
click at [1265, 364] on td at bounding box center [1254, 376] width 42 height 48
click at [422, 214] on input "****" at bounding box center [394, 218] width 549 height 27
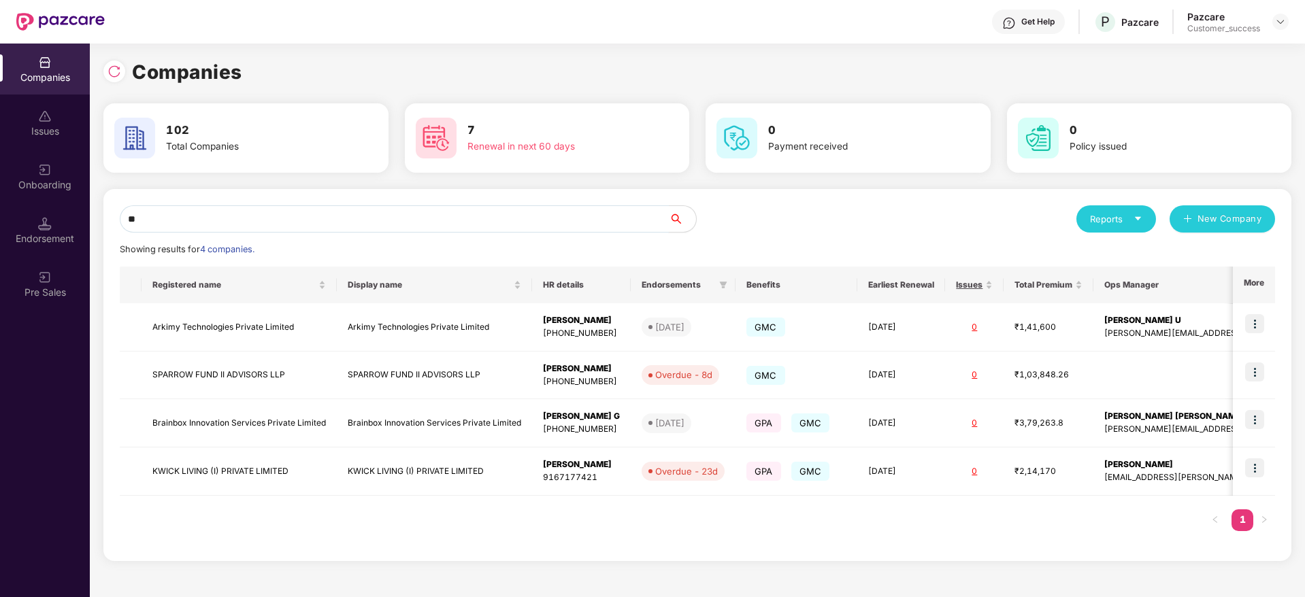
type input "*"
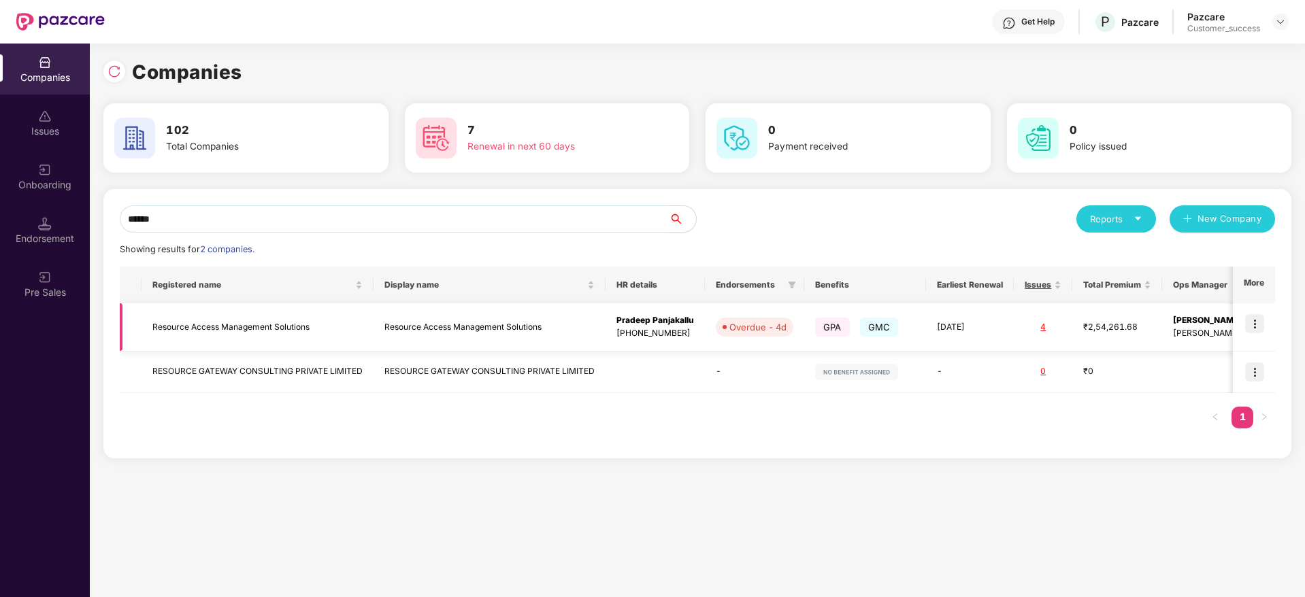
type input "******"
click at [1261, 330] on img at bounding box center [1254, 323] width 19 height 19
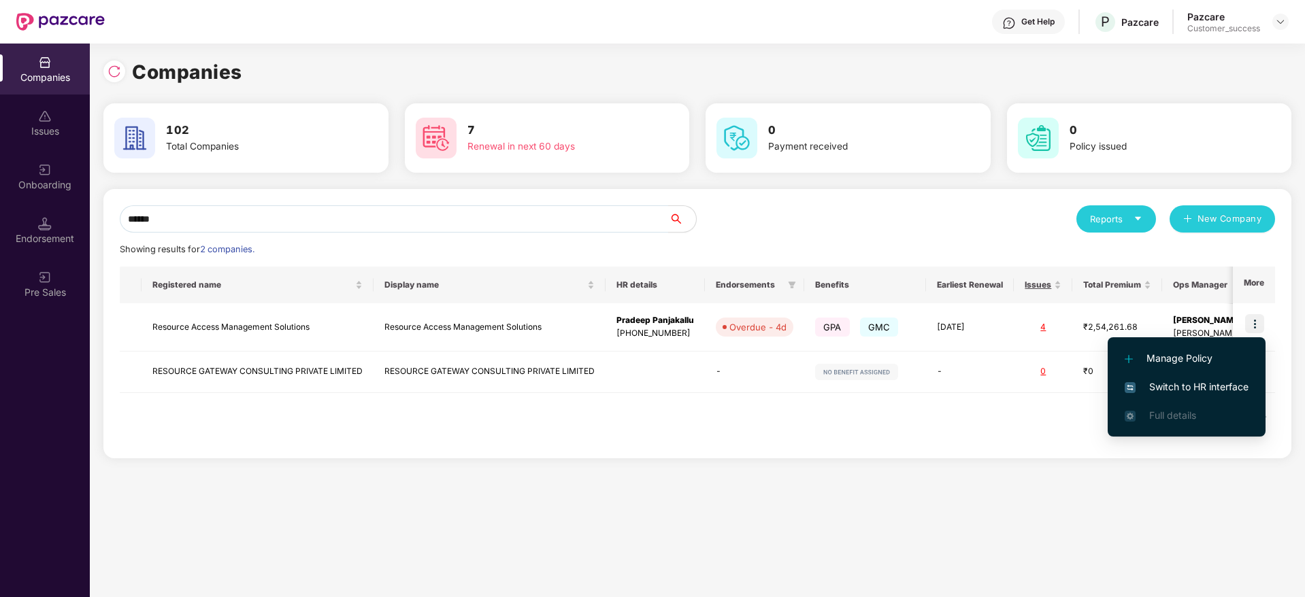
click at [1195, 382] on span "Switch to HR interface" at bounding box center [1186, 387] width 124 height 15
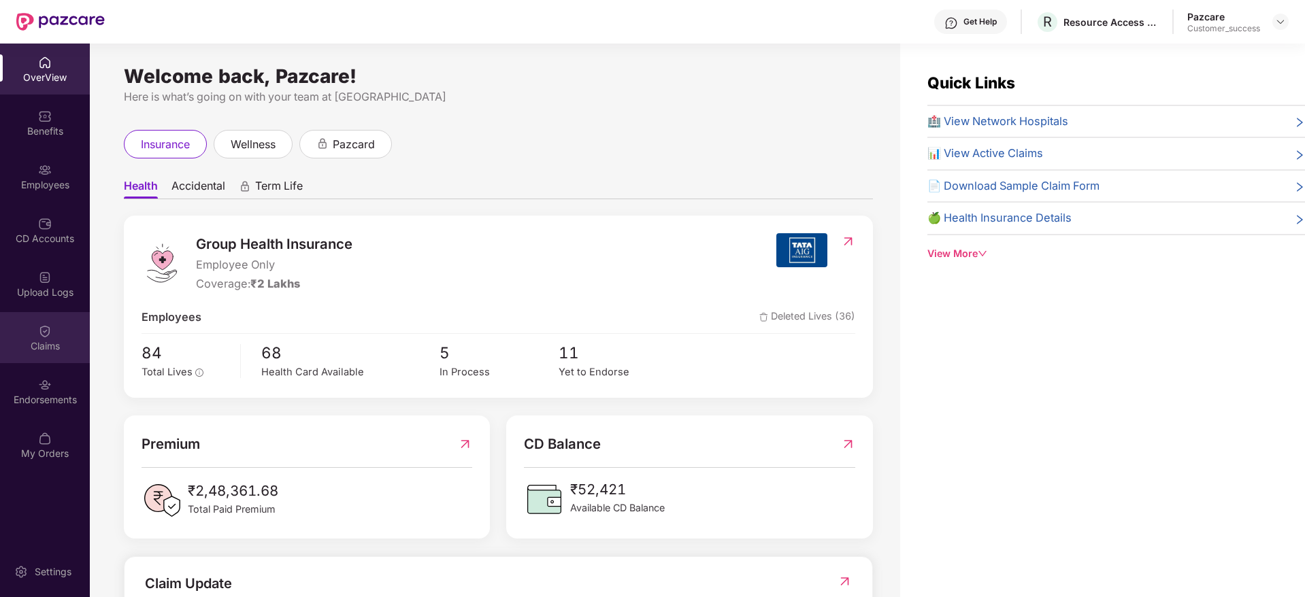
click at [41, 358] on div "Claims" at bounding box center [45, 337] width 90 height 51
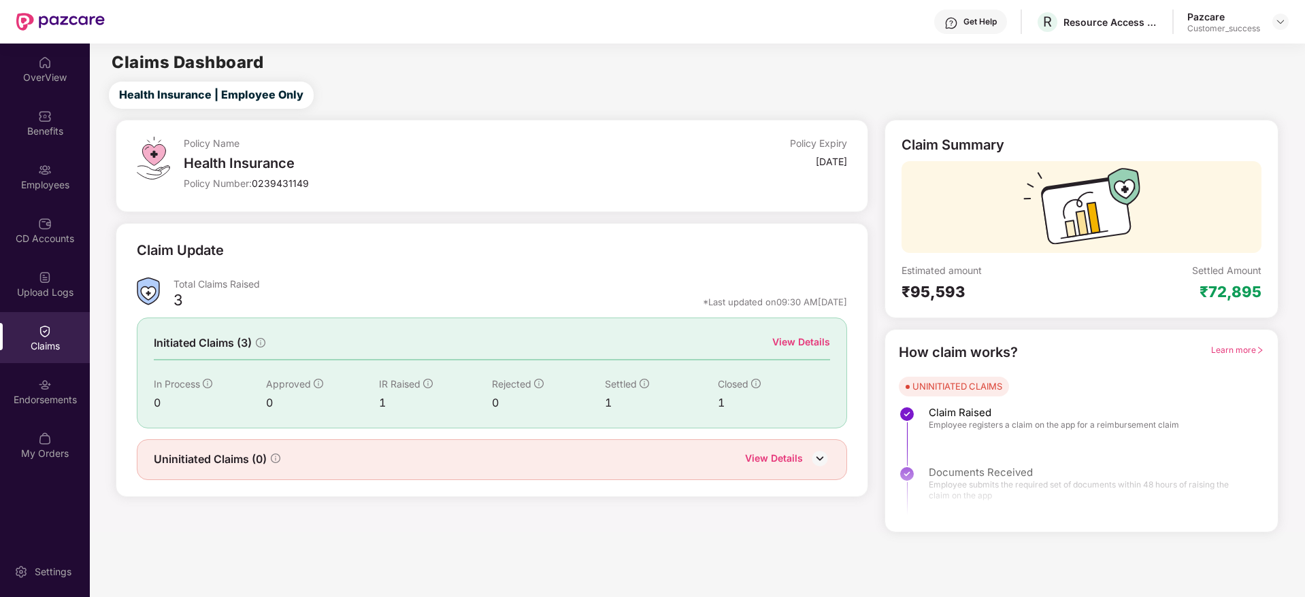
click at [736, 392] on div "Closed 1" at bounding box center [774, 394] width 113 height 35
click at [801, 332] on div "Initiated Claims (3) View Details In Process 0 Approved 0 IR Raised 1 Rejected …" at bounding box center [492, 373] width 711 height 110
click at [793, 339] on div "View Details" at bounding box center [801, 342] width 58 height 15
